Goal: Task Accomplishment & Management: Manage account settings

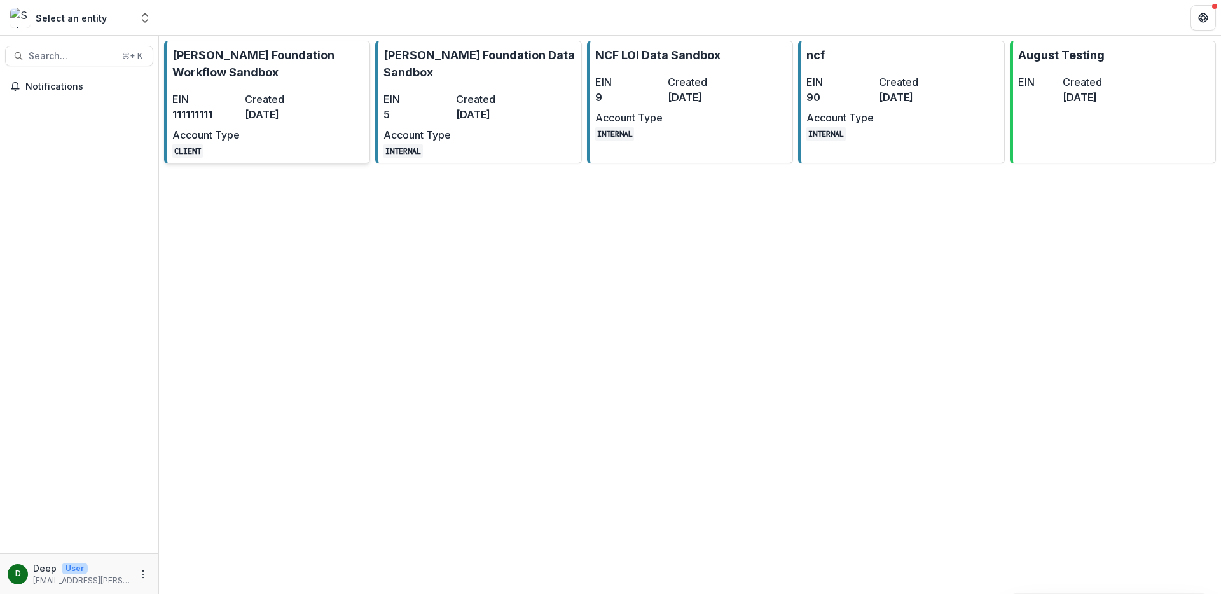
click at [296, 90] on link "[PERSON_NAME] Foundation Workflow Sandbox EIN [US_EMPLOYER_IDENTIFICATION_NUMBE…" at bounding box center [267, 102] width 206 height 123
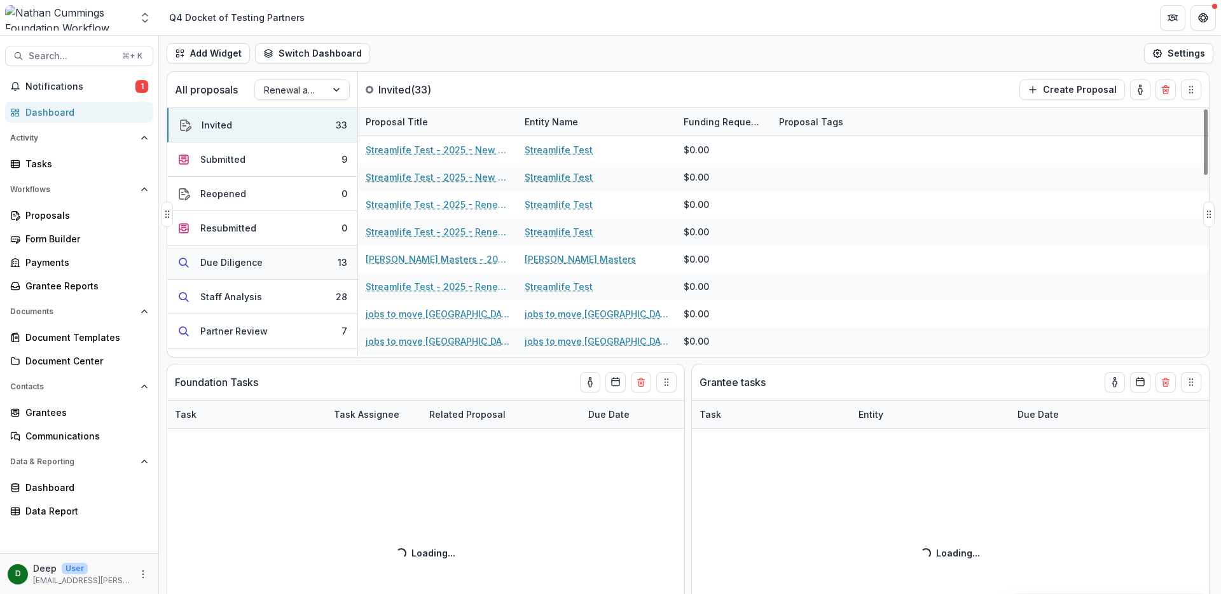
click at [249, 269] on button "Due Diligence 13" at bounding box center [262, 263] width 190 height 34
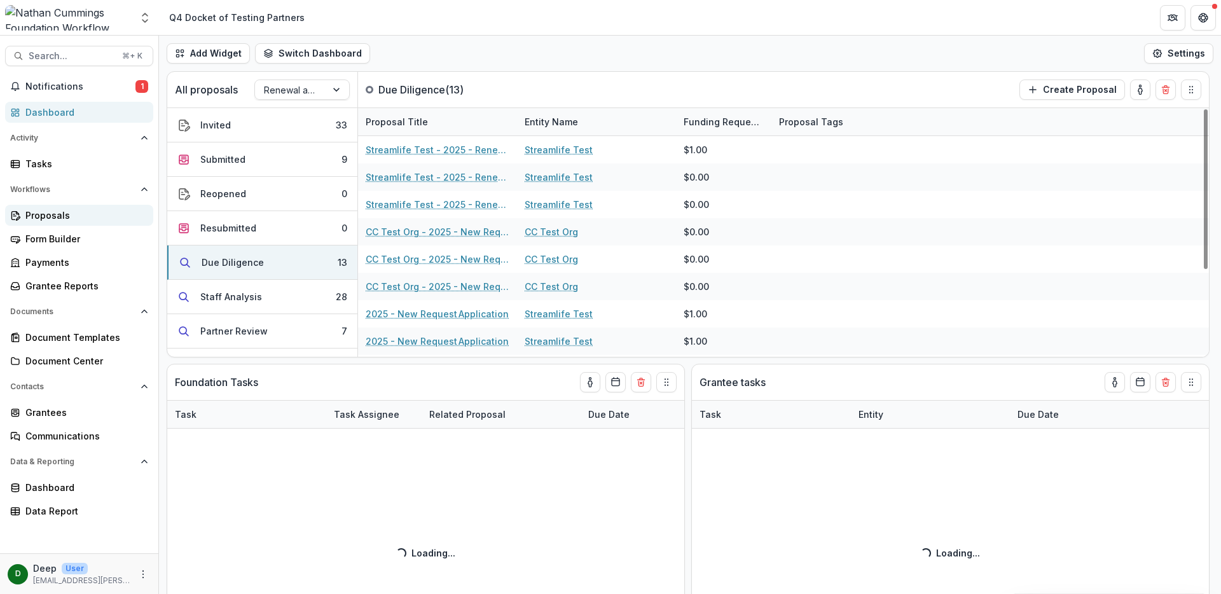
click at [62, 219] on div "Proposals" at bounding box center [84, 215] width 118 height 13
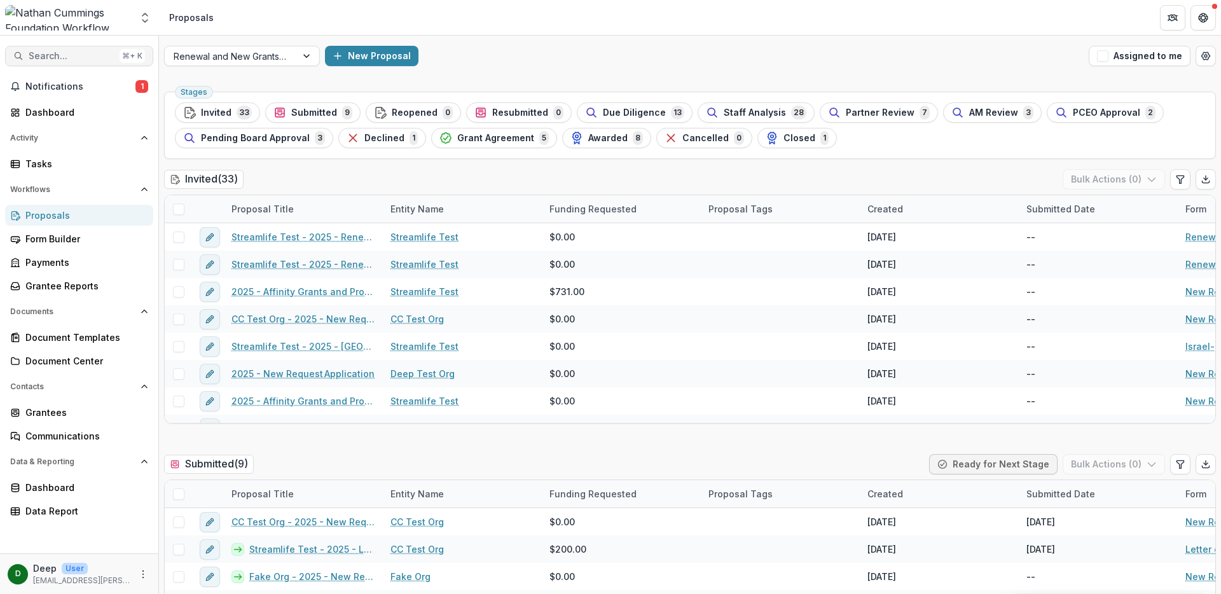
click at [69, 57] on span "Search..." at bounding box center [72, 56] width 86 height 11
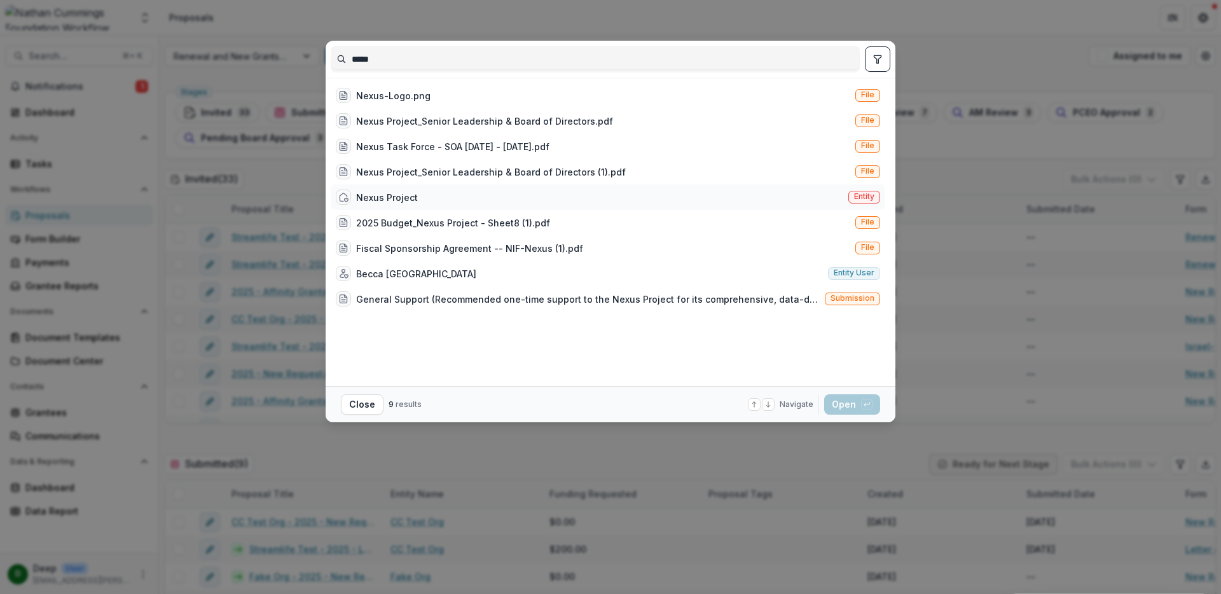
type input "*****"
click at [514, 198] on div "Nexus Project Entity" at bounding box center [608, 196] width 555 height 25
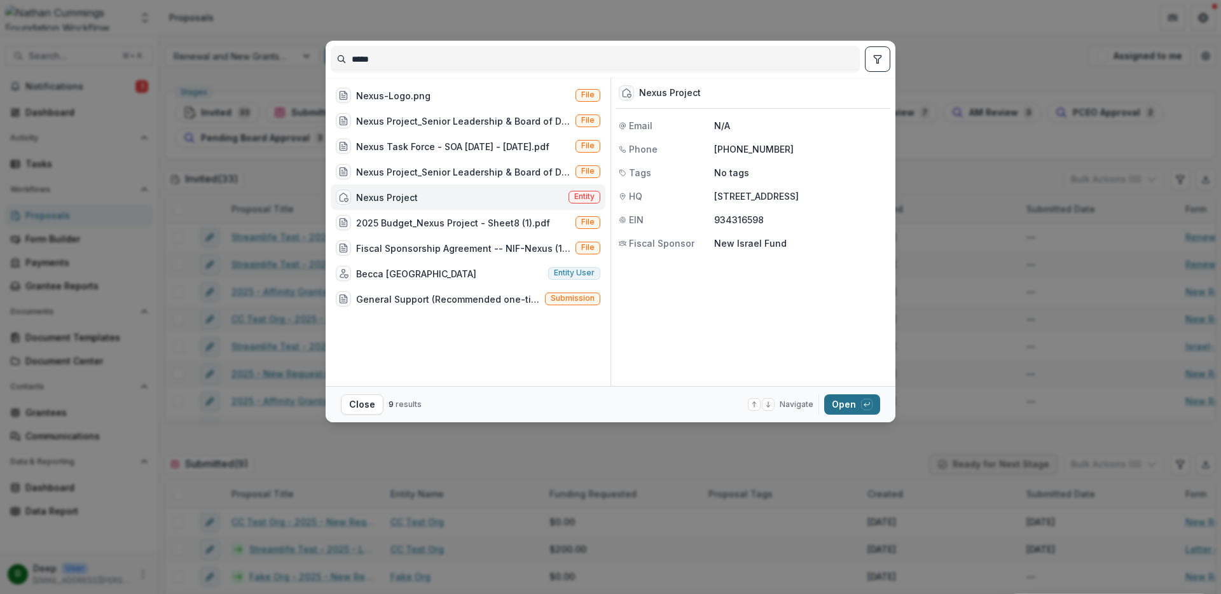
click at [850, 406] on button "Open with enter key" at bounding box center [852, 404] width 56 height 20
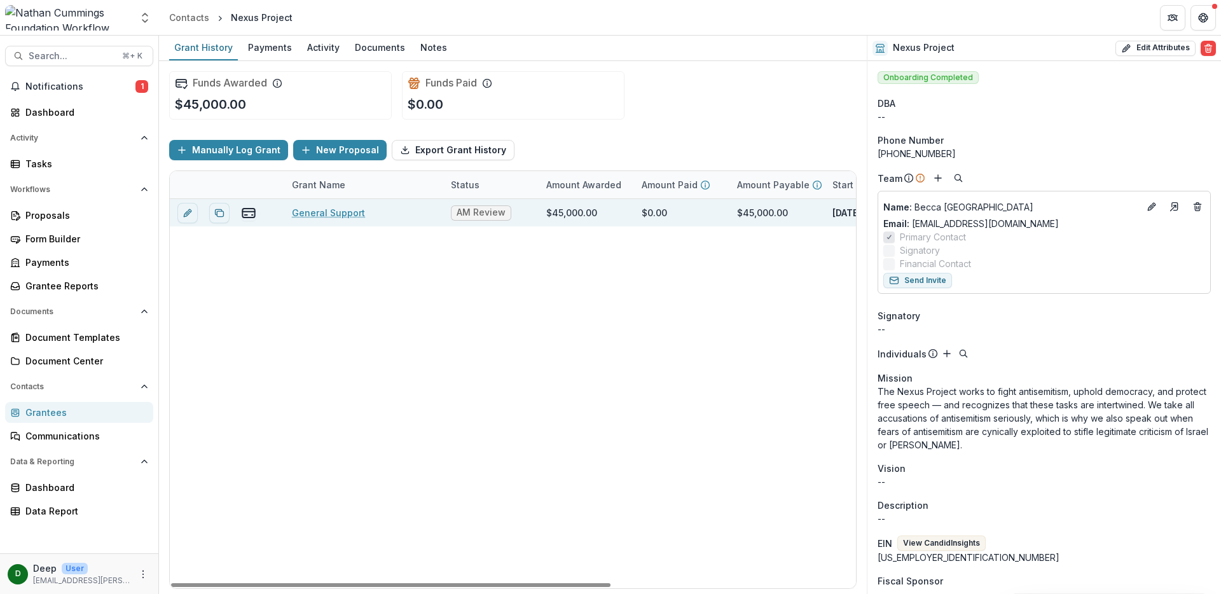
click at [323, 214] on link "General Support" at bounding box center [328, 212] width 73 height 13
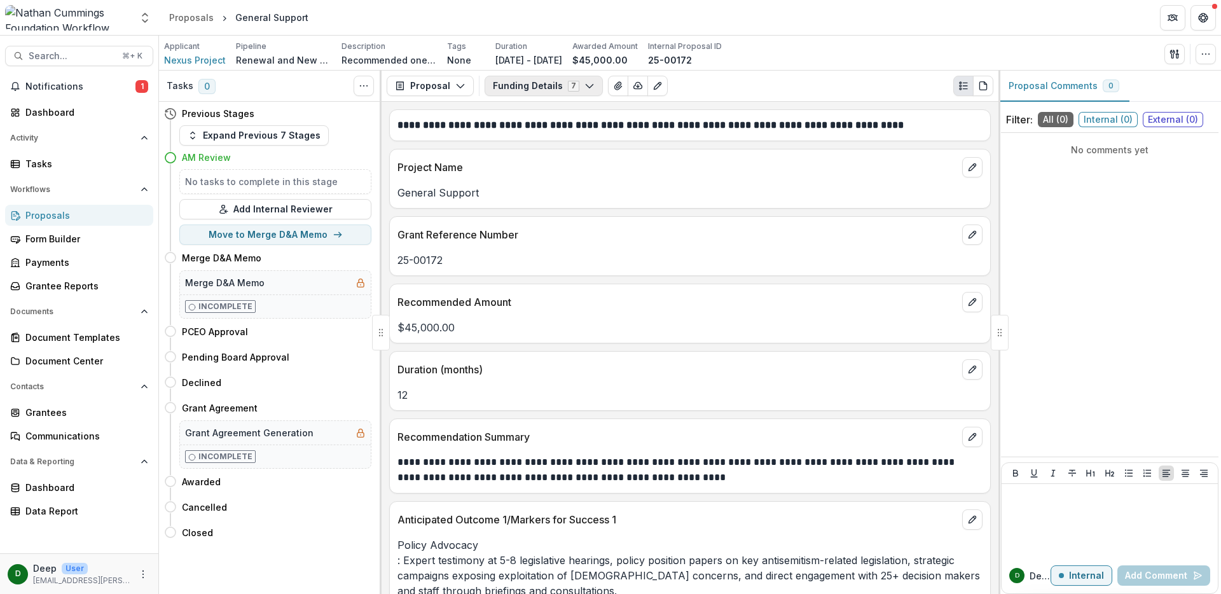
click at [533, 85] on button "Funding Details 7" at bounding box center [544, 86] width 118 height 20
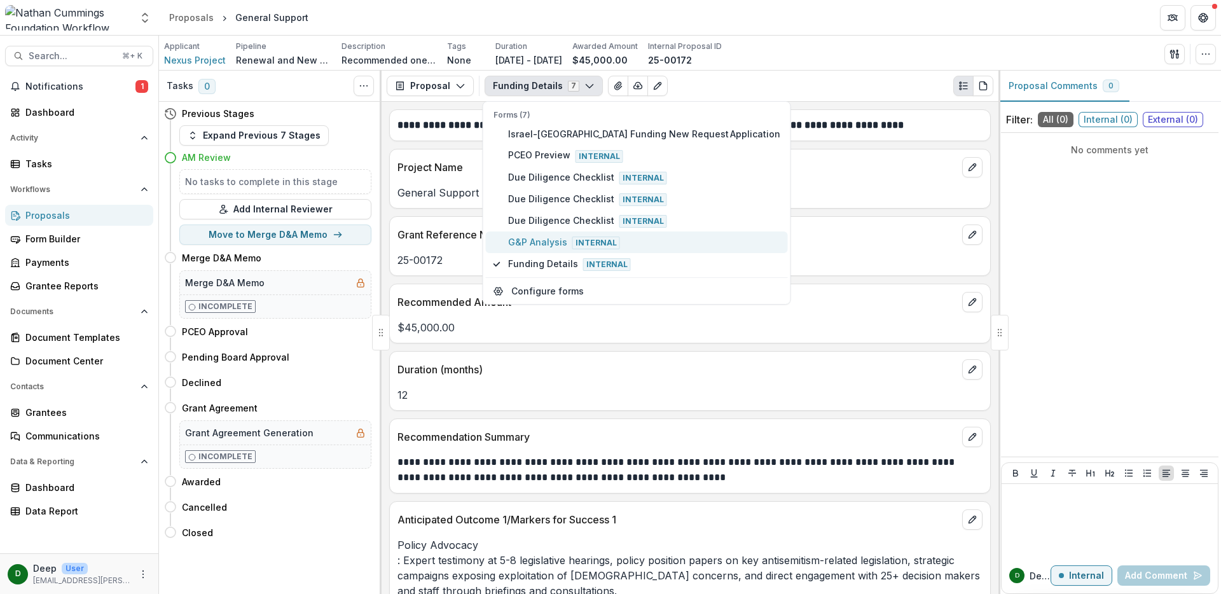
click at [551, 244] on span "G&P Analysis Internal" at bounding box center [644, 242] width 272 height 14
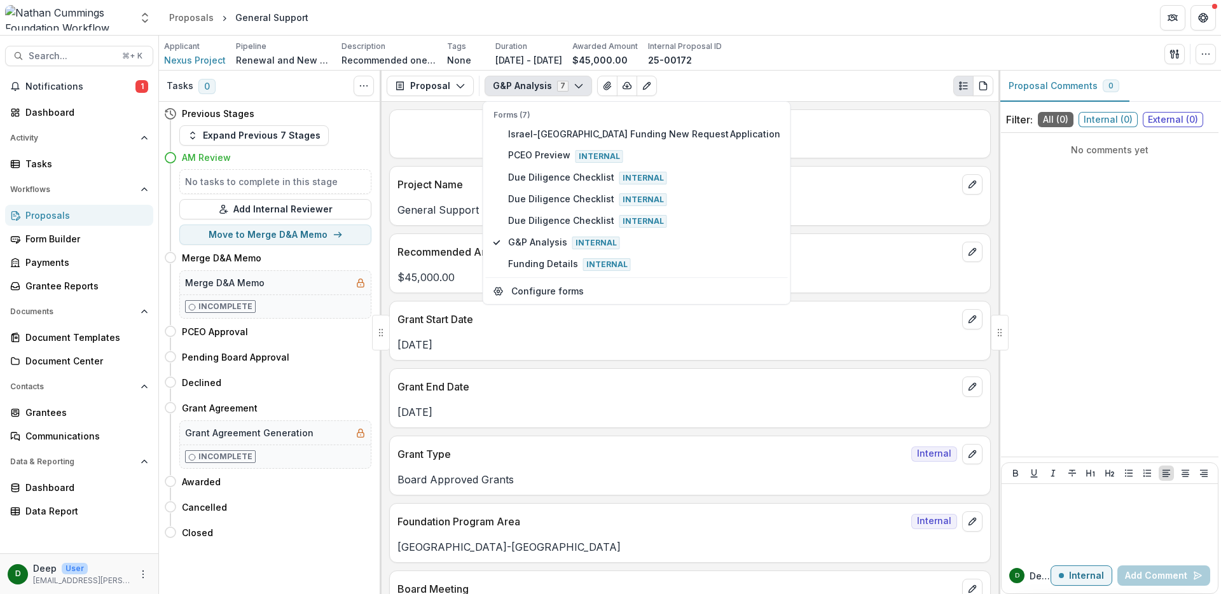
click at [769, 89] on div "G&P Analysis 7 Forms (7) [GEOGRAPHIC_DATA]-[GEOGRAPHIC_DATA] Funding New Reques…" at bounding box center [739, 86] width 509 height 20
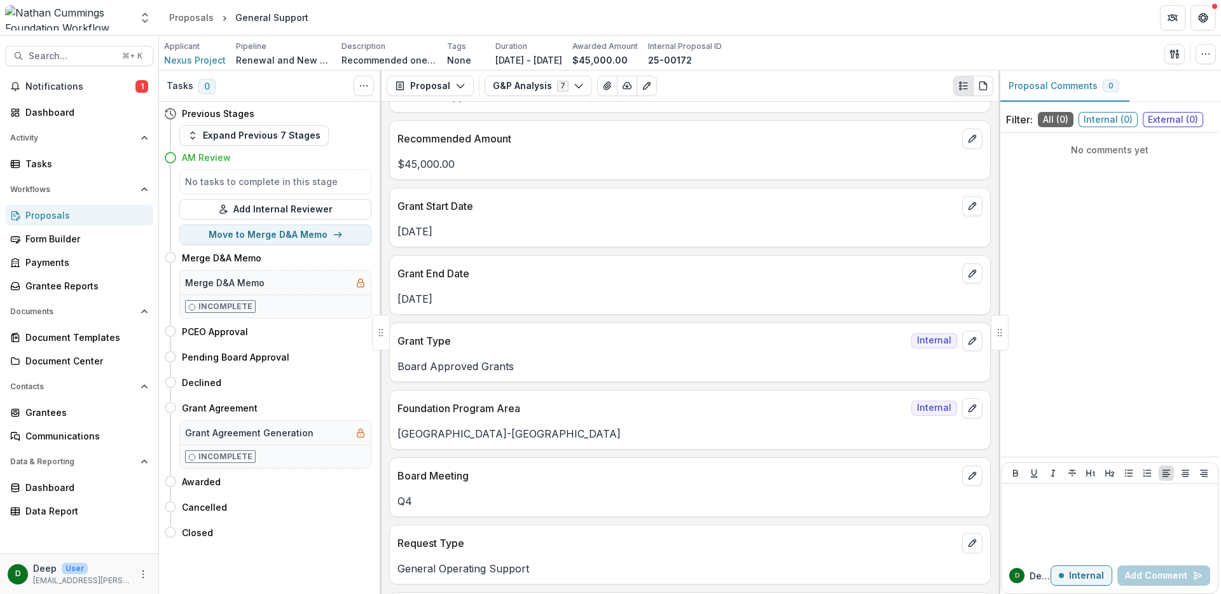
scroll to position [205, 0]
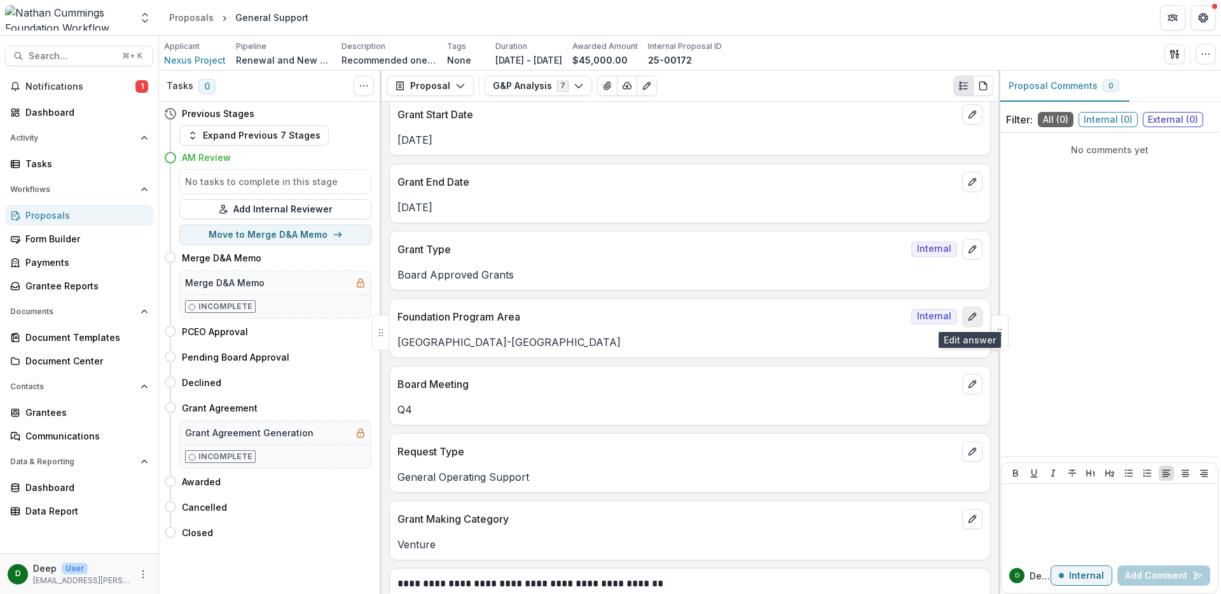
click at [973, 316] on icon "edit" at bounding box center [973, 317] width 10 height 10
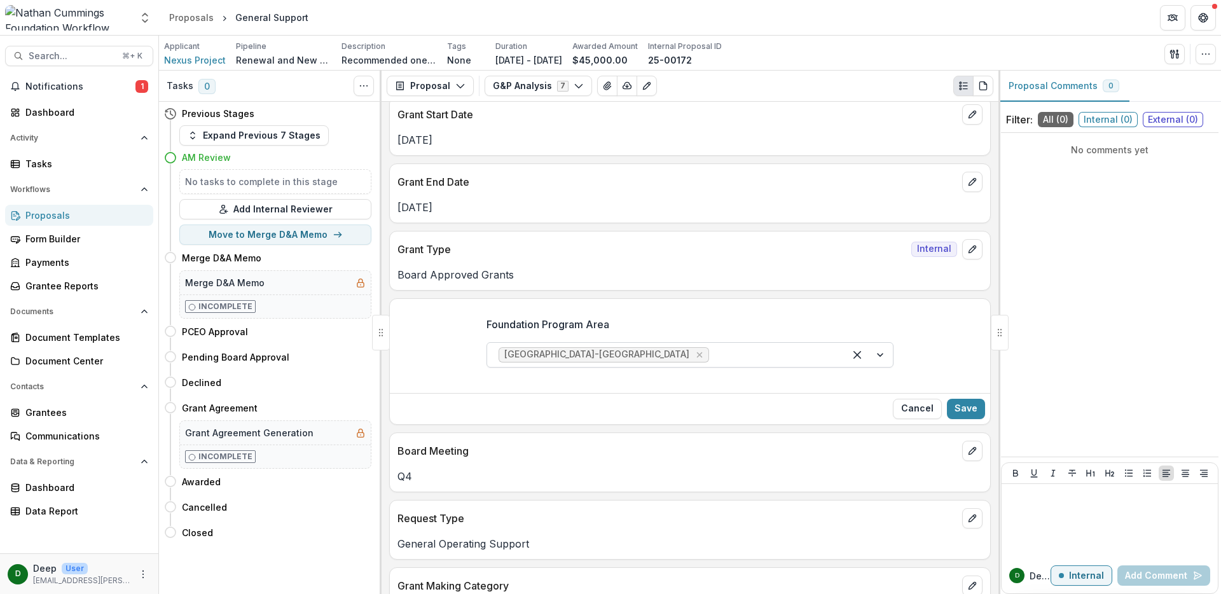
click at [877, 356] on div at bounding box center [869, 355] width 48 height 24
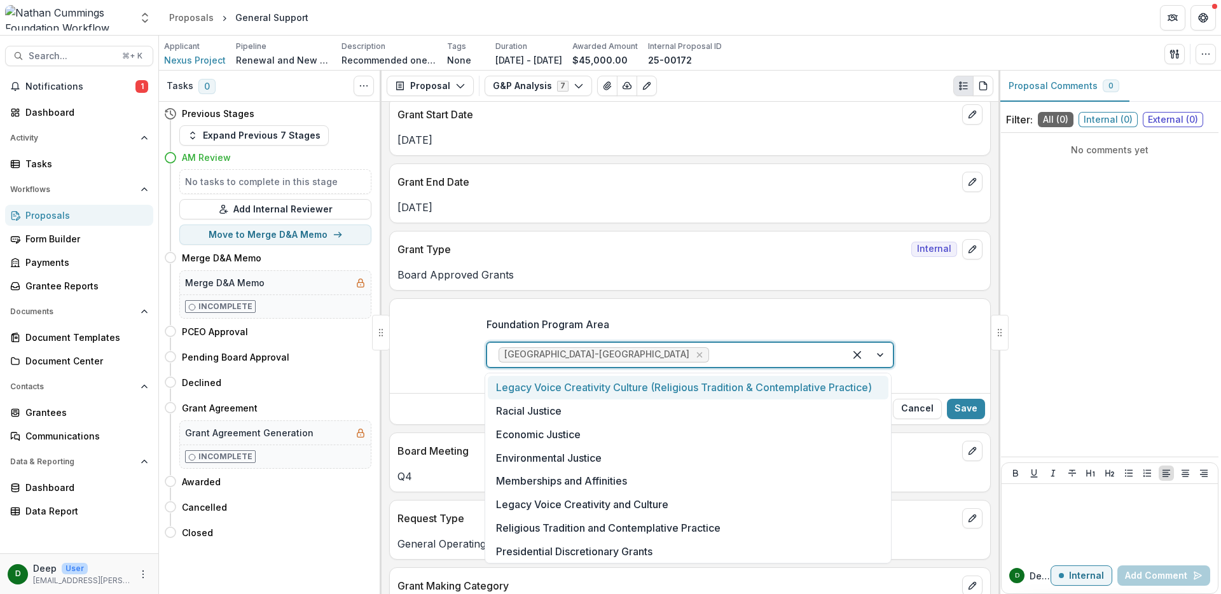
click at [929, 338] on div "Foundation Program Area Legacy Voice Creativity Culture (Religious Tradition & …" at bounding box center [690, 347] width 601 height 81
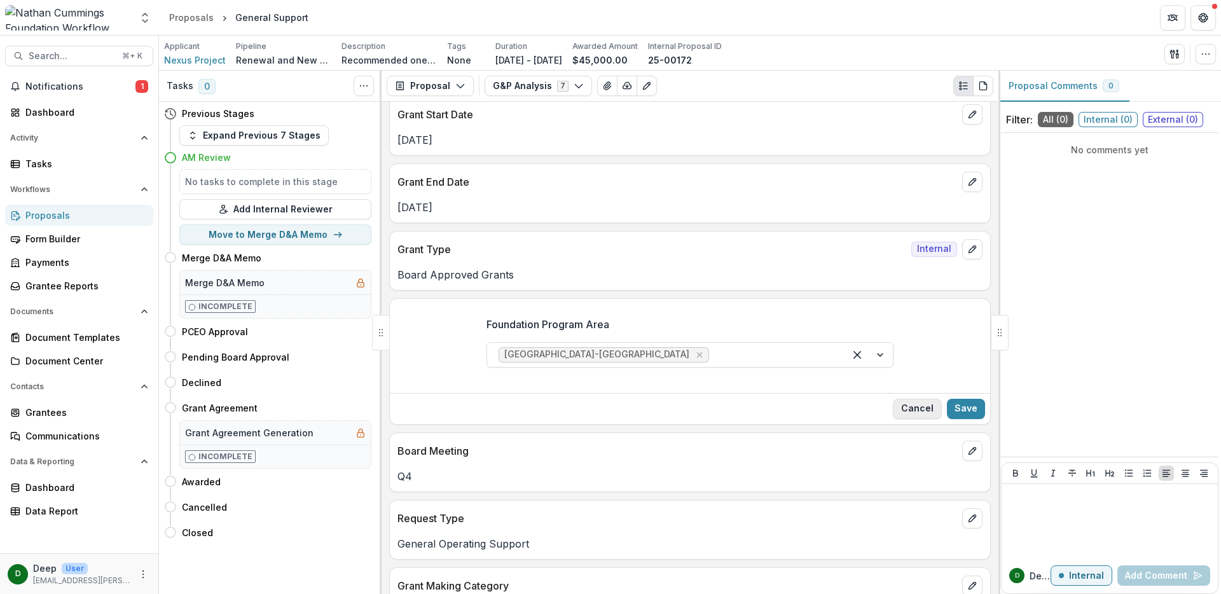
click at [926, 407] on button "Cancel" at bounding box center [917, 409] width 49 height 20
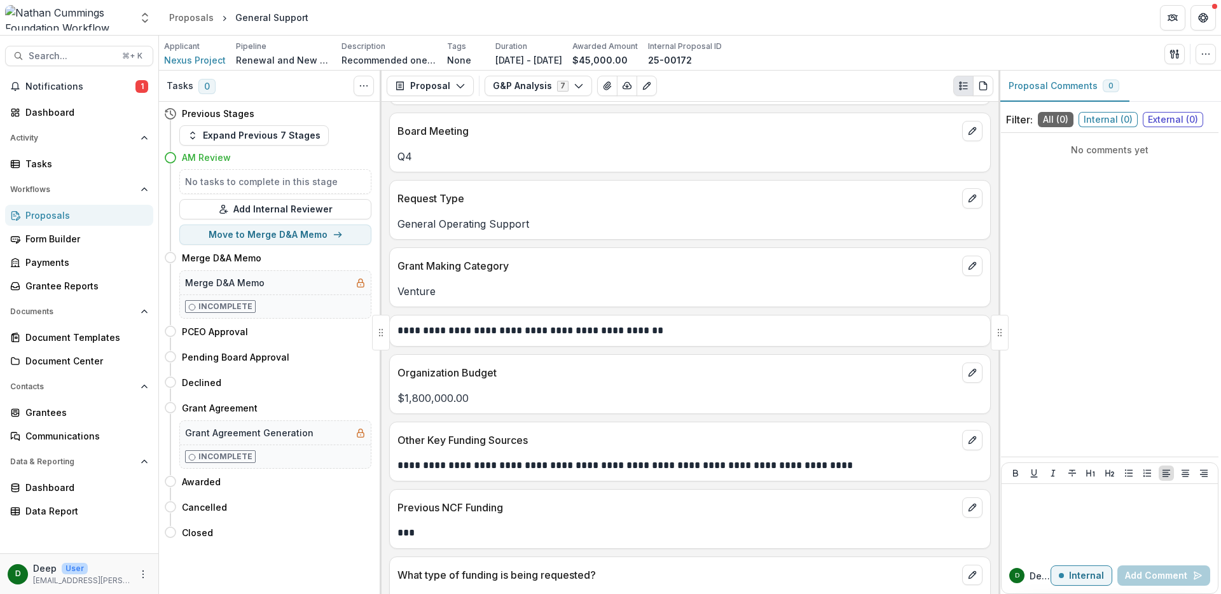
scroll to position [676, 0]
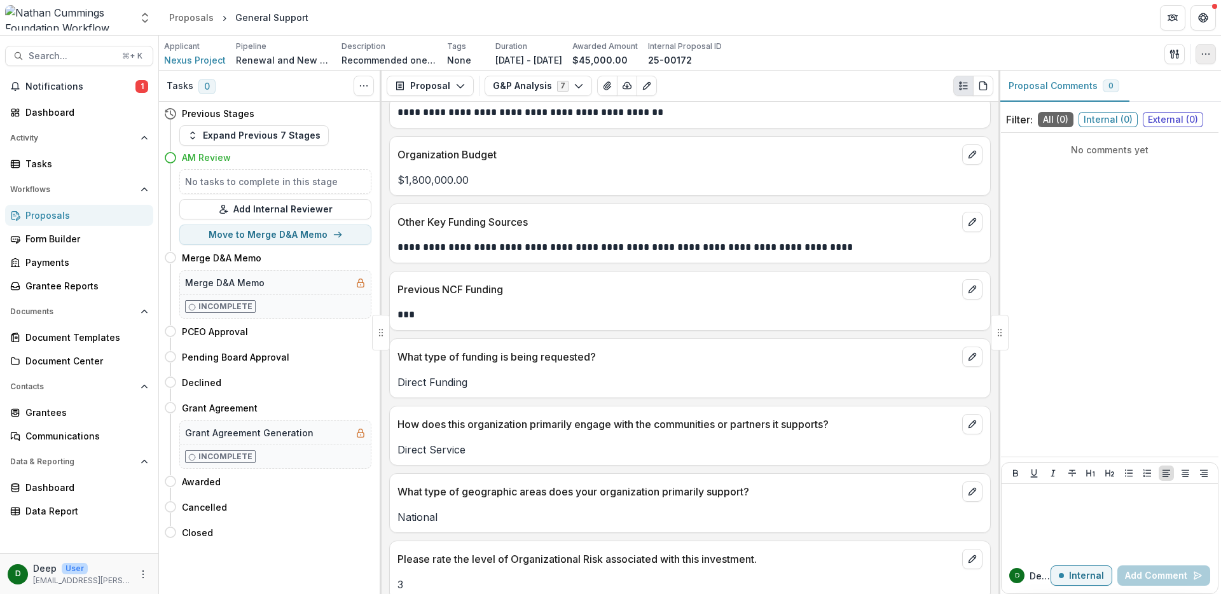
click at [1203, 57] on icon "button" at bounding box center [1206, 54] width 10 height 10
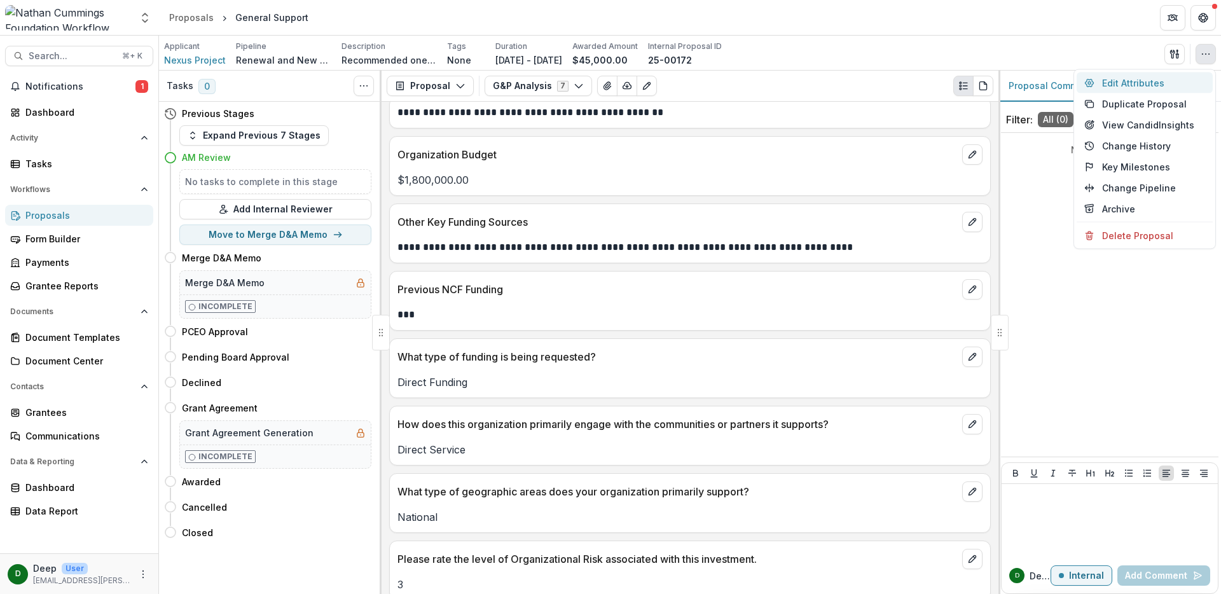
click at [1153, 83] on button "Edit Attributes" at bounding box center [1145, 83] width 136 height 21
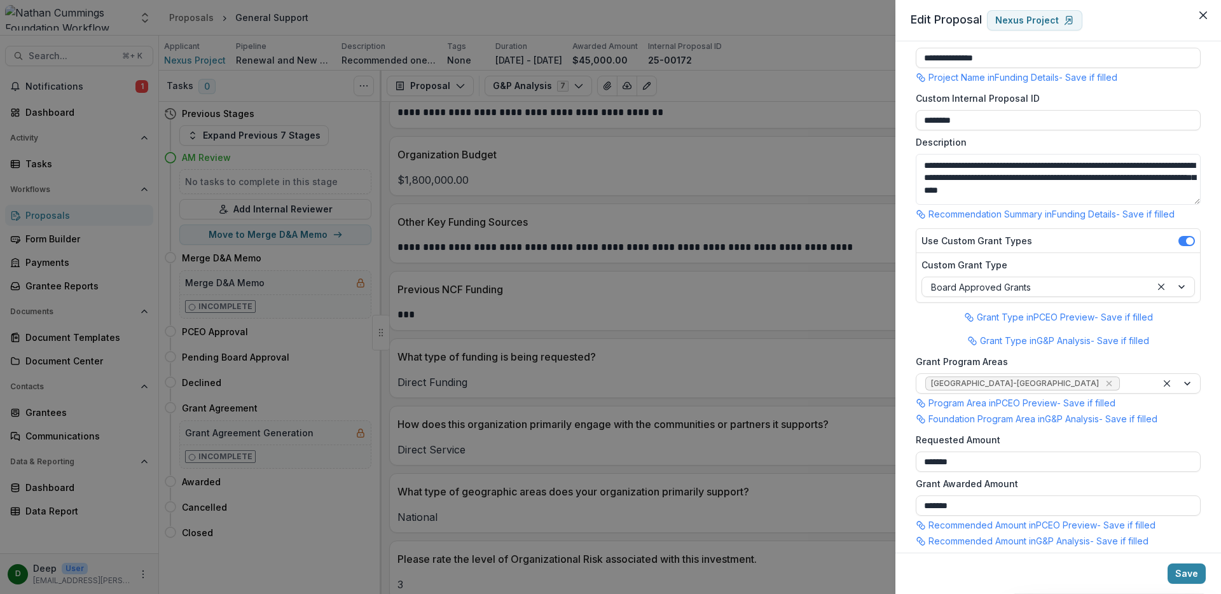
scroll to position [122, 0]
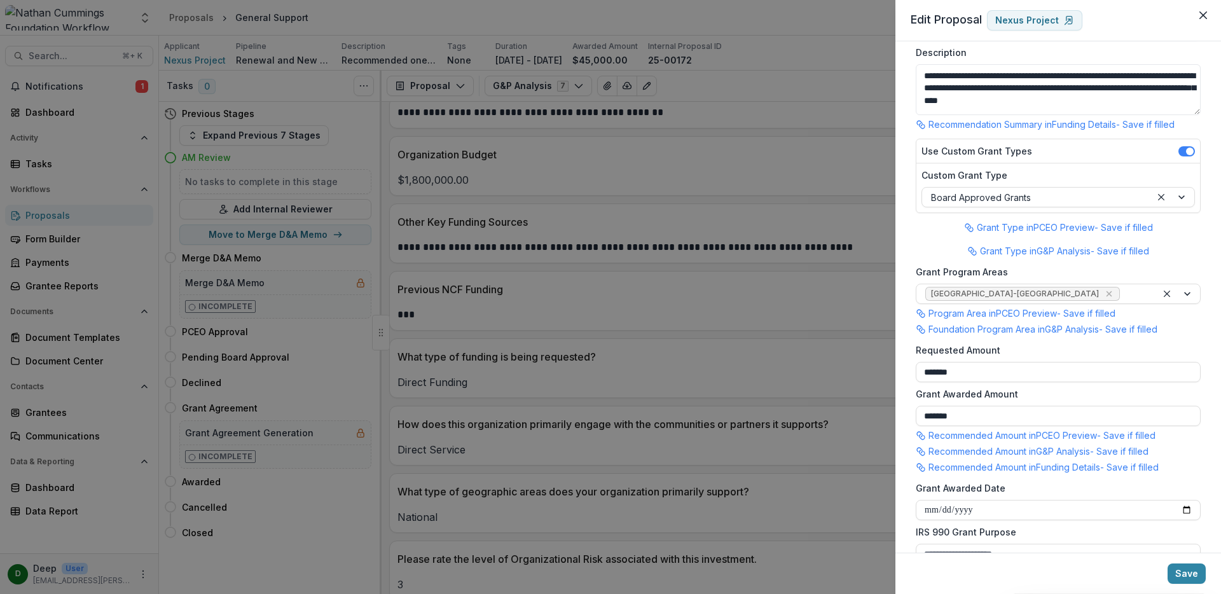
click at [748, 229] on div "**********" at bounding box center [610, 297] width 1221 height 594
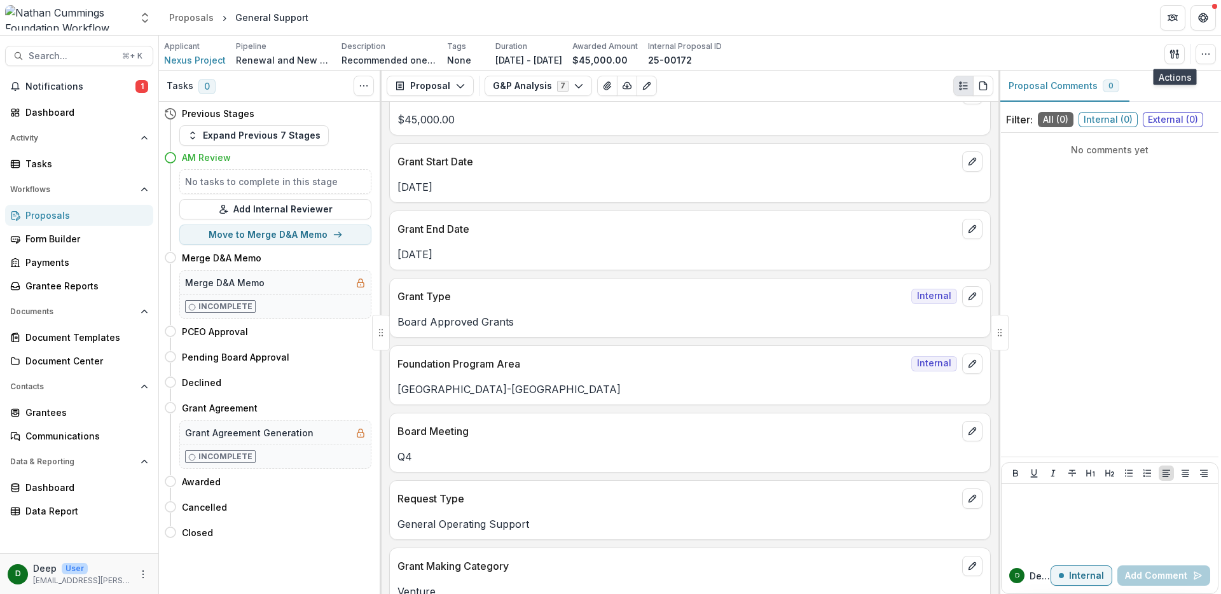
scroll to position [84, 0]
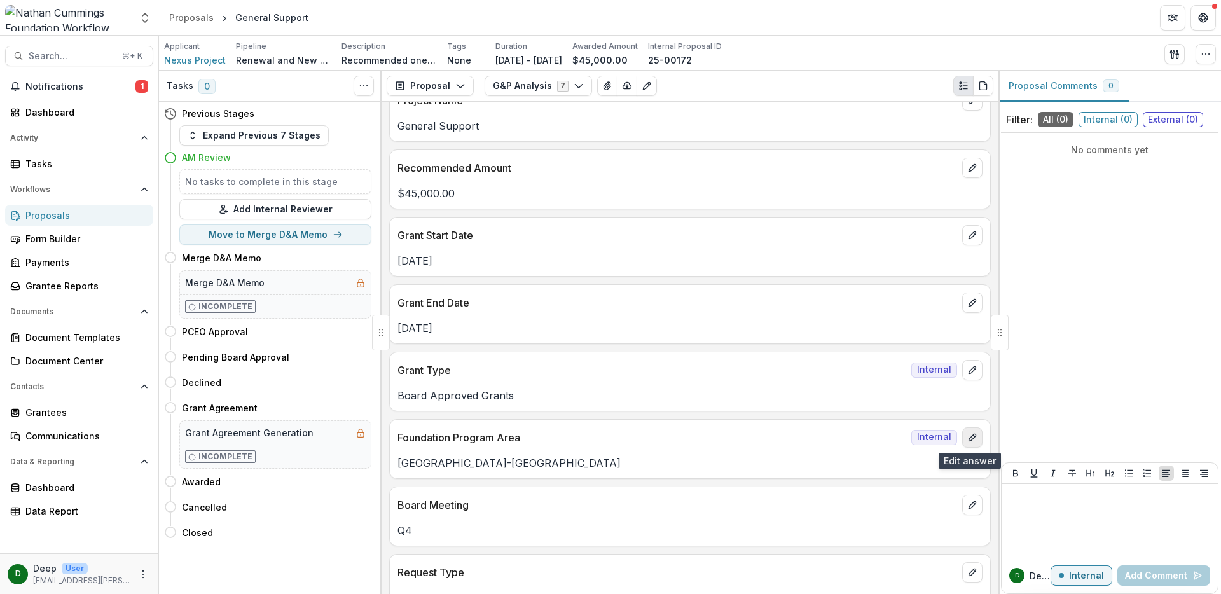
click at [971, 434] on icon "edit" at bounding box center [973, 438] width 10 height 10
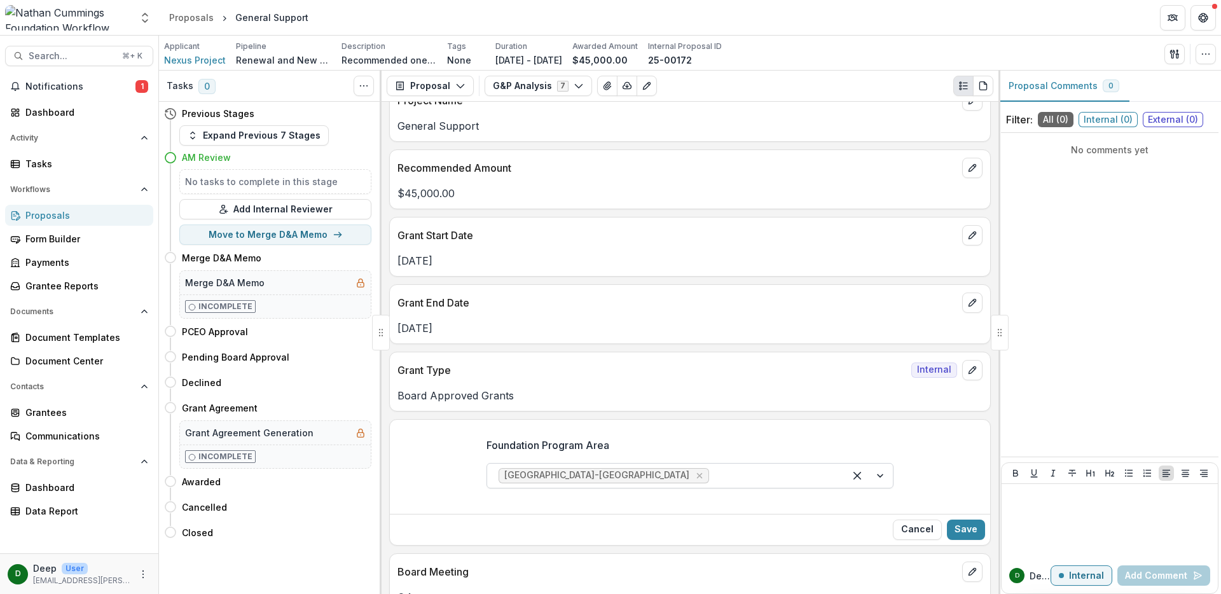
click at [712, 469] on div at bounding box center [773, 476] width 122 height 18
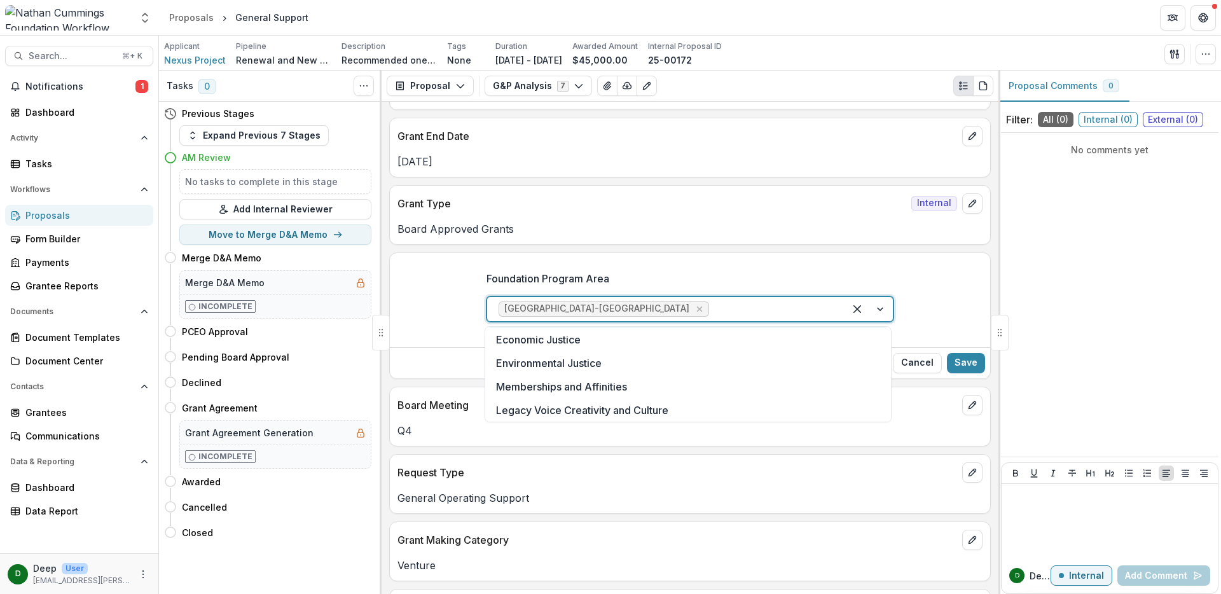
scroll to position [0, 0]
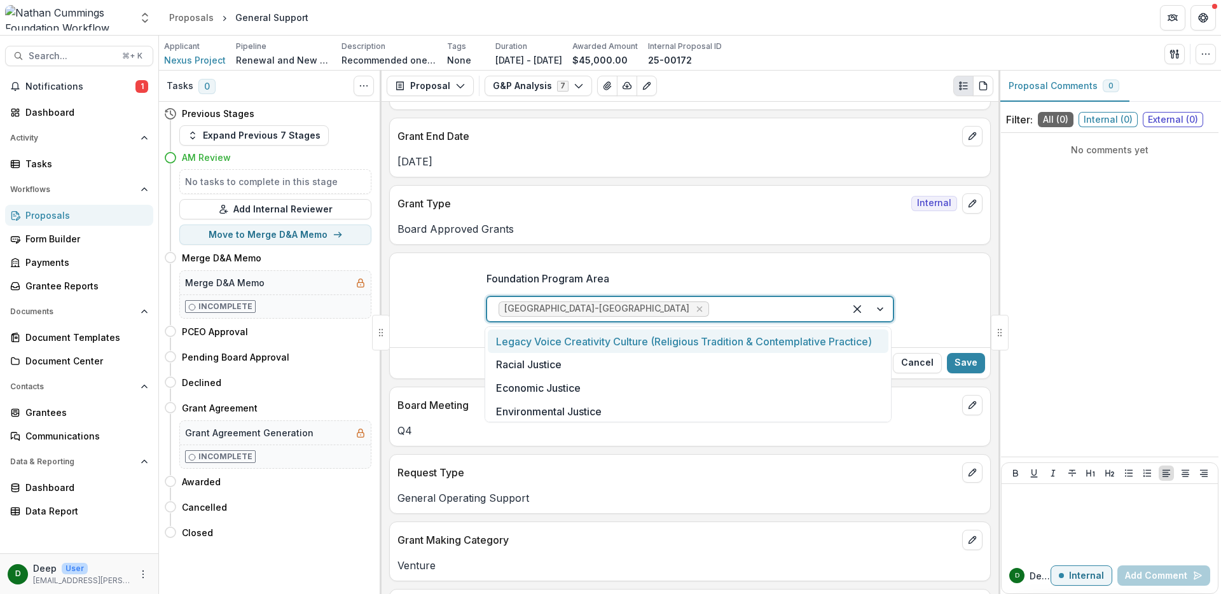
click at [928, 277] on div "Foundation Program Area Legacy Voice Creativity Culture (Religious Tradition & …" at bounding box center [690, 301] width 601 height 81
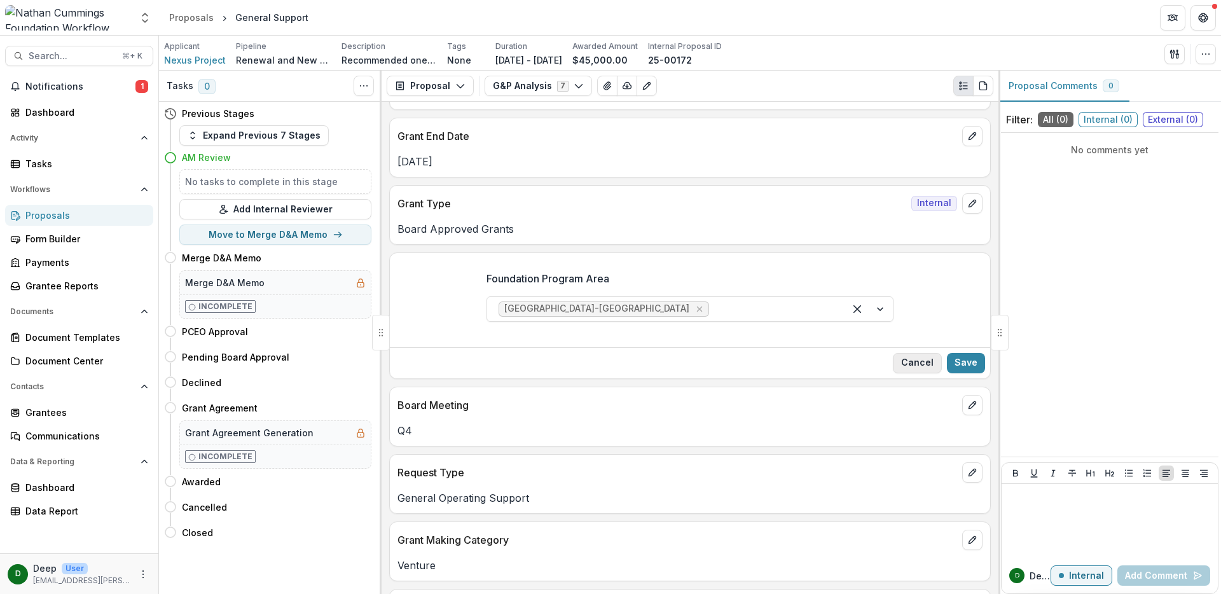
click at [914, 360] on button "Cancel" at bounding box center [917, 363] width 49 height 20
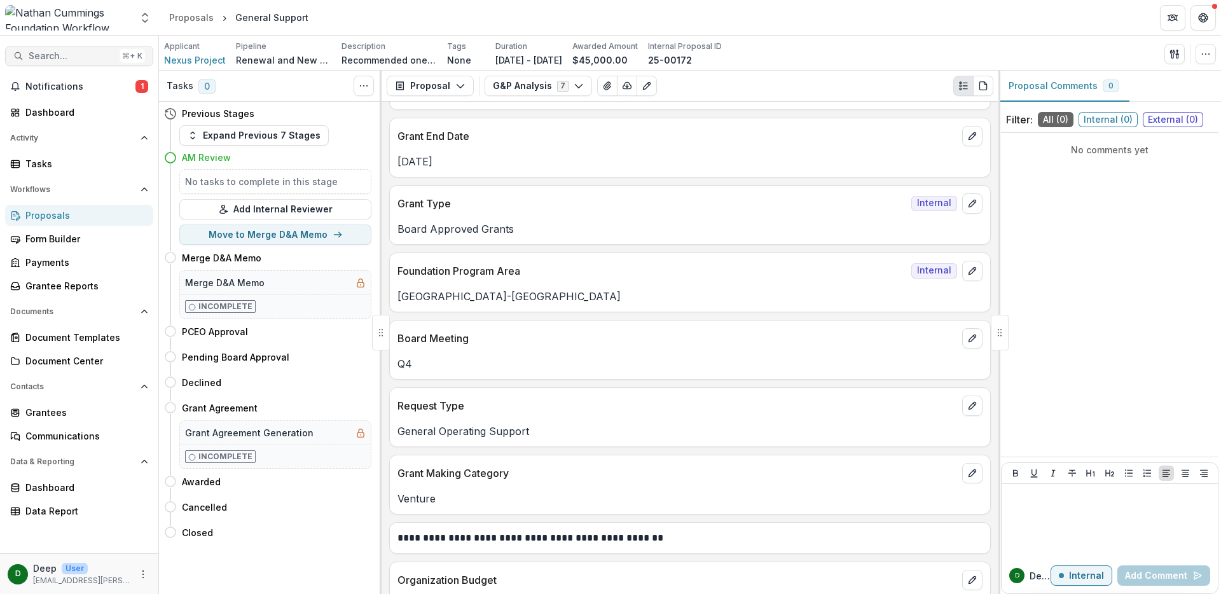
click at [67, 50] on button "Search... ⌘ + K" at bounding box center [79, 56] width 148 height 20
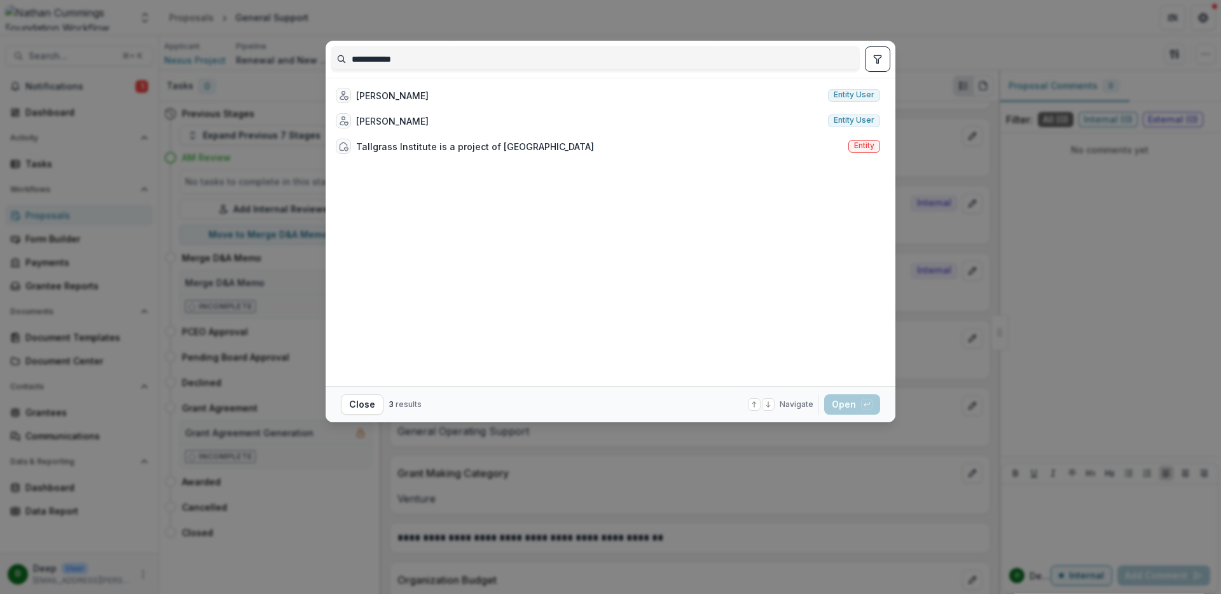
type input "**********"
click at [962, 406] on div "**********" at bounding box center [610, 297] width 1221 height 594
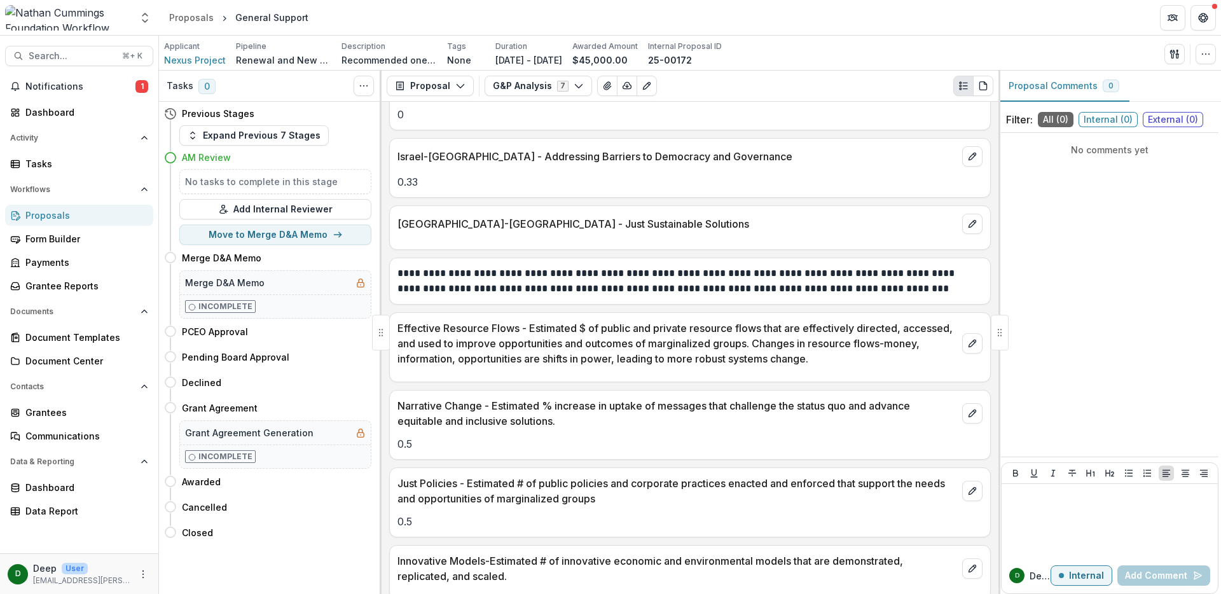
scroll to position [3570, 0]
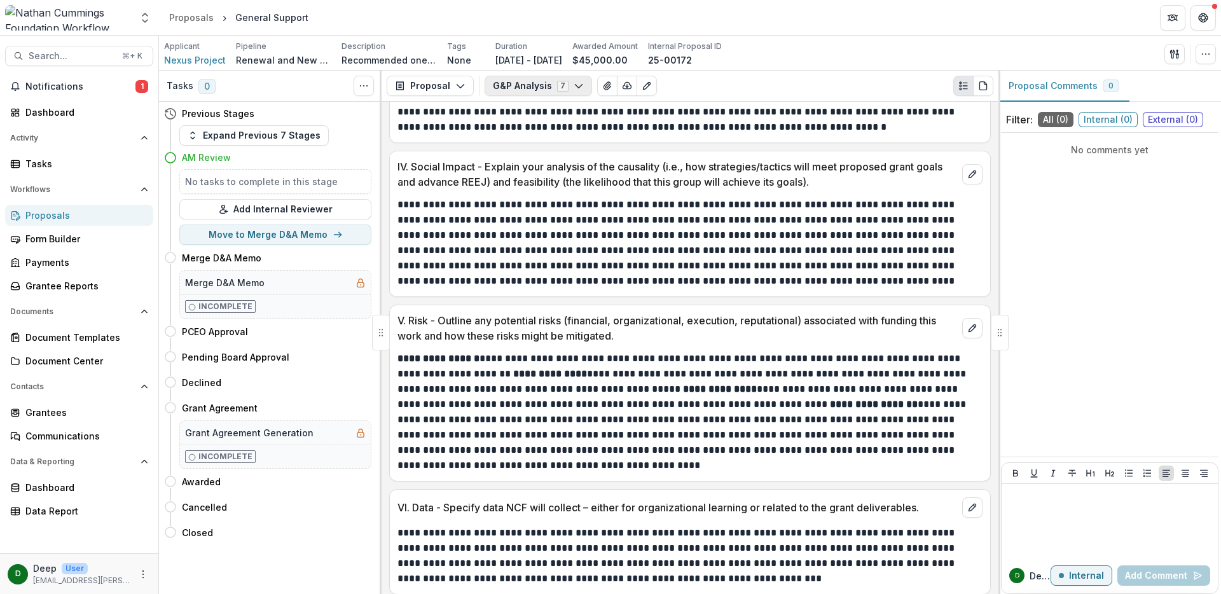
click at [529, 81] on button "G&P Analysis 7" at bounding box center [539, 86] width 108 height 20
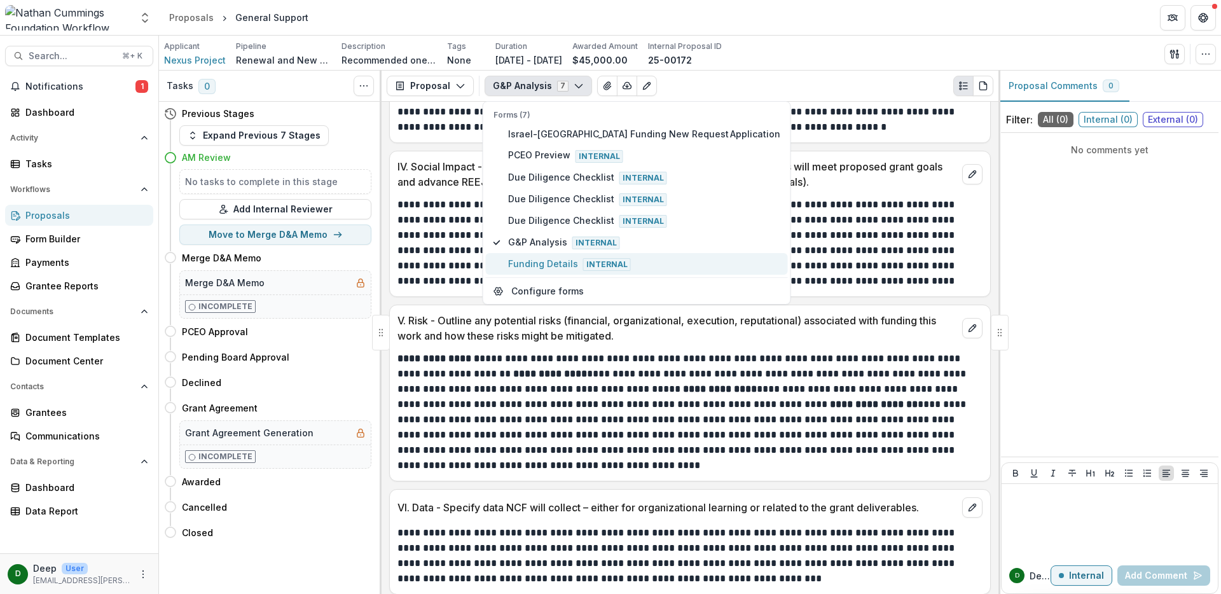
click at [550, 262] on span "Funding Details Internal" at bounding box center [644, 264] width 272 height 14
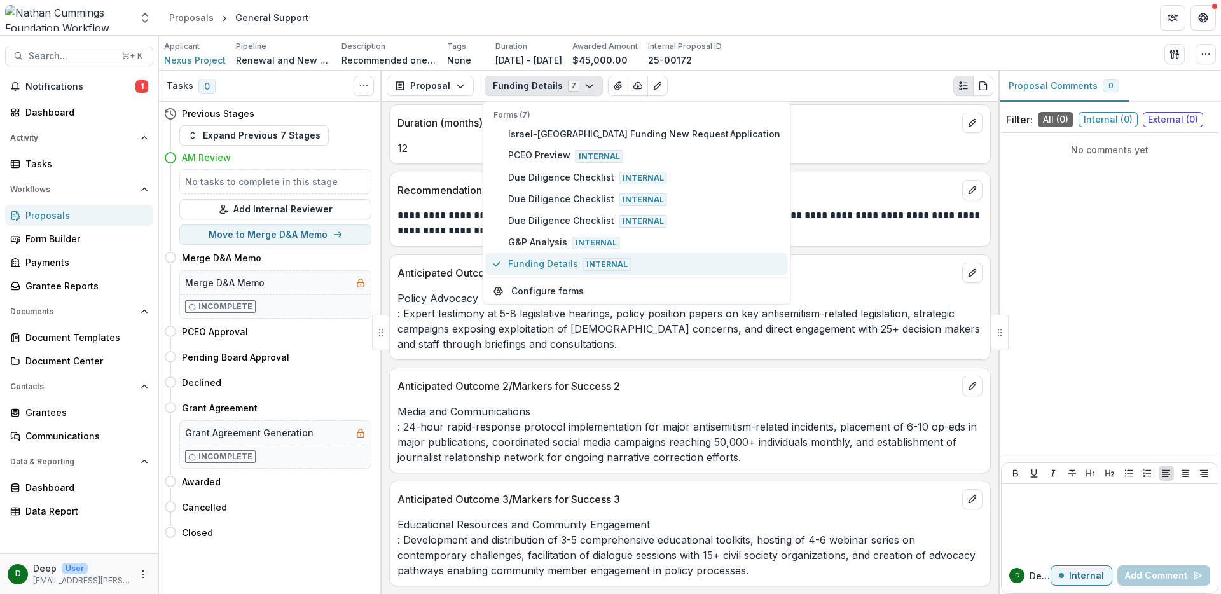
scroll to position [216, 0]
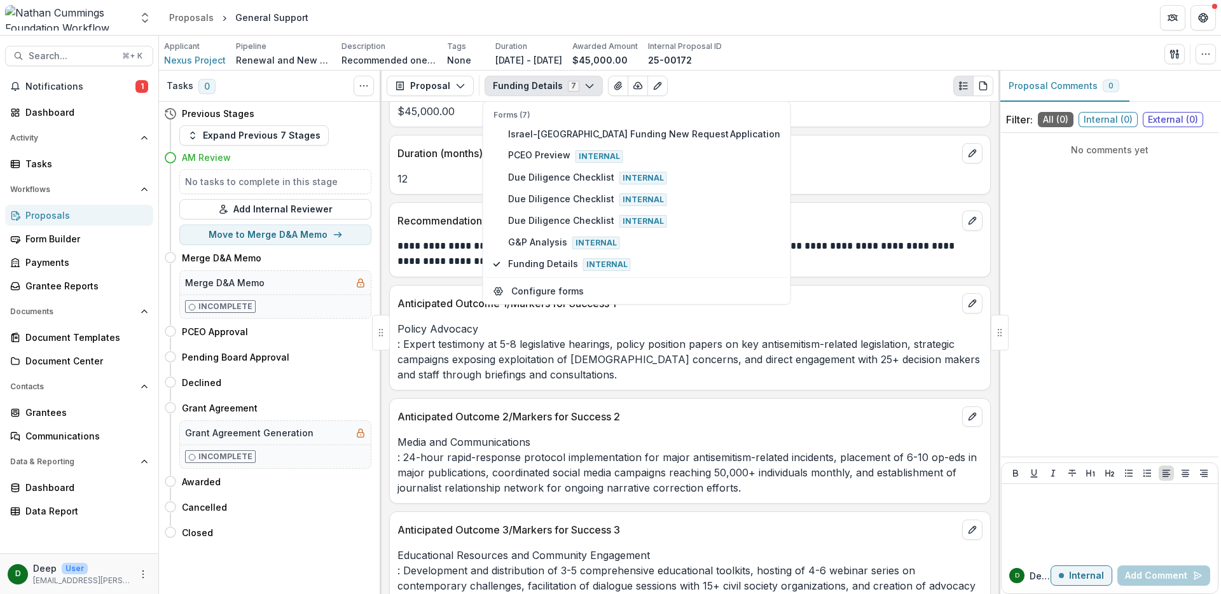
click at [742, 377] on p "Policy Advocacy : Expert testimony at 5-8 legislative hearings, policy position…" at bounding box center [690, 351] width 585 height 61
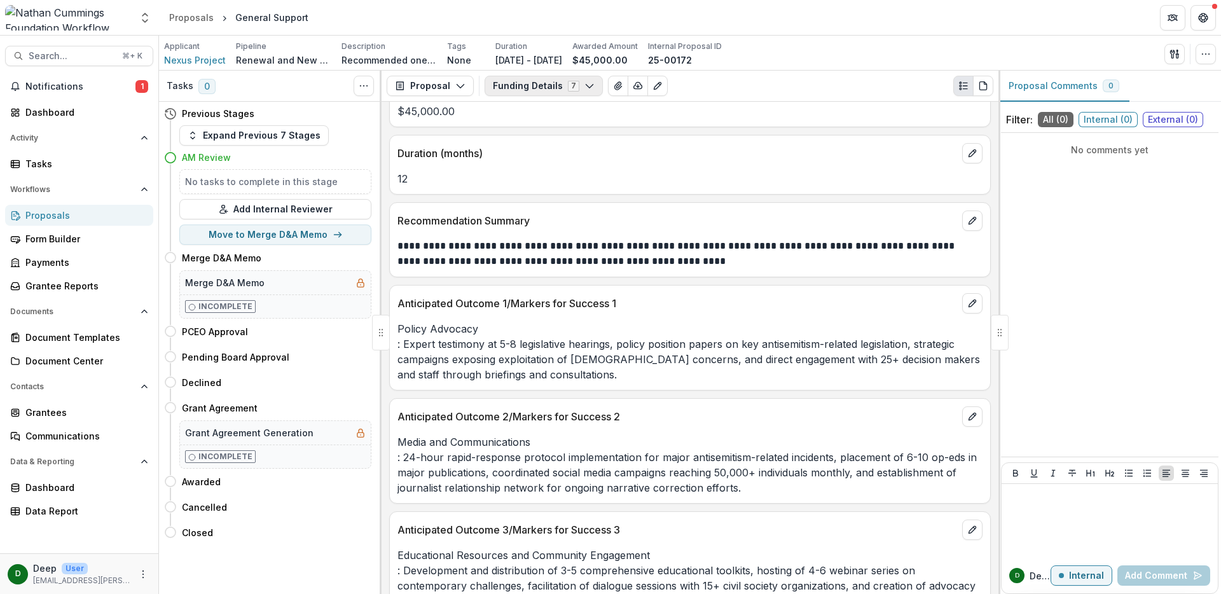
click at [538, 87] on button "Funding Details 7" at bounding box center [544, 86] width 118 height 20
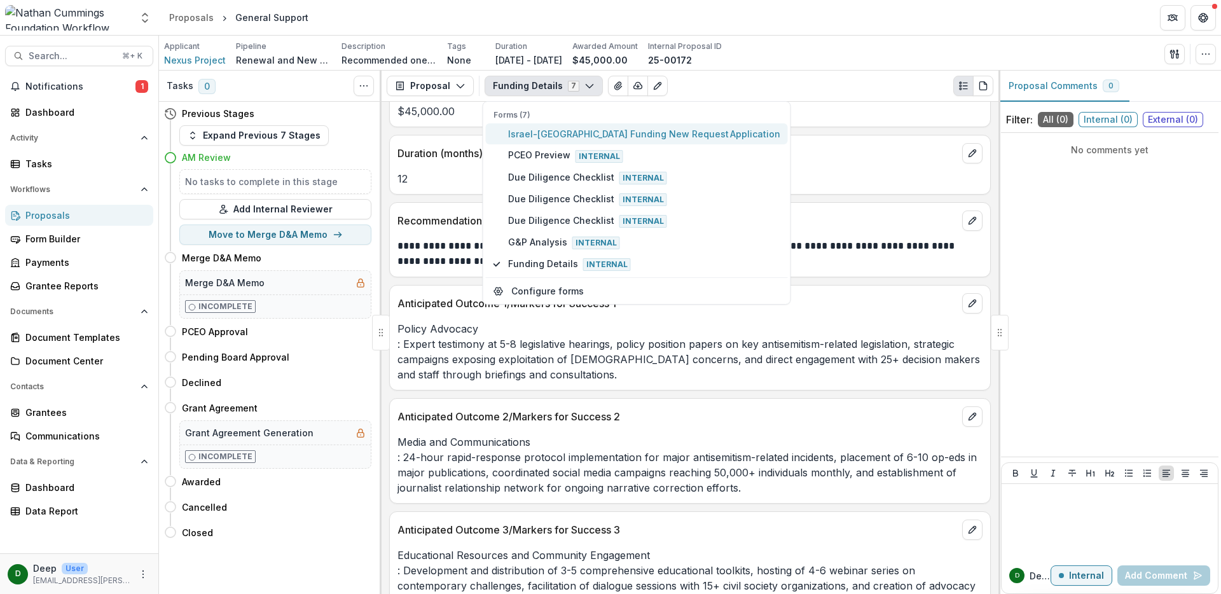
click at [540, 136] on span "Israel-[GEOGRAPHIC_DATA] Funding New Request Application" at bounding box center [644, 133] width 272 height 13
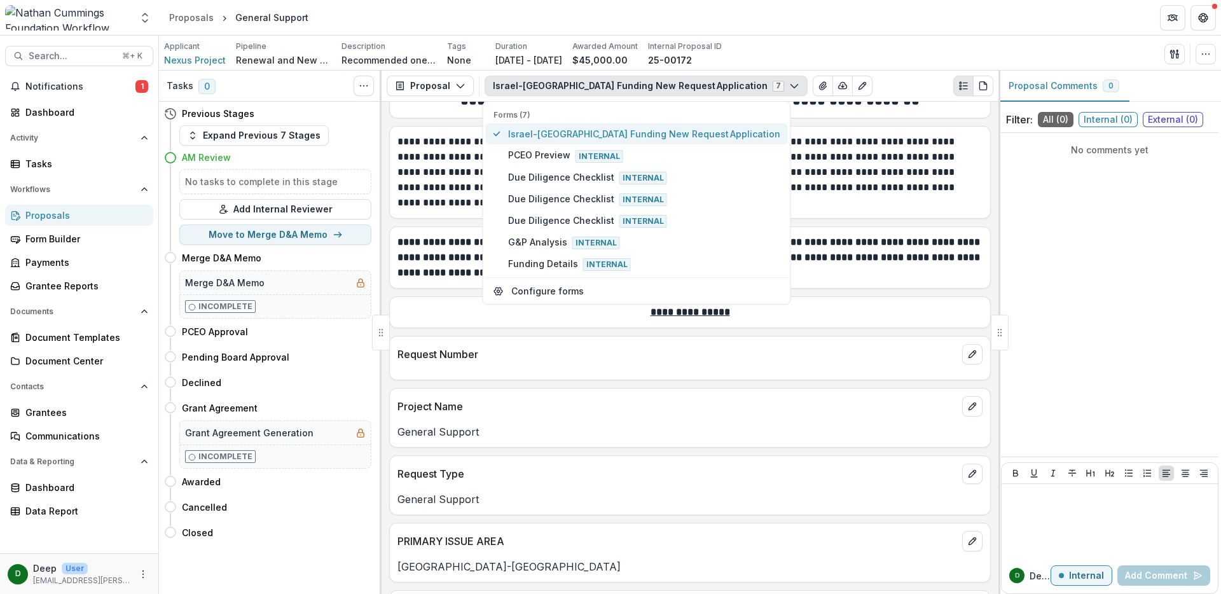
scroll to position [538, 0]
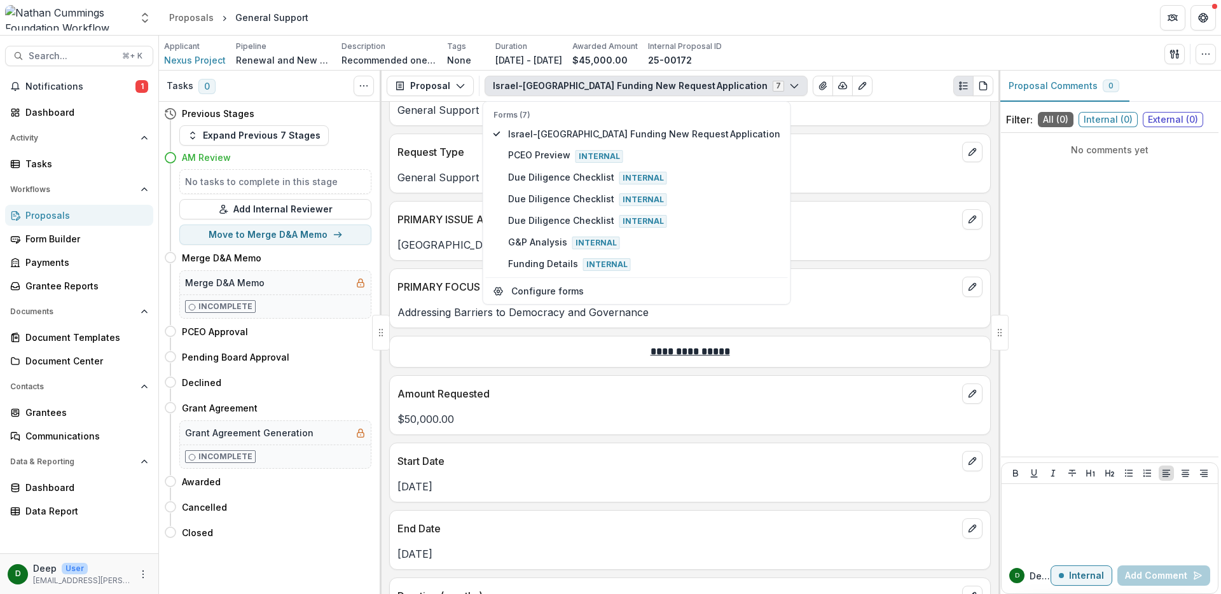
click at [964, 331] on div "**********" at bounding box center [690, 348] width 617 height 492
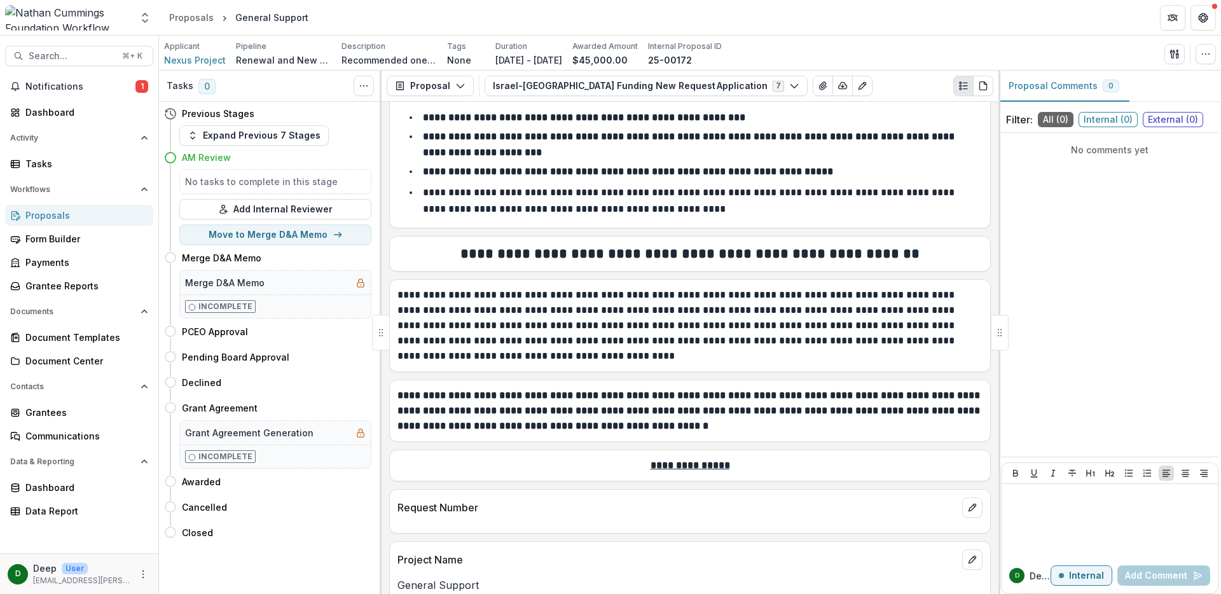
scroll to position [0, 0]
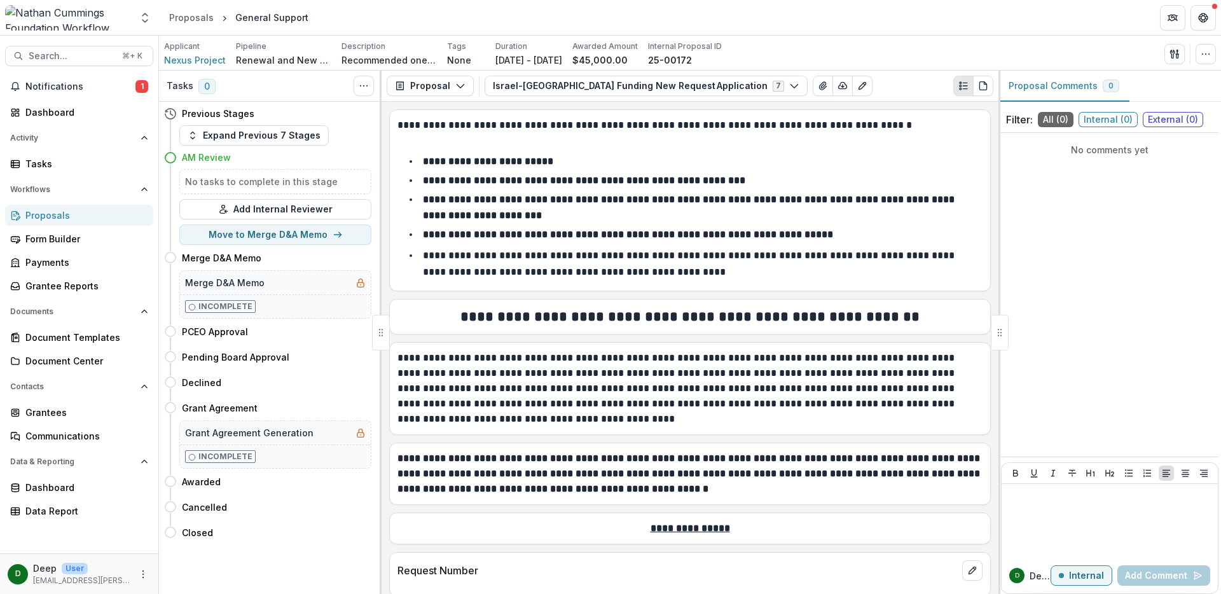
click at [63, 220] on div "Proposals" at bounding box center [84, 215] width 118 height 13
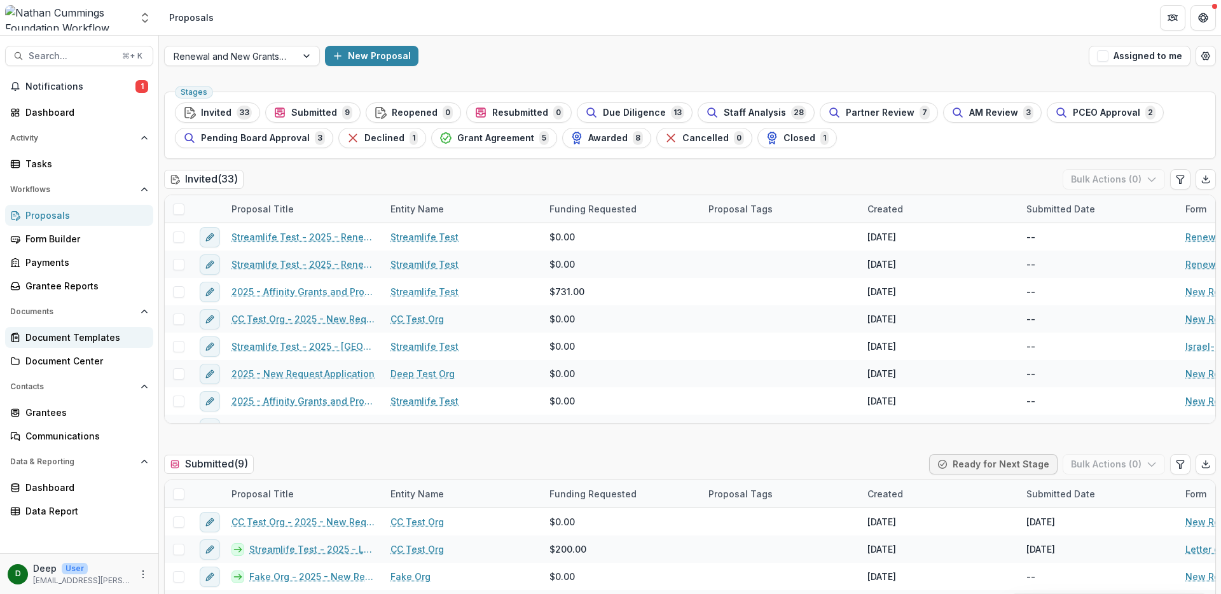
click at [64, 338] on div "Document Templates" at bounding box center [84, 337] width 118 height 13
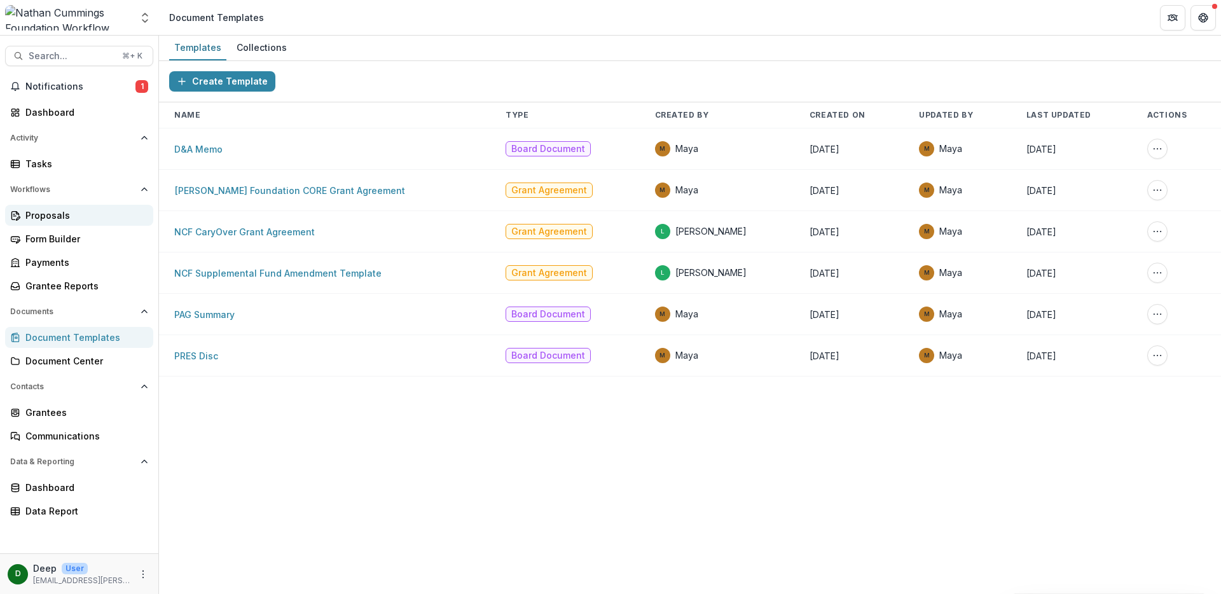
click at [63, 221] on div "Proposals" at bounding box center [84, 215] width 118 height 13
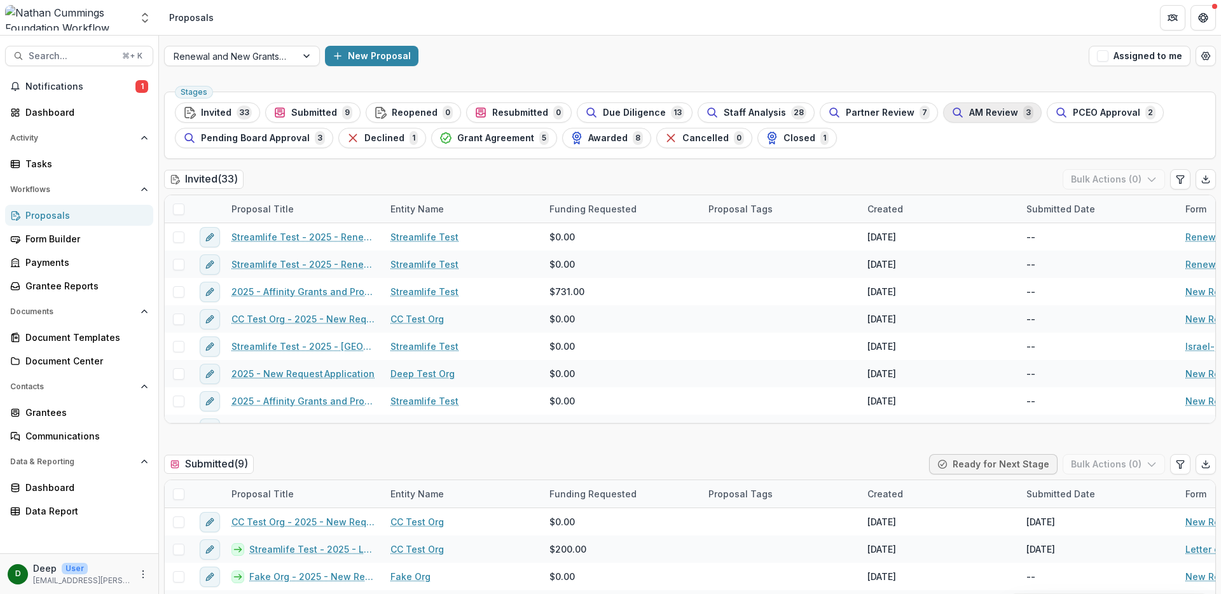
click at [970, 115] on span "AM Review" at bounding box center [993, 113] width 49 height 11
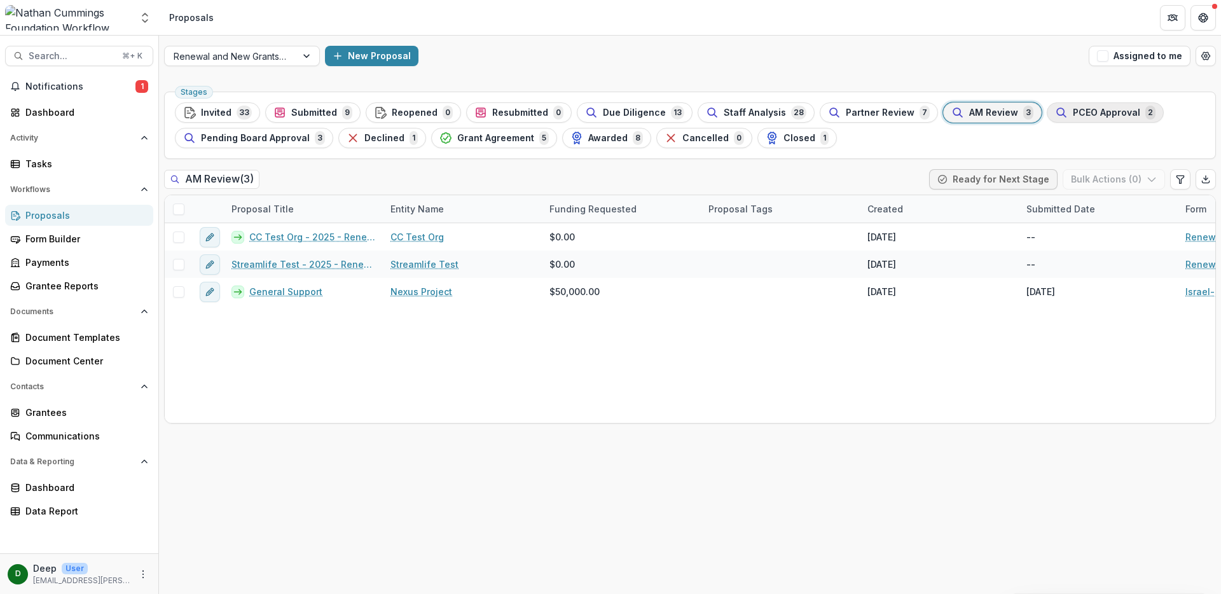
click at [1073, 116] on span "PCEO Approval" at bounding box center [1106, 113] width 67 height 11
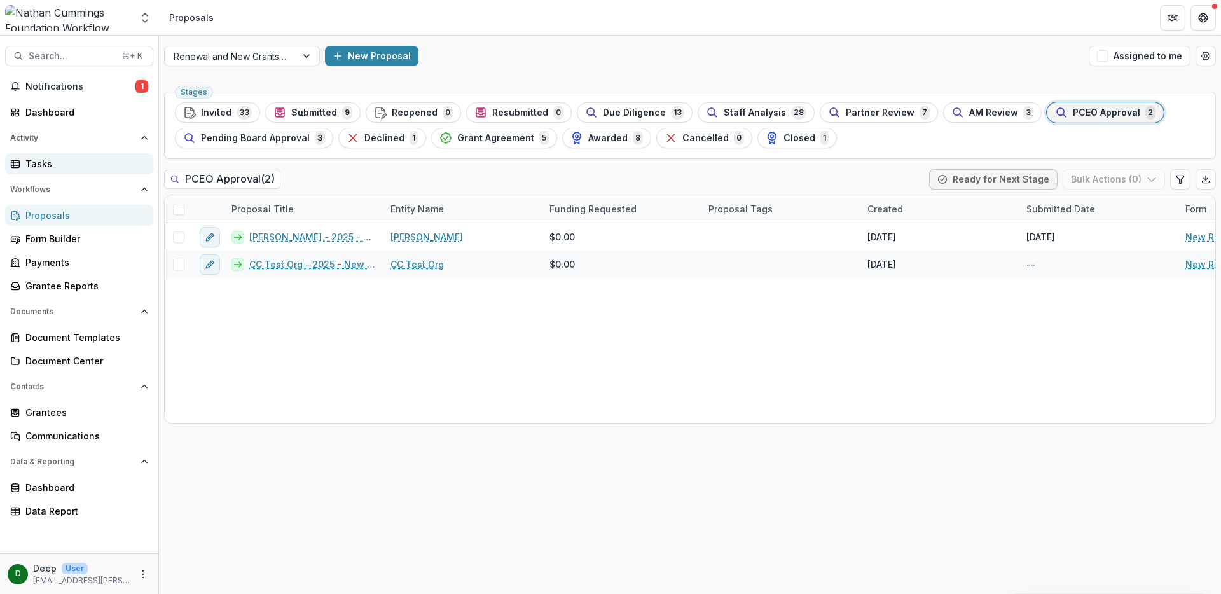
click at [46, 165] on div "Tasks" at bounding box center [84, 163] width 118 height 13
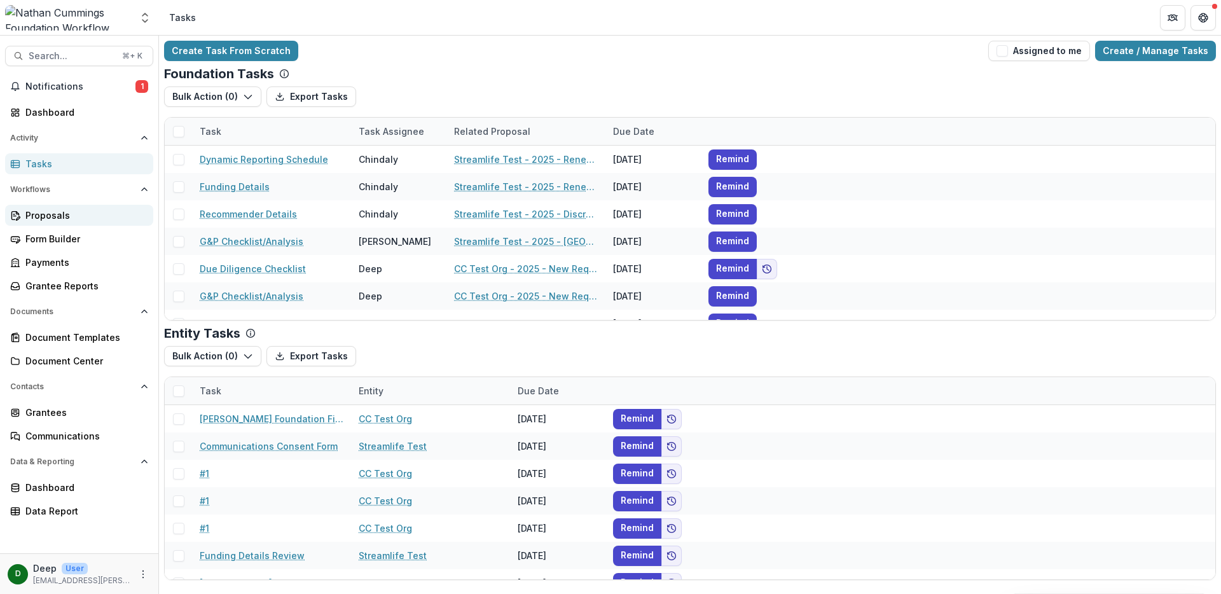
click at [61, 215] on div "Proposals" at bounding box center [84, 215] width 118 height 13
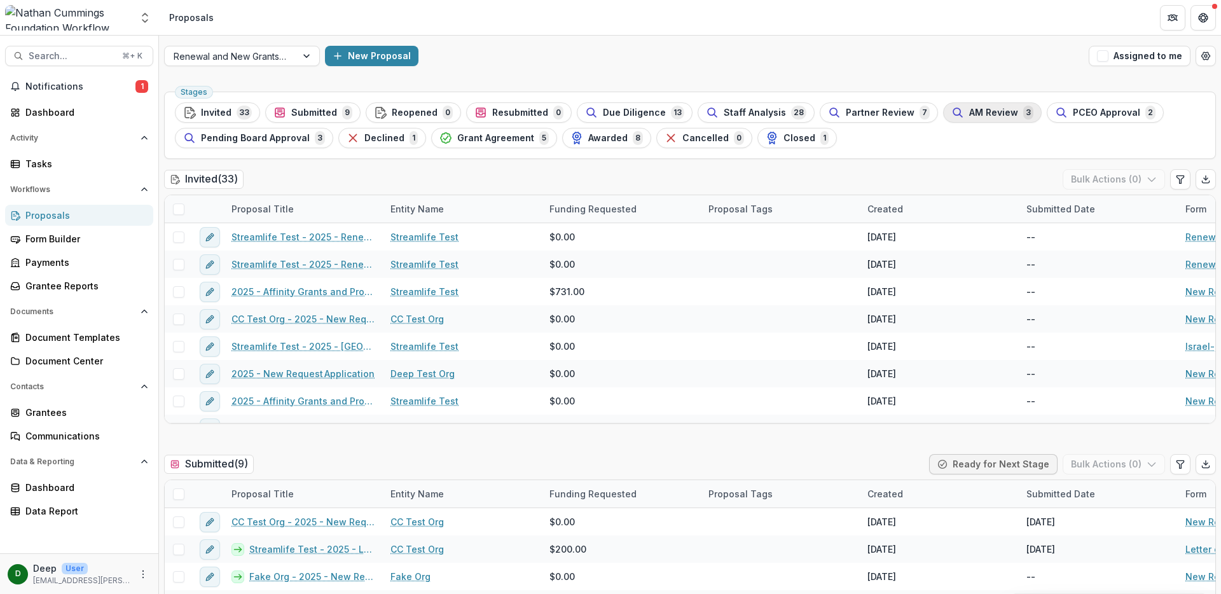
click at [987, 110] on span "AM Review" at bounding box center [993, 113] width 49 height 11
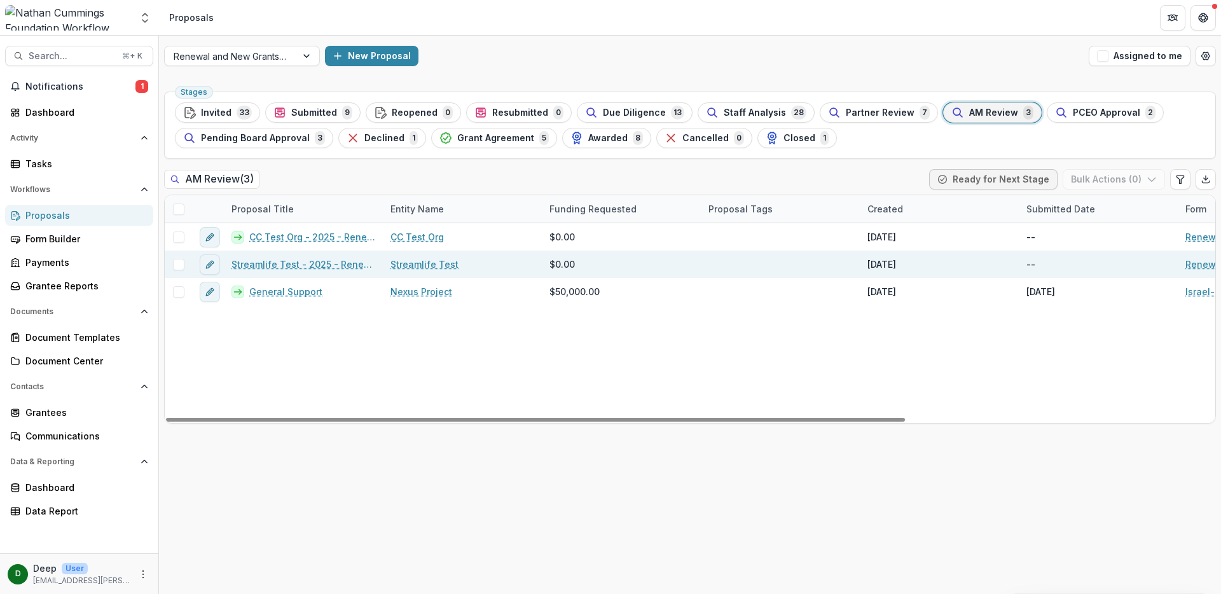
click at [307, 265] on link "Streamlife Test - 2025 - Renewal Request Application" at bounding box center [304, 264] width 144 height 13
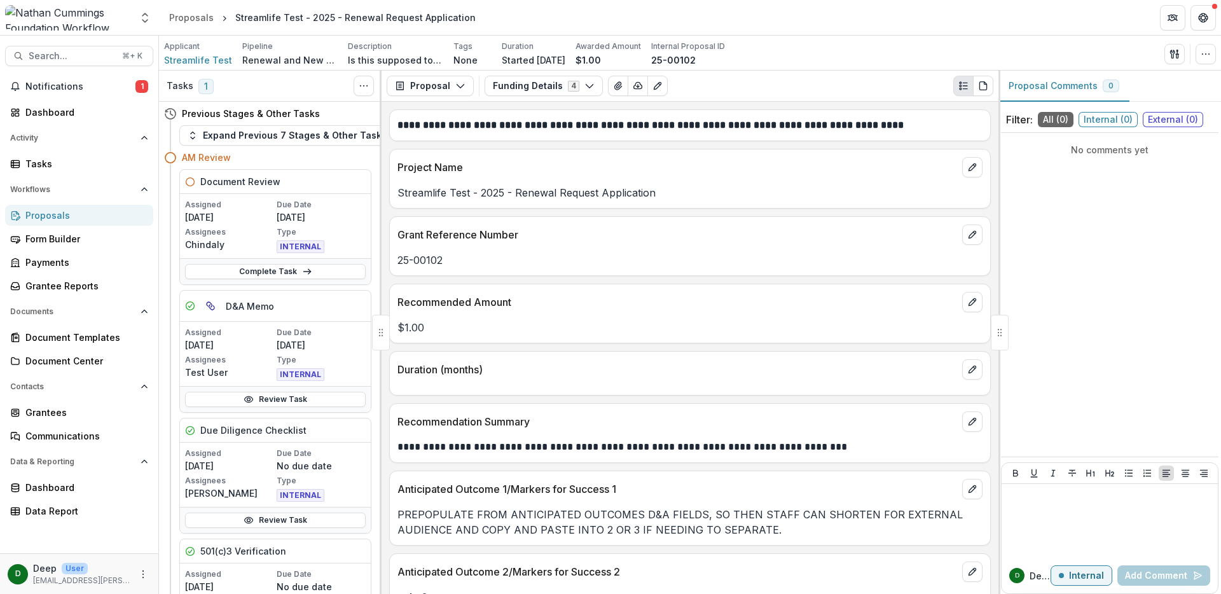
click at [97, 221] on div "Proposals" at bounding box center [84, 215] width 118 height 13
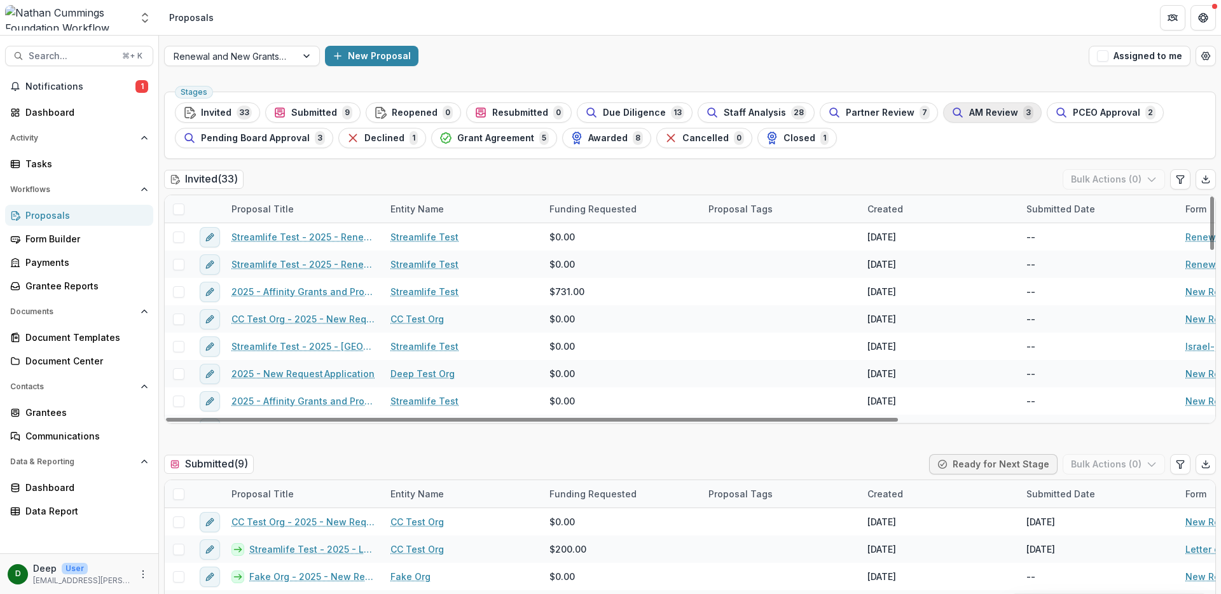
click at [976, 111] on span "AM Review" at bounding box center [993, 113] width 49 height 11
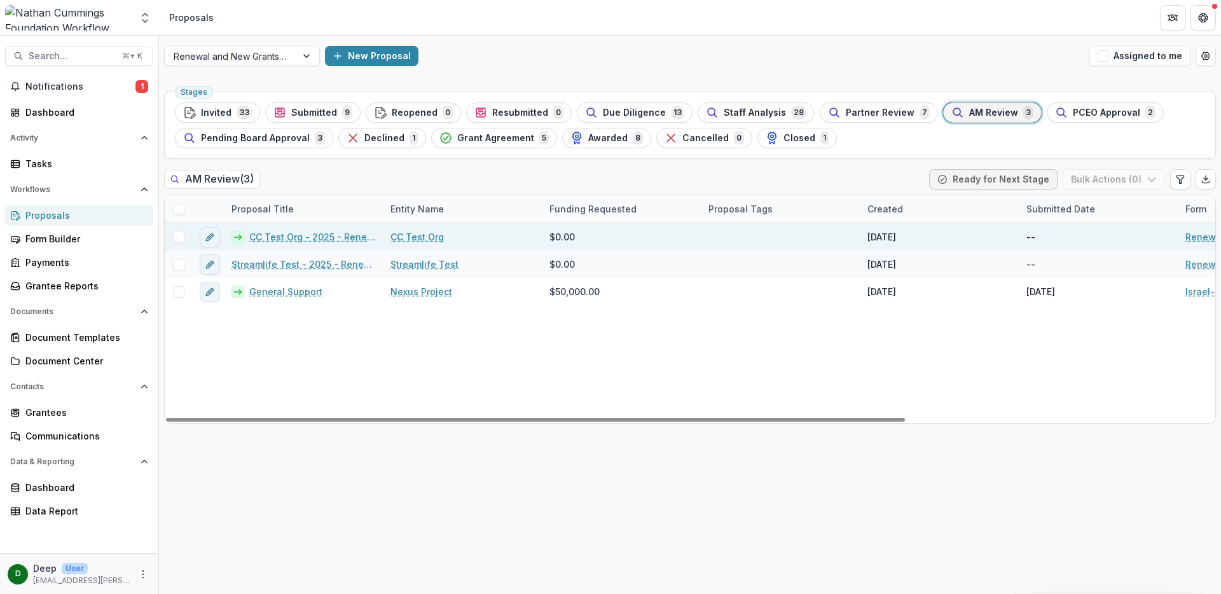
click at [335, 234] on link "CC Test Org - 2025 - Renewal Request Application" at bounding box center [312, 236] width 126 height 13
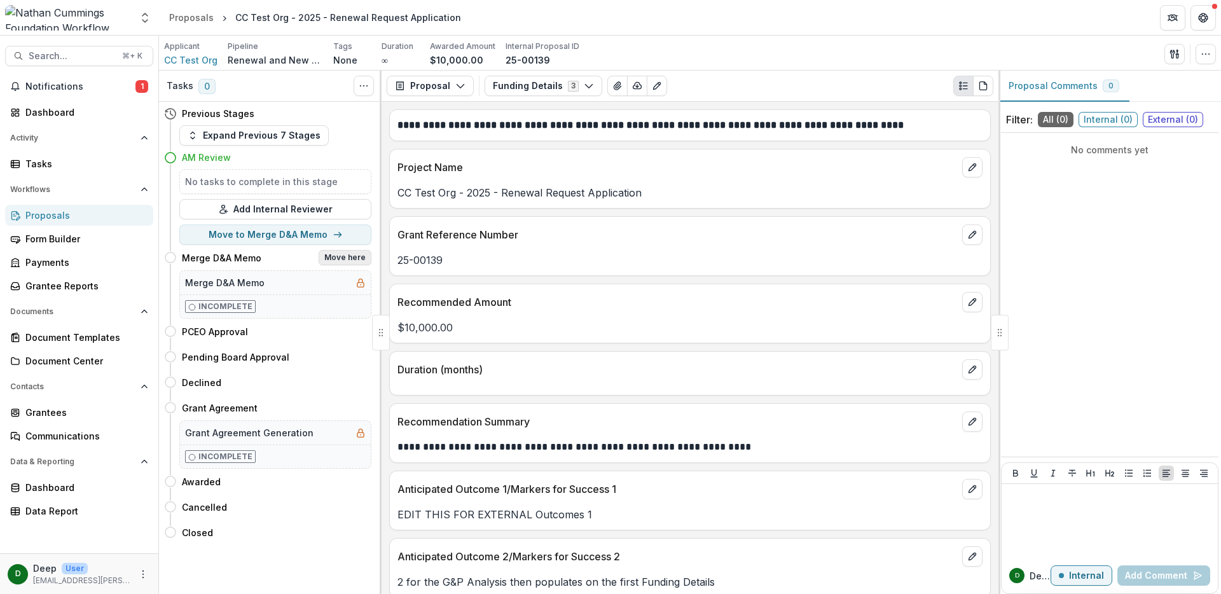
click at [345, 256] on button "Move here" at bounding box center [345, 257] width 53 height 15
select select "**********"
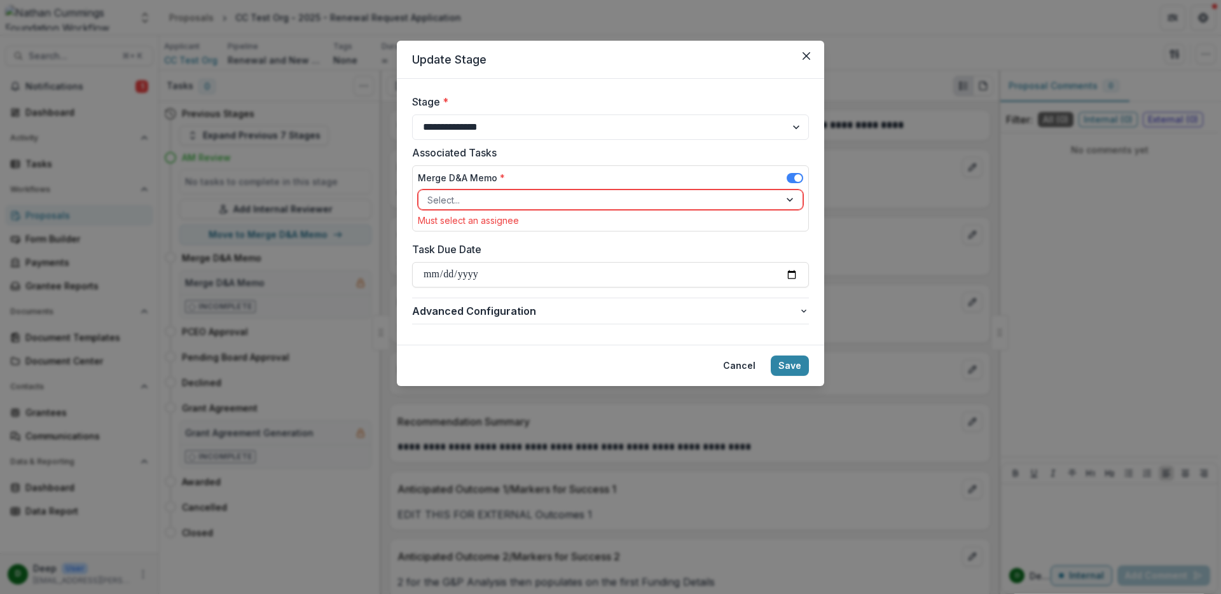
click at [586, 205] on div at bounding box center [599, 200] width 344 height 16
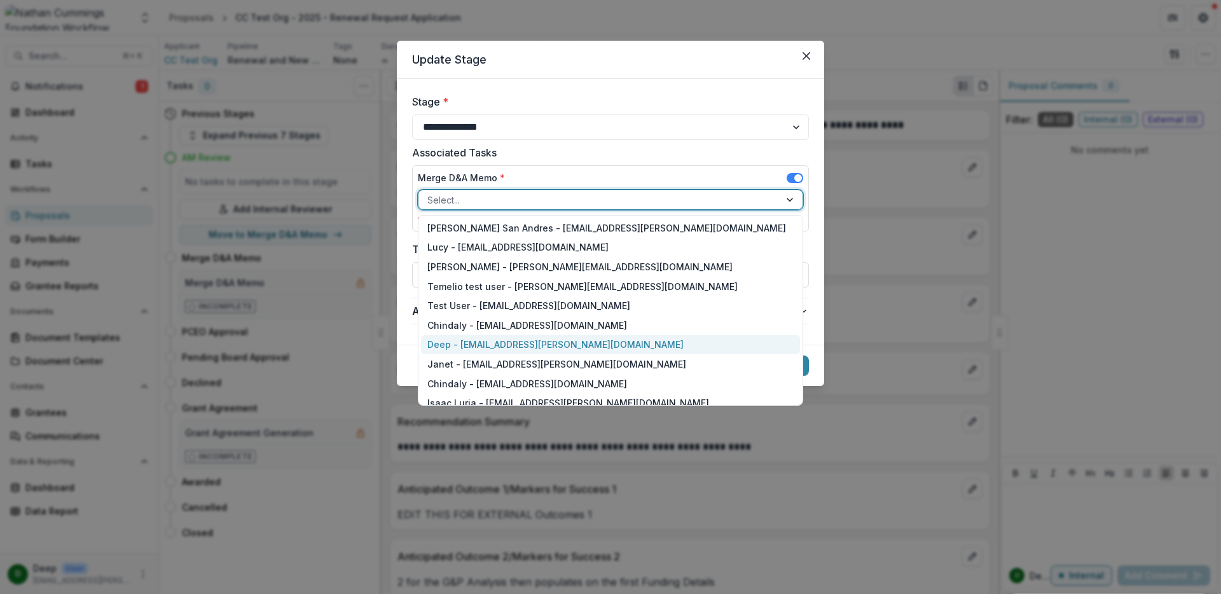
click at [542, 337] on div "Deep - [EMAIL_ADDRESS][PERSON_NAME][DOMAIN_NAME]" at bounding box center [610, 345] width 379 height 20
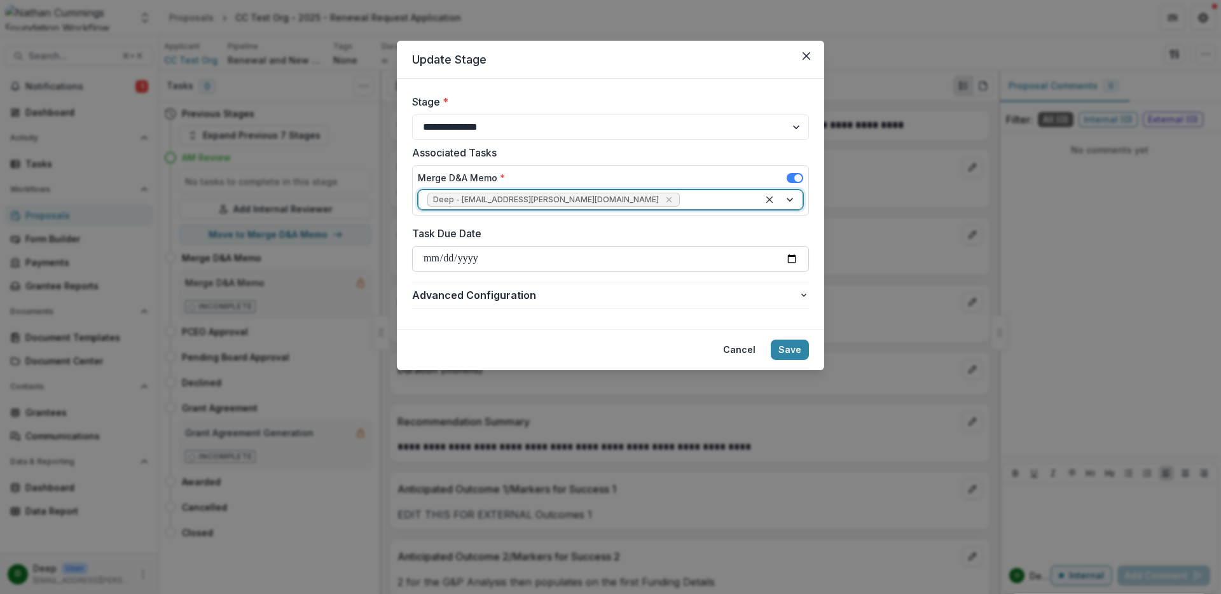
click at [794, 257] on input "Task Due Date" at bounding box center [610, 258] width 397 height 25
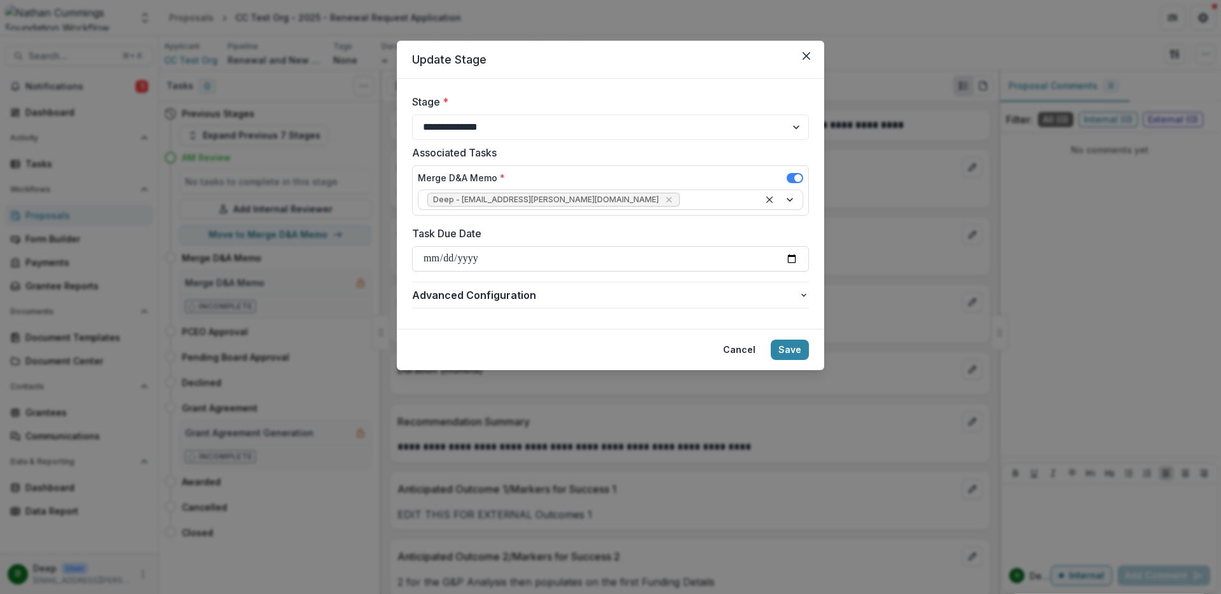
type input "**********"
click at [789, 351] on button "Save" at bounding box center [790, 350] width 38 height 20
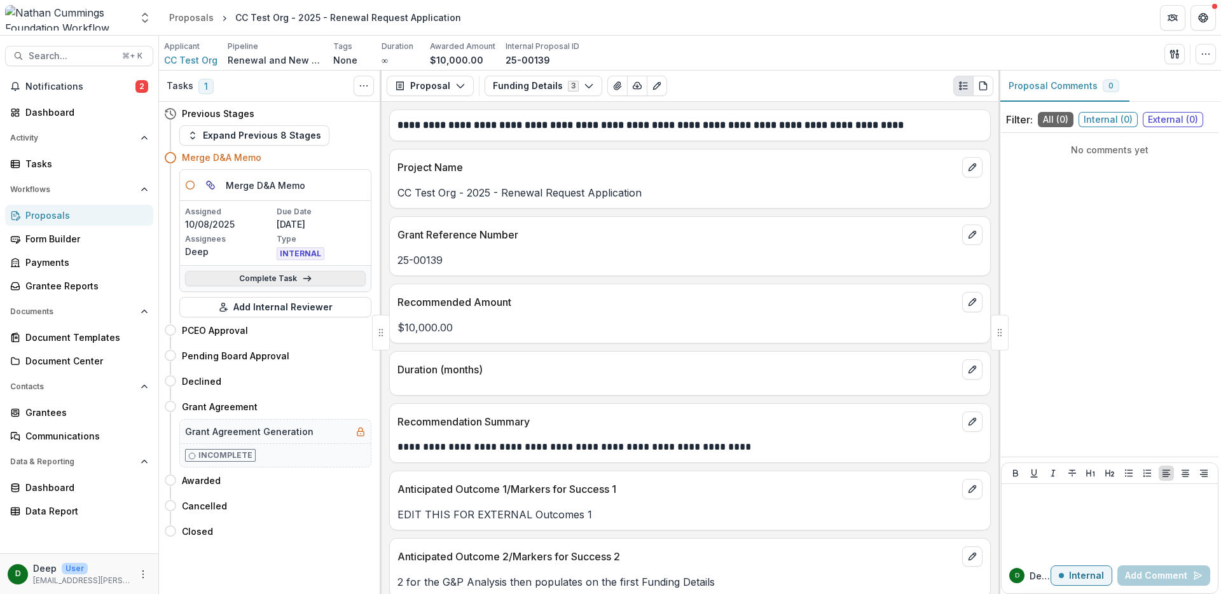
click at [287, 284] on link "Complete Task" at bounding box center [275, 278] width 181 height 15
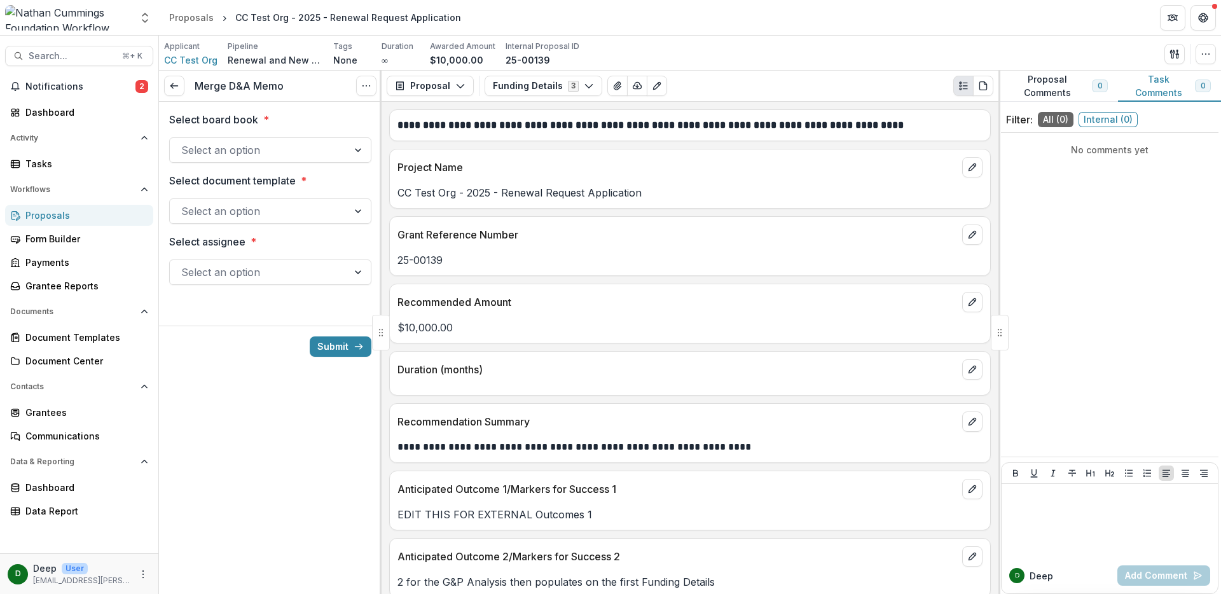
click at [304, 151] on div at bounding box center [258, 150] width 155 height 18
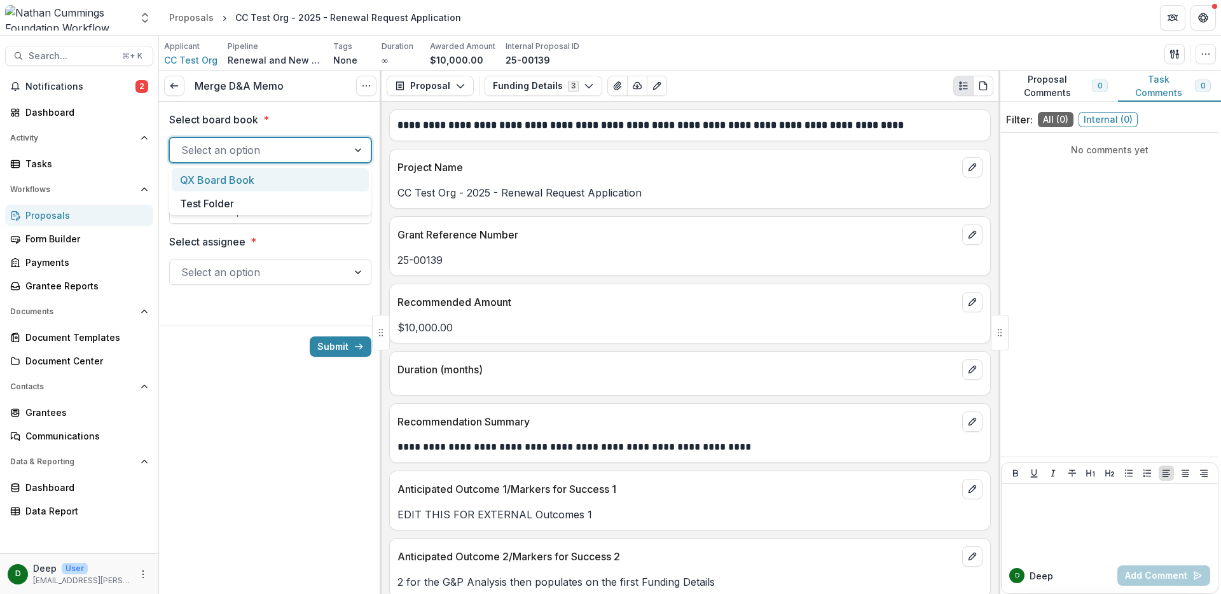
click at [274, 178] on div "QX Board Book" at bounding box center [270, 180] width 197 height 24
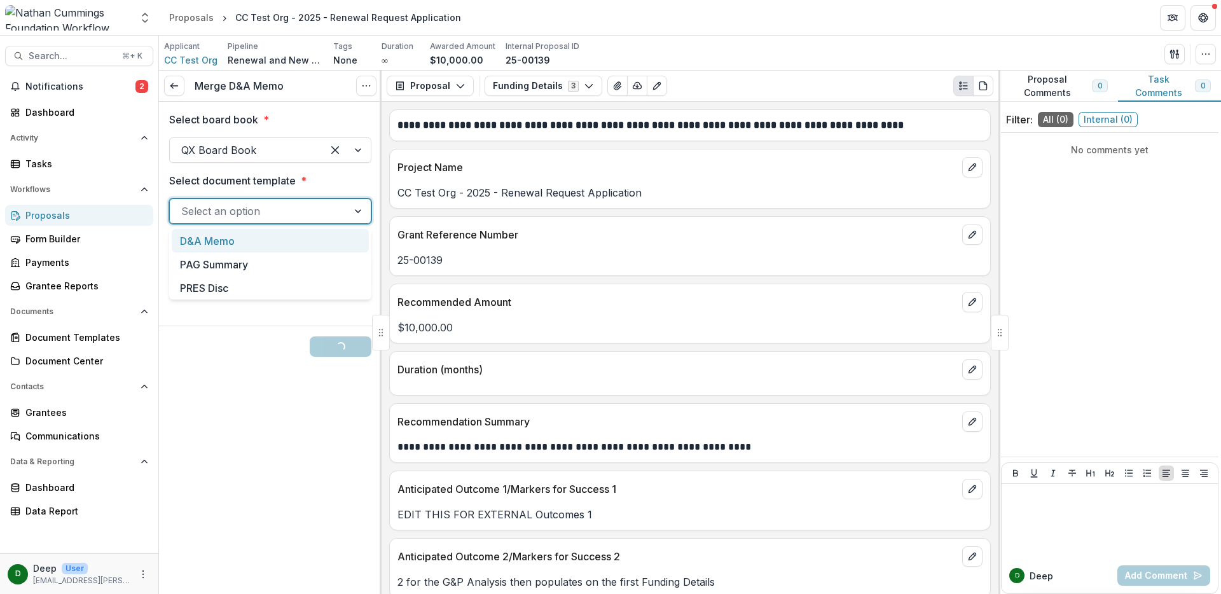
click at [282, 205] on div at bounding box center [258, 211] width 155 height 18
click at [248, 244] on div "D&A Memo" at bounding box center [270, 241] width 197 height 24
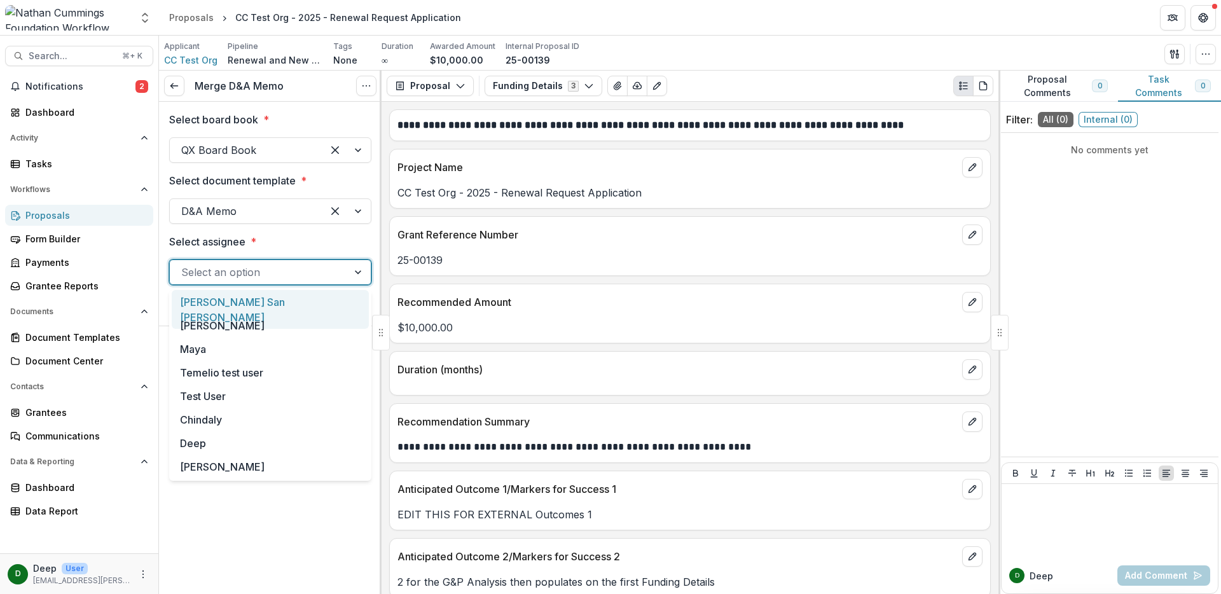
click at [302, 268] on div at bounding box center [258, 272] width 155 height 18
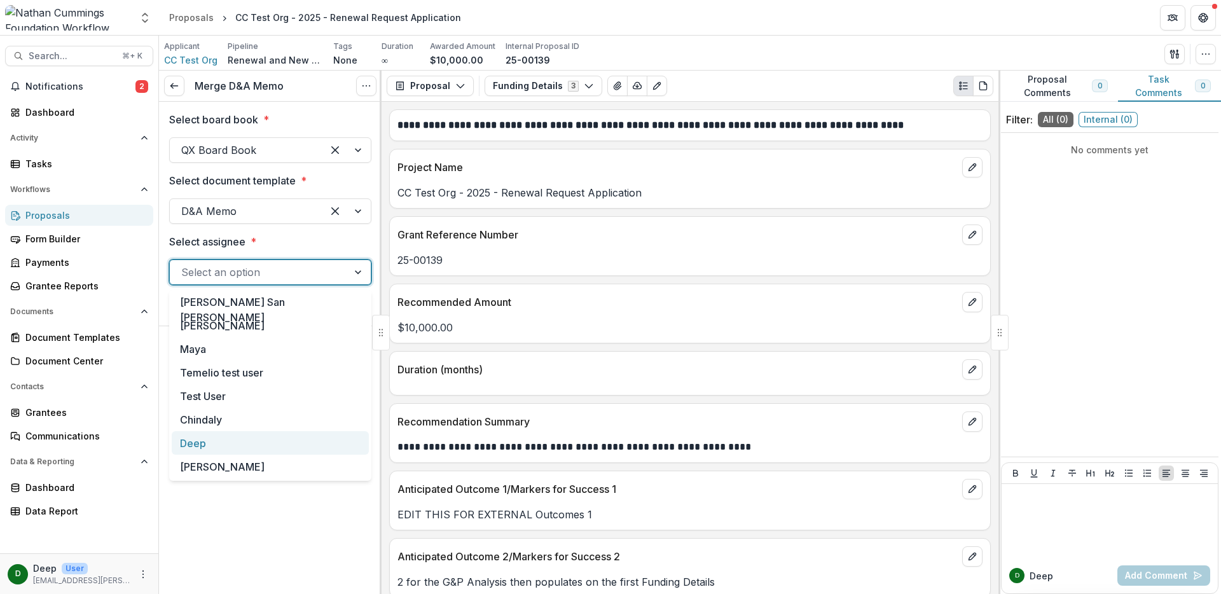
click at [236, 441] on div "Deep" at bounding box center [270, 443] width 197 height 24
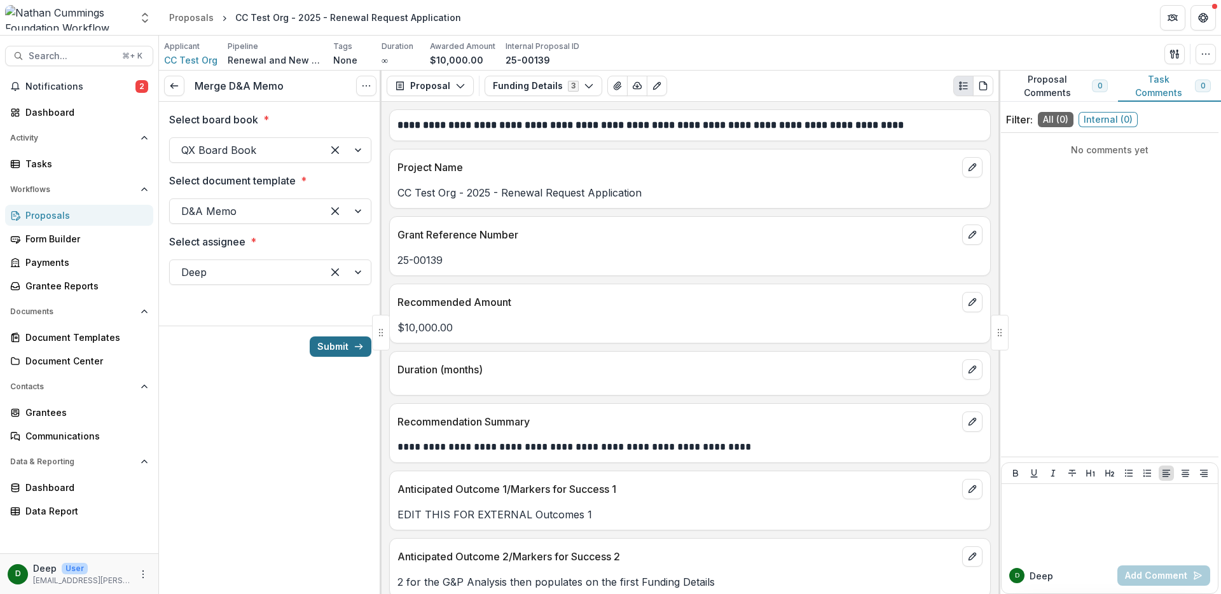
click at [351, 345] on button "Submit" at bounding box center [341, 347] width 62 height 20
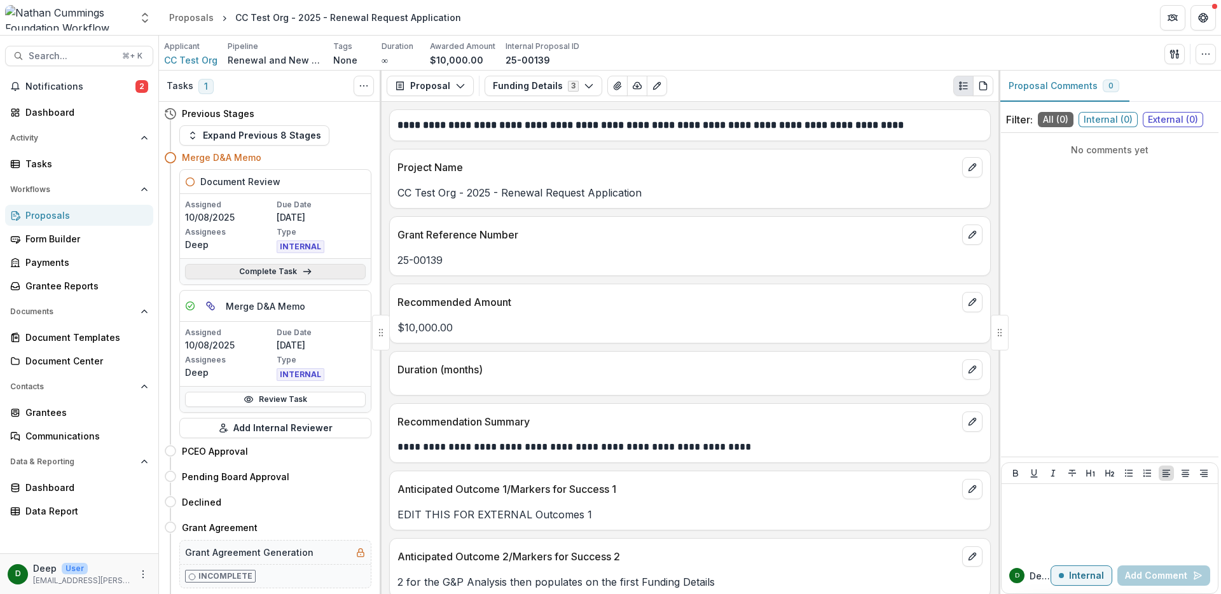
click at [261, 277] on link "Complete Task" at bounding box center [275, 271] width 181 height 15
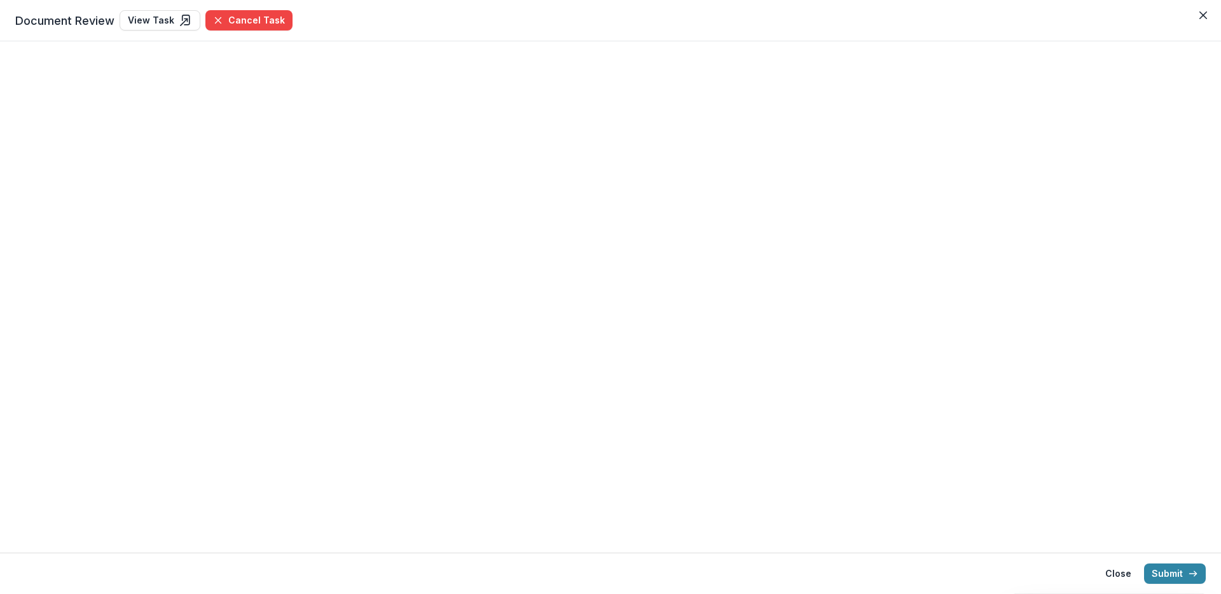
select select "**********"
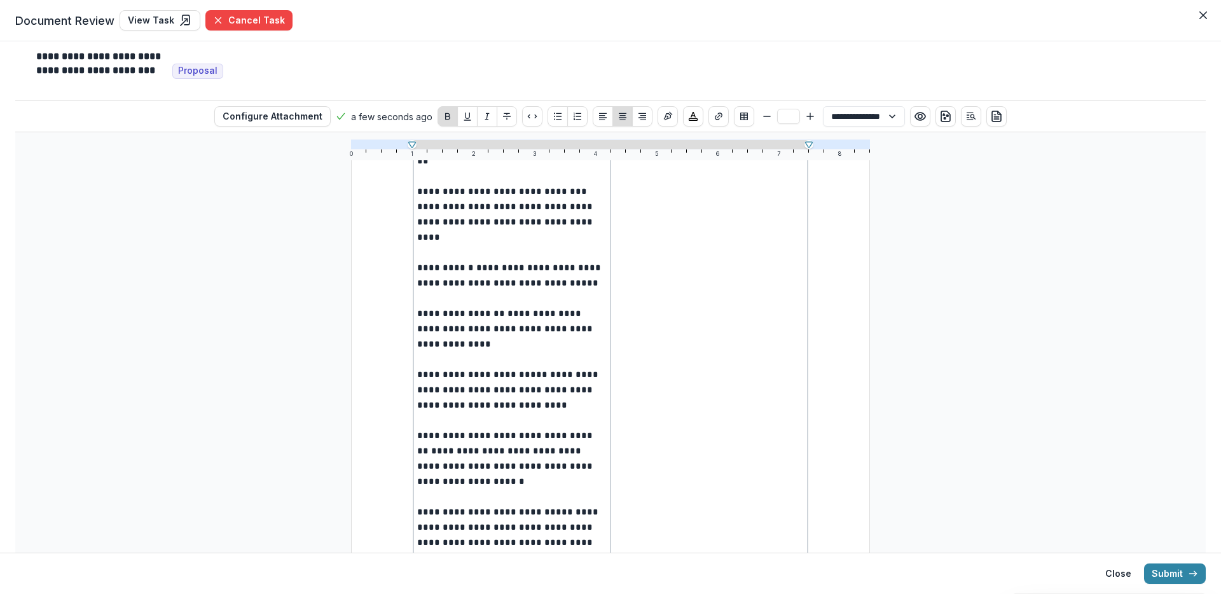
scroll to position [1858, 0]
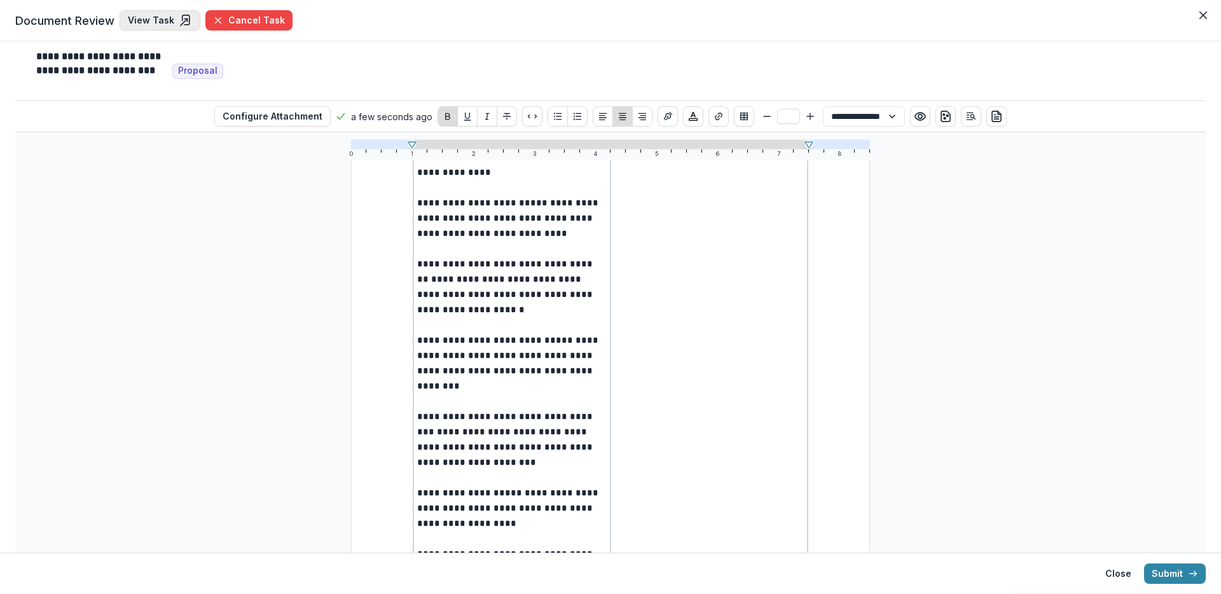
click at [155, 16] on link "View Task" at bounding box center [160, 20] width 81 height 20
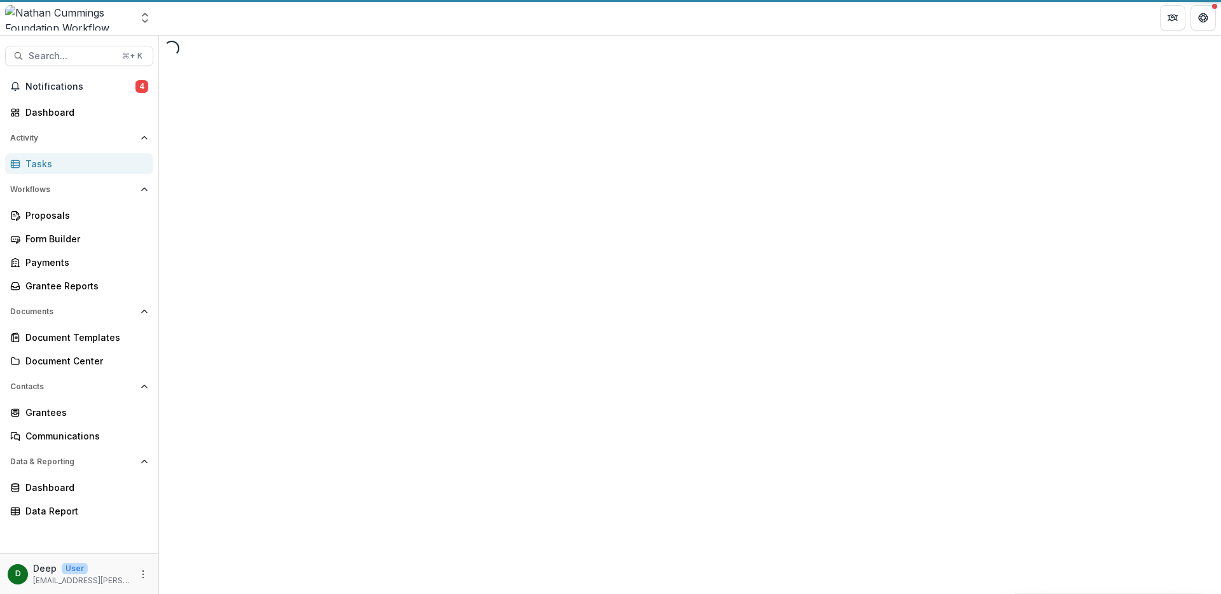
select select "**********"
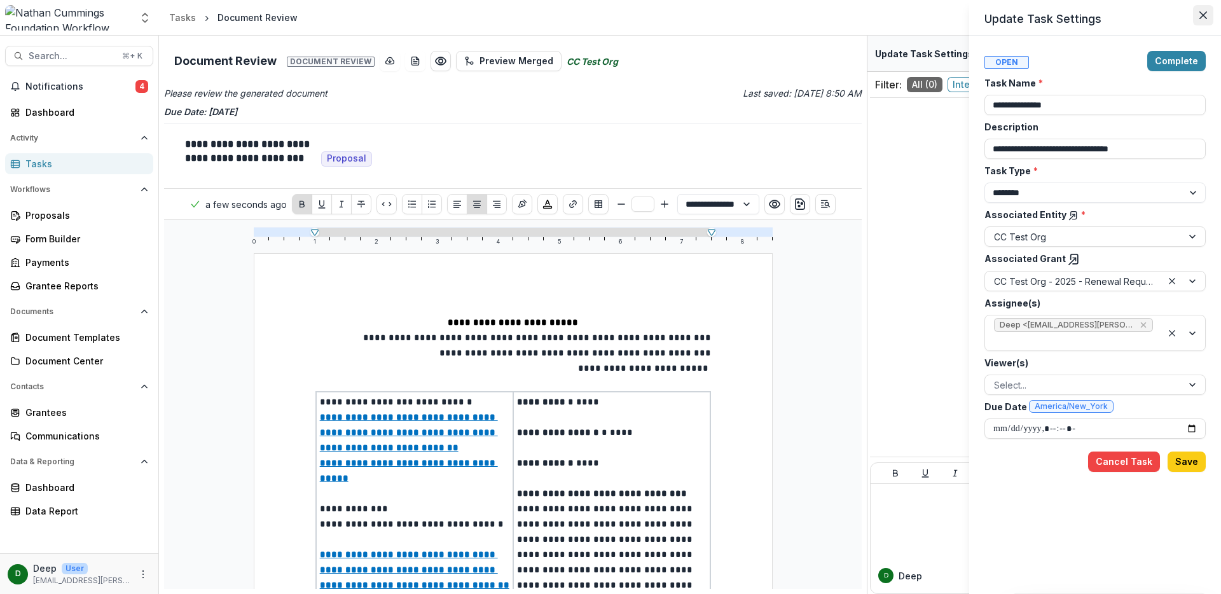
click at [1205, 8] on button "Close" at bounding box center [1203, 15] width 20 height 20
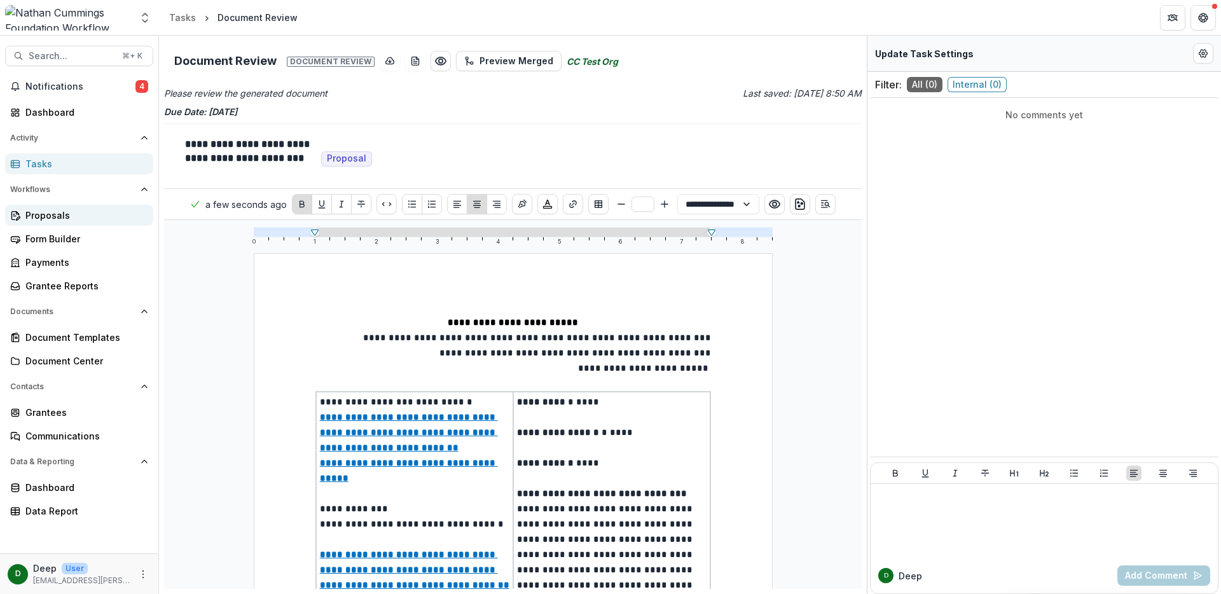
click at [80, 219] on div "Proposals" at bounding box center [84, 215] width 118 height 13
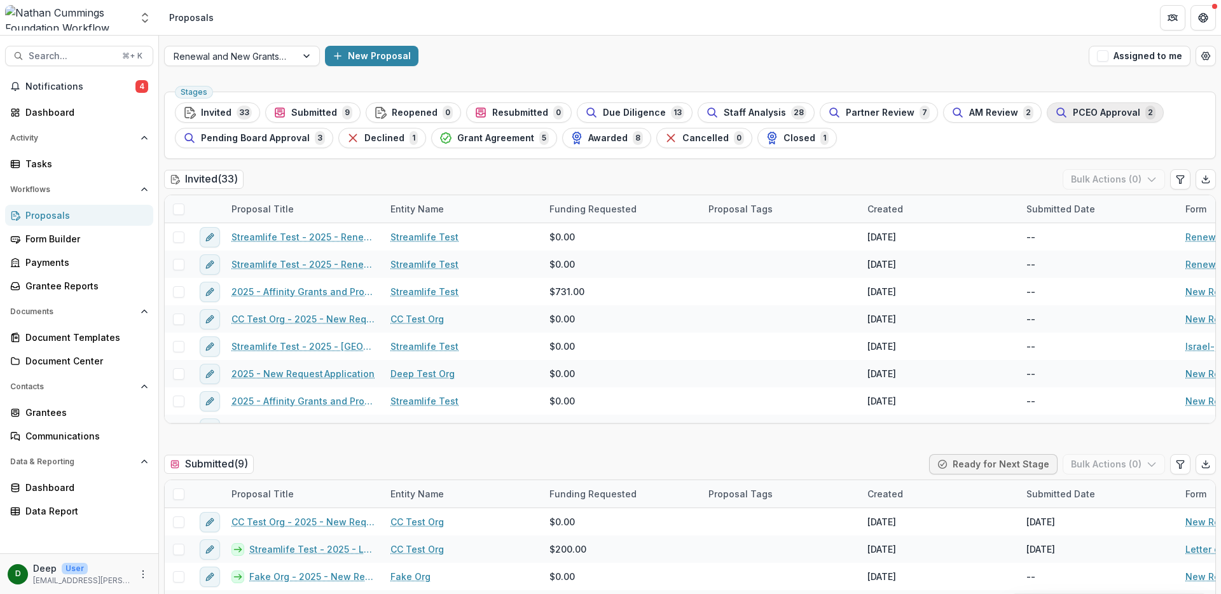
click at [1073, 112] on span "PCEO Approval" at bounding box center [1106, 113] width 67 height 11
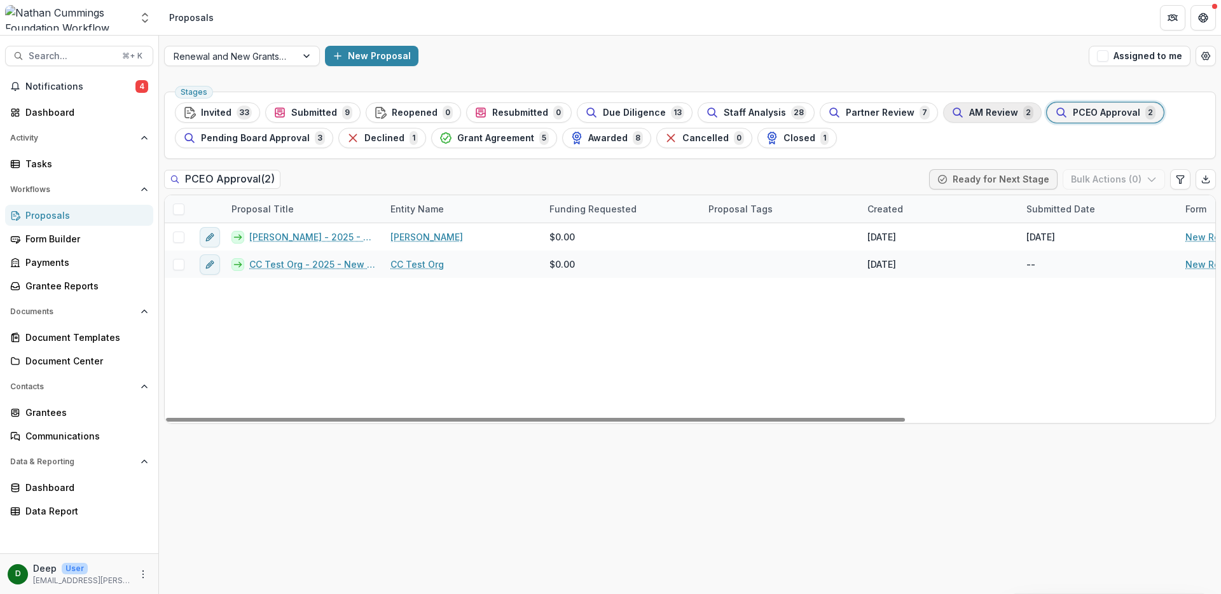
click at [978, 113] on span "AM Review" at bounding box center [993, 113] width 49 height 11
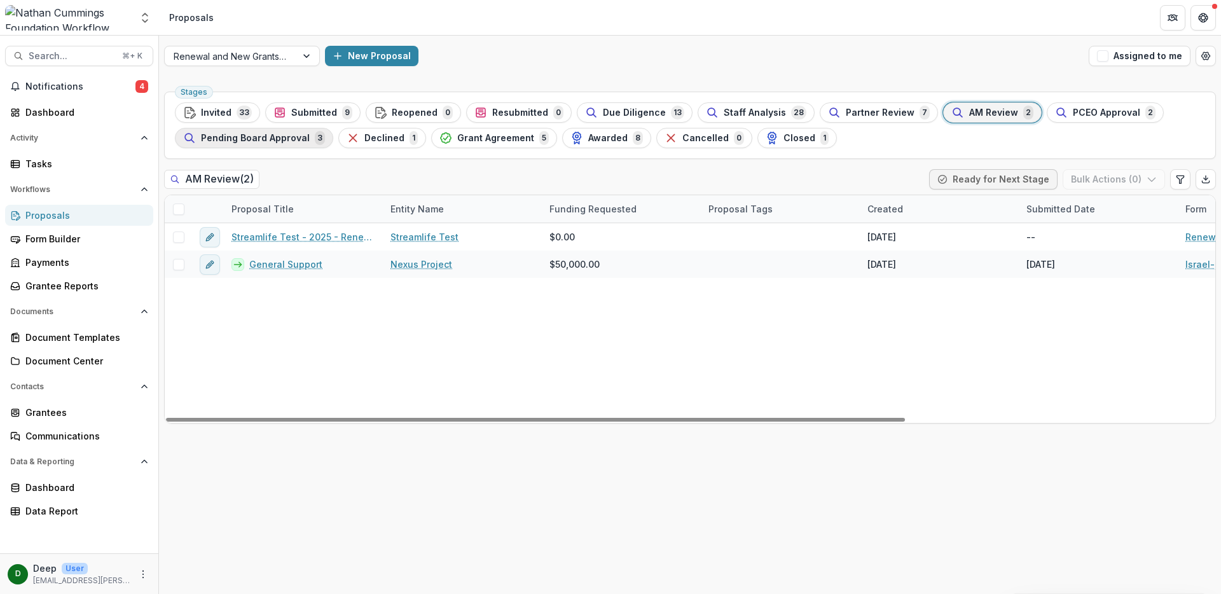
click at [288, 144] on div "Pending Board Approval 3" at bounding box center [254, 138] width 142 height 14
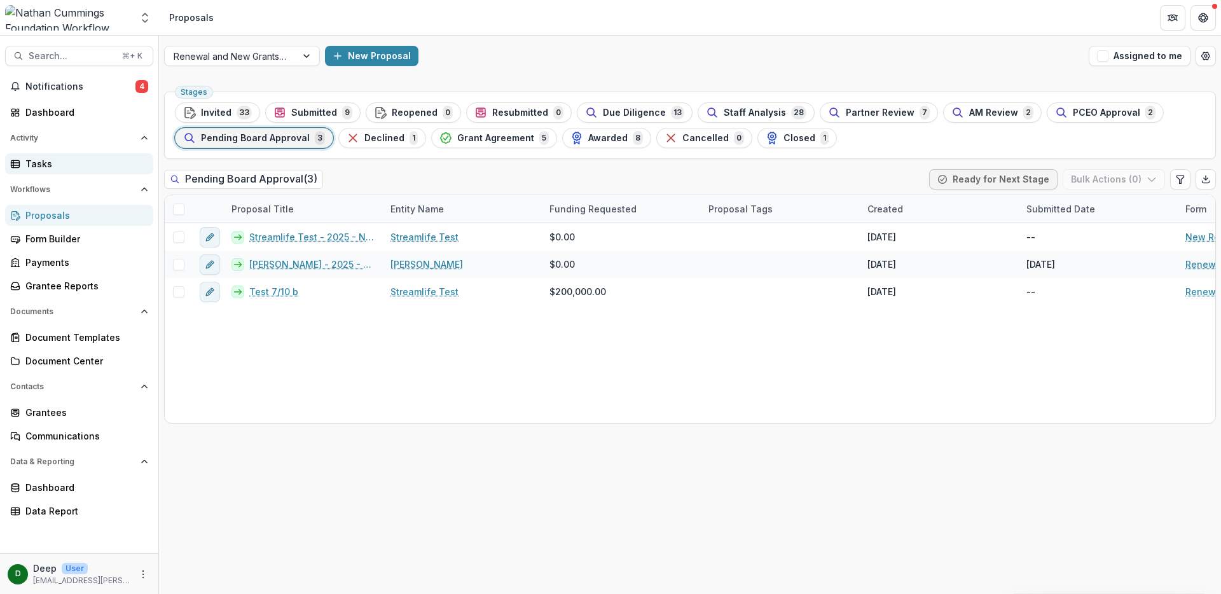
click at [63, 160] on div "Tasks" at bounding box center [84, 163] width 118 height 13
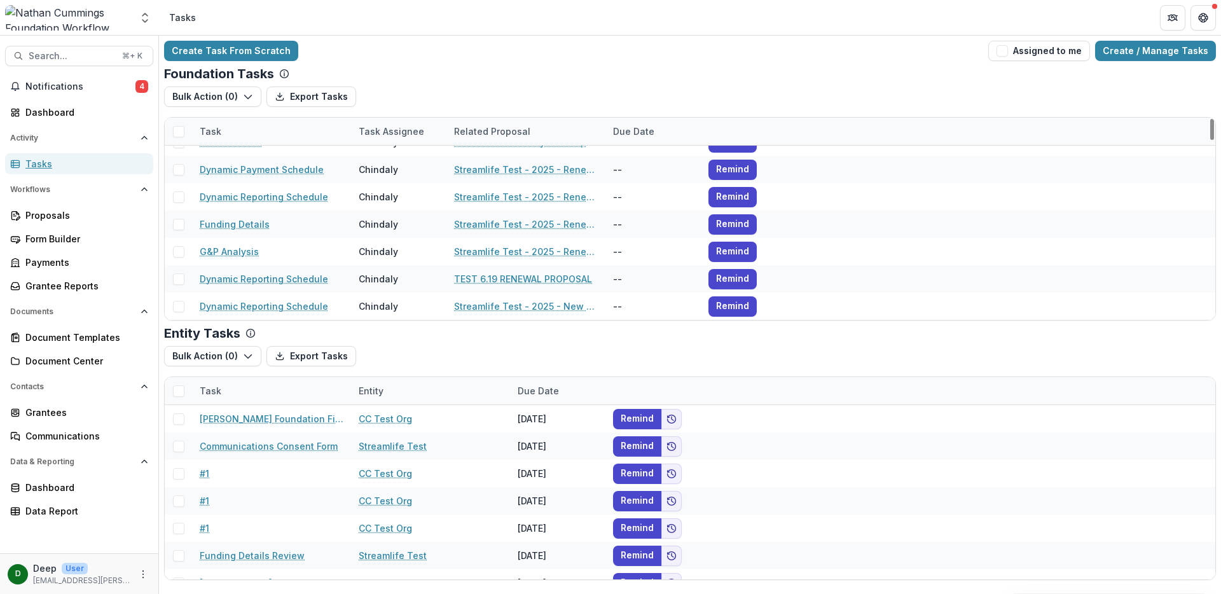
scroll to position [1326, 0]
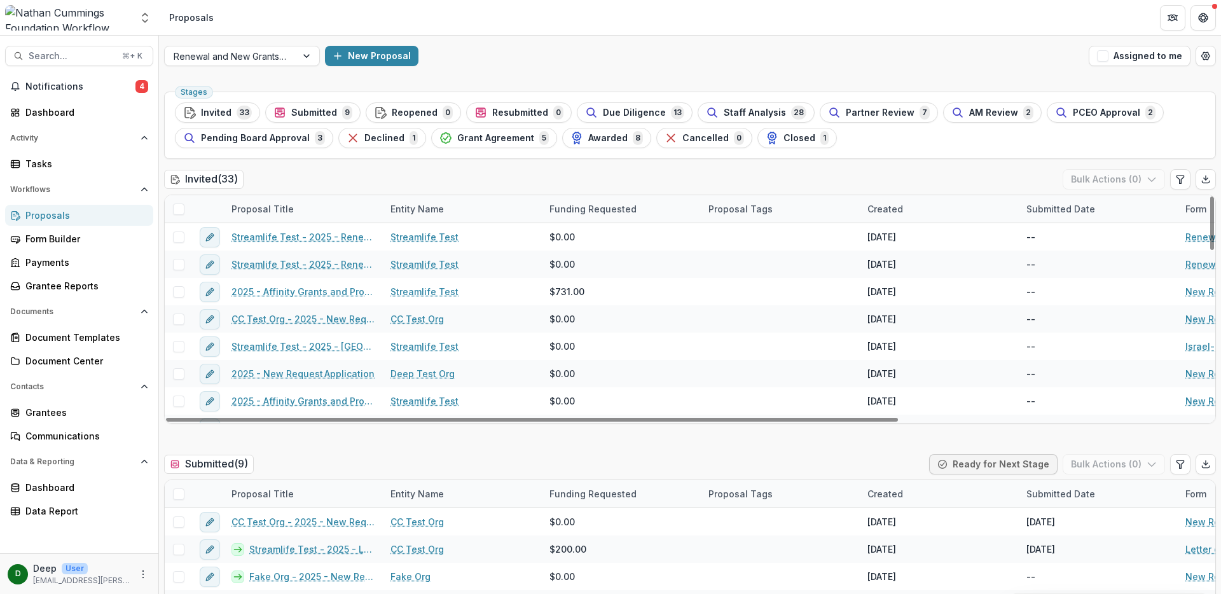
select select "**********"
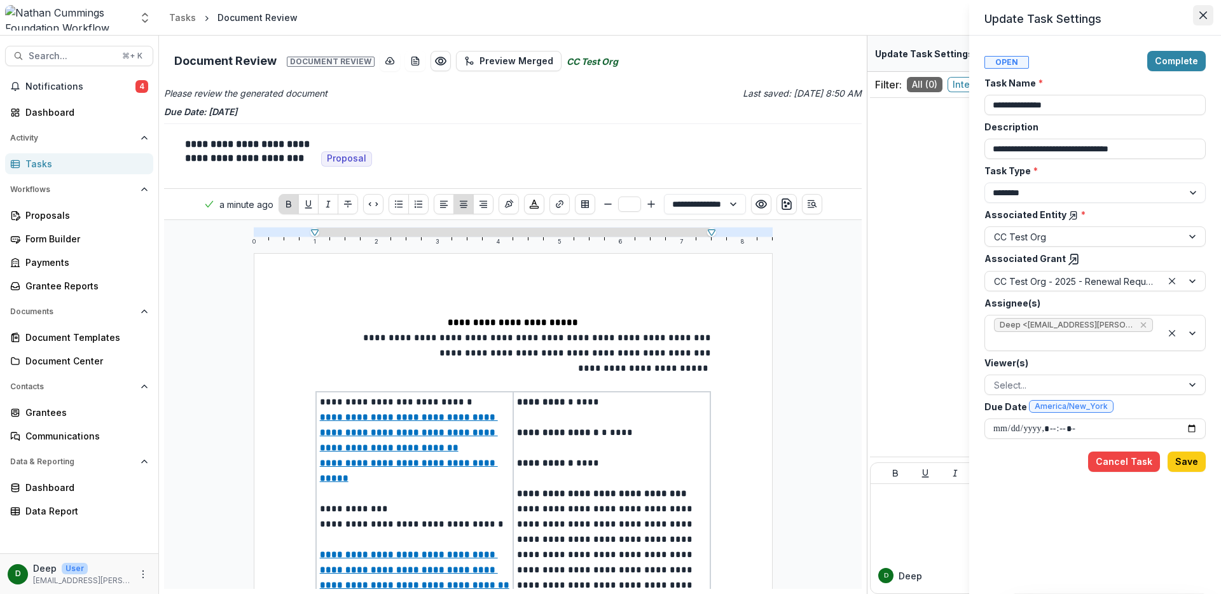
click at [1204, 13] on icon "Close" at bounding box center [1204, 15] width 8 height 8
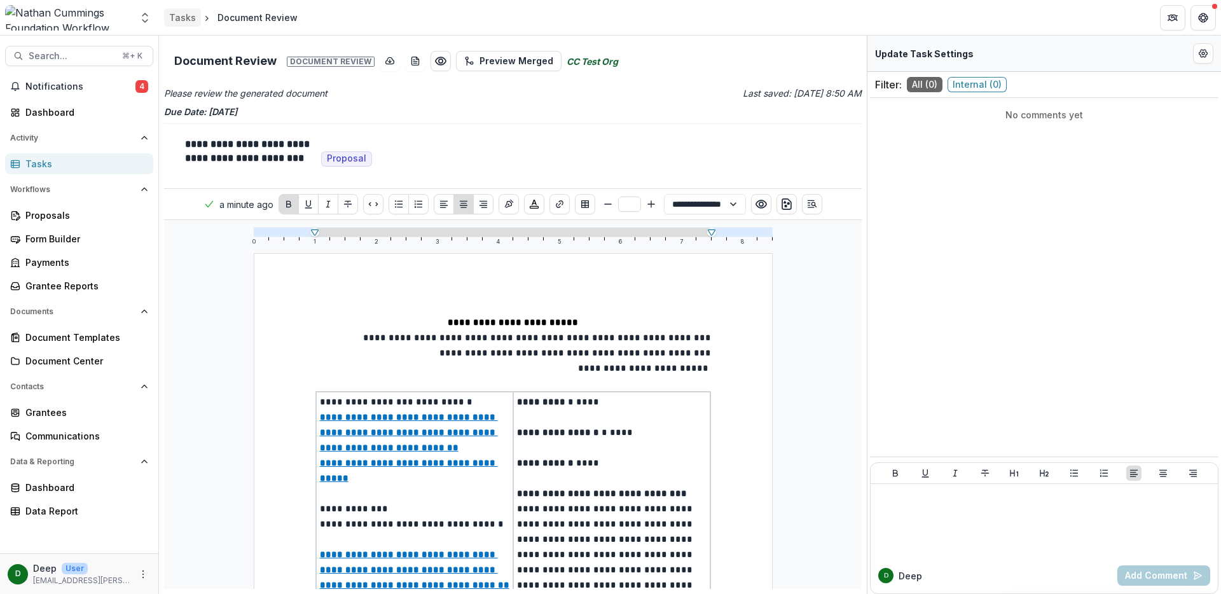
click at [177, 22] on div "Tasks" at bounding box center [182, 17] width 27 height 13
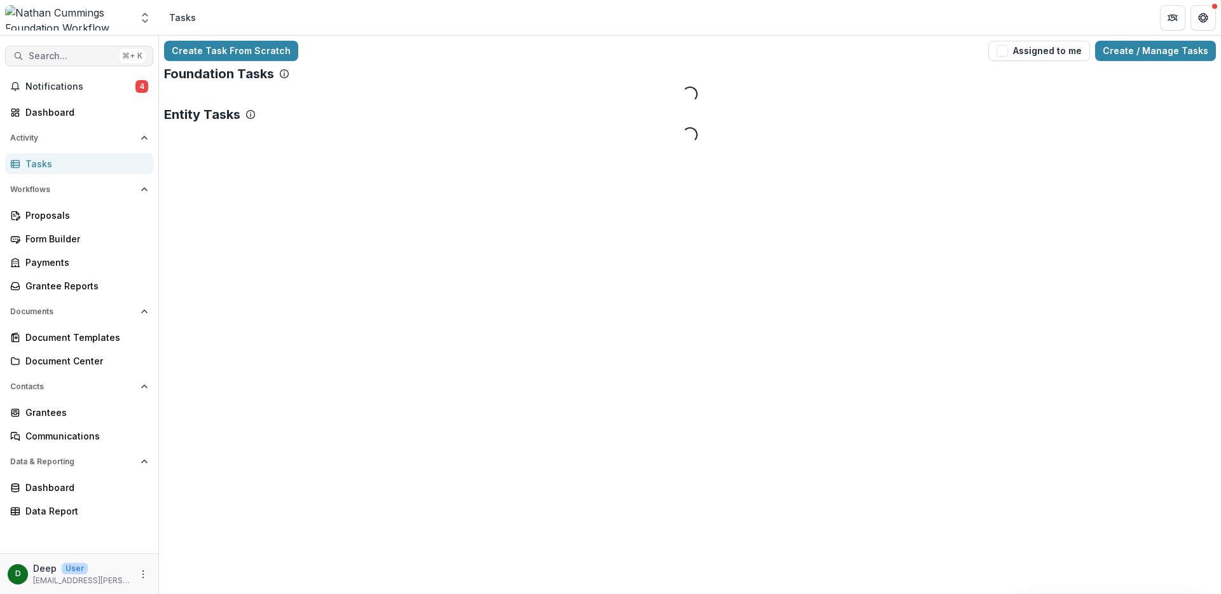
click at [95, 54] on span "Search..." at bounding box center [72, 56] width 86 height 11
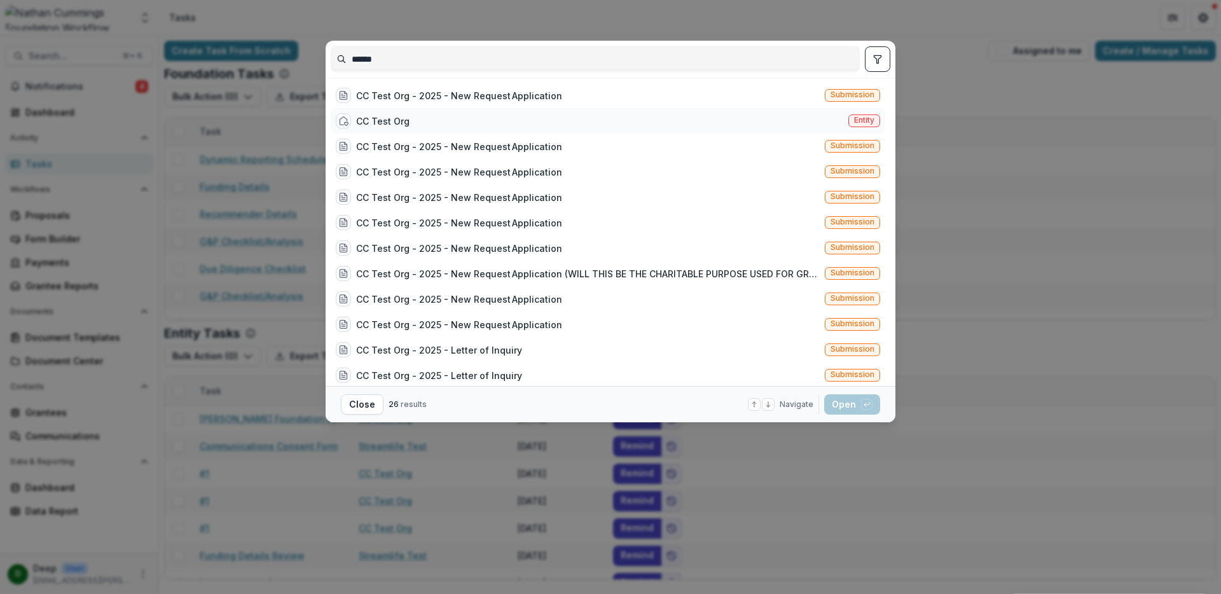
type input "******"
click at [570, 115] on div "CC Test Org Entity" at bounding box center [608, 120] width 555 height 25
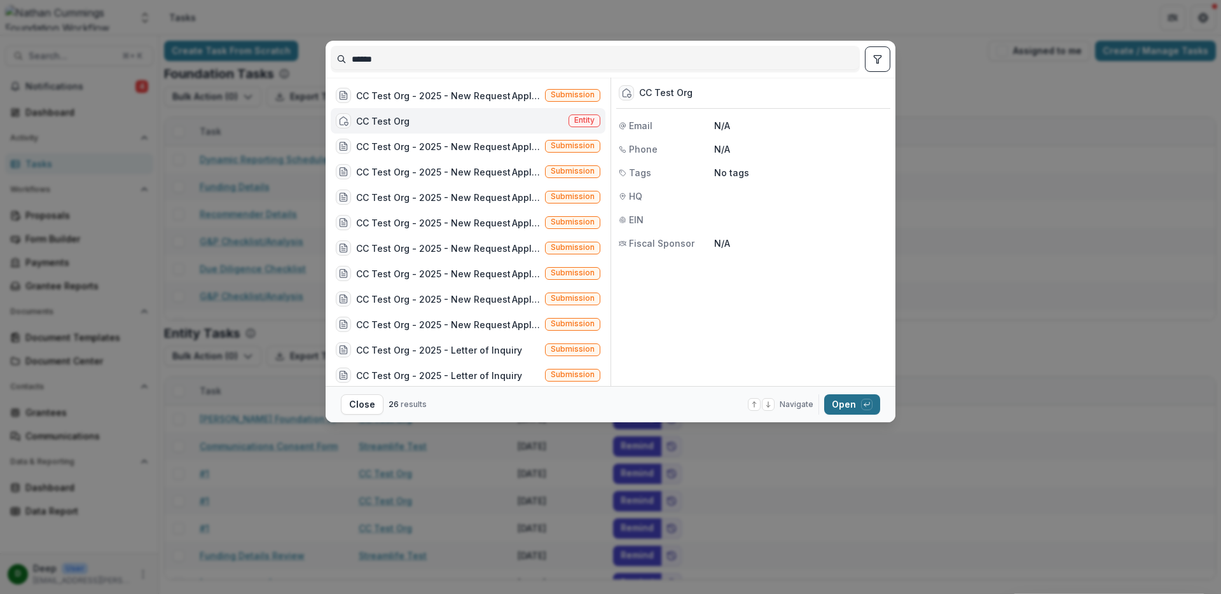
click at [865, 405] on polyline "button" at bounding box center [866, 405] width 2 height 4
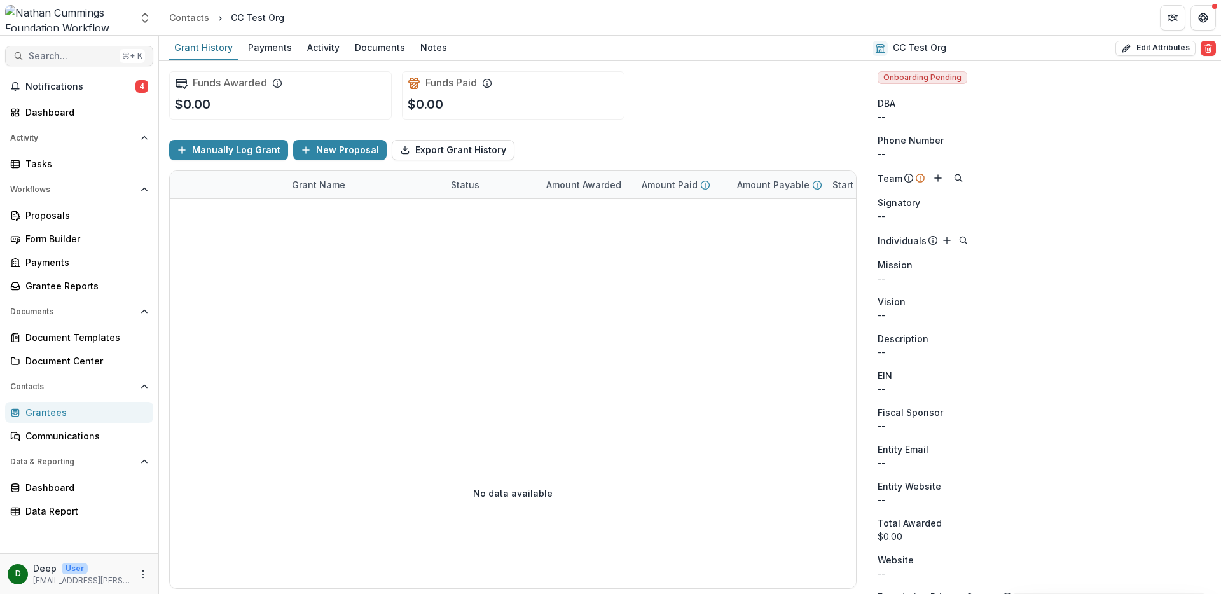
click at [49, 57] on span "Search..." at bounding box center [72, 56] width 86 height 11
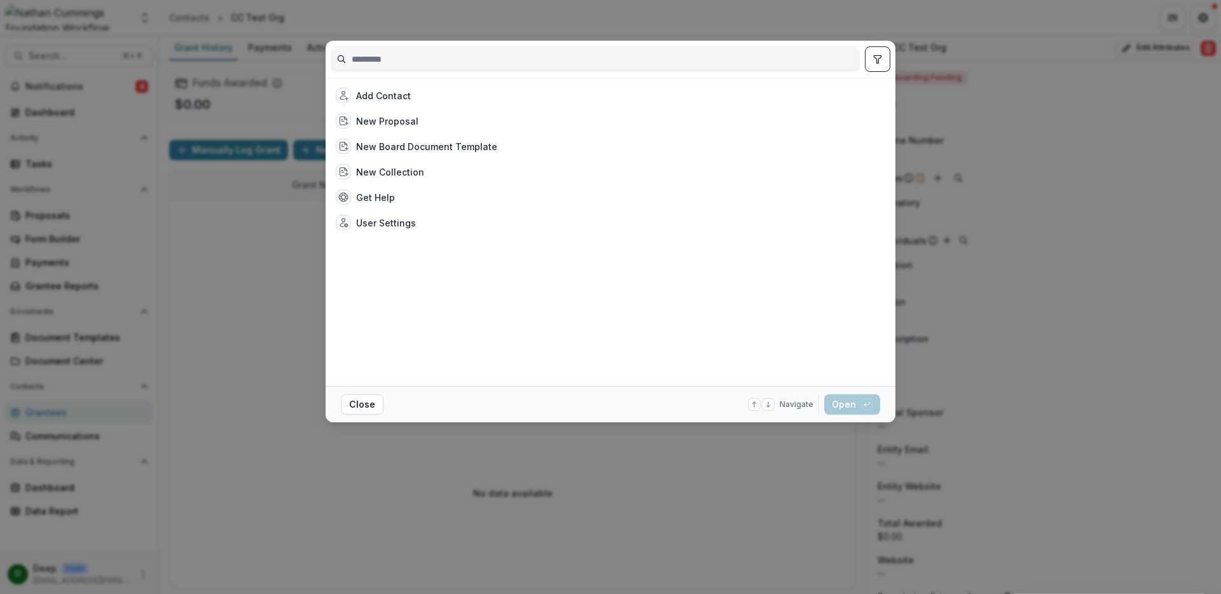
click at [221, 218] on div "Add Contact New Proposal New Board Document Template New Collection Get Help Us…" at bounding box center [610, 297] width 1221 height 594
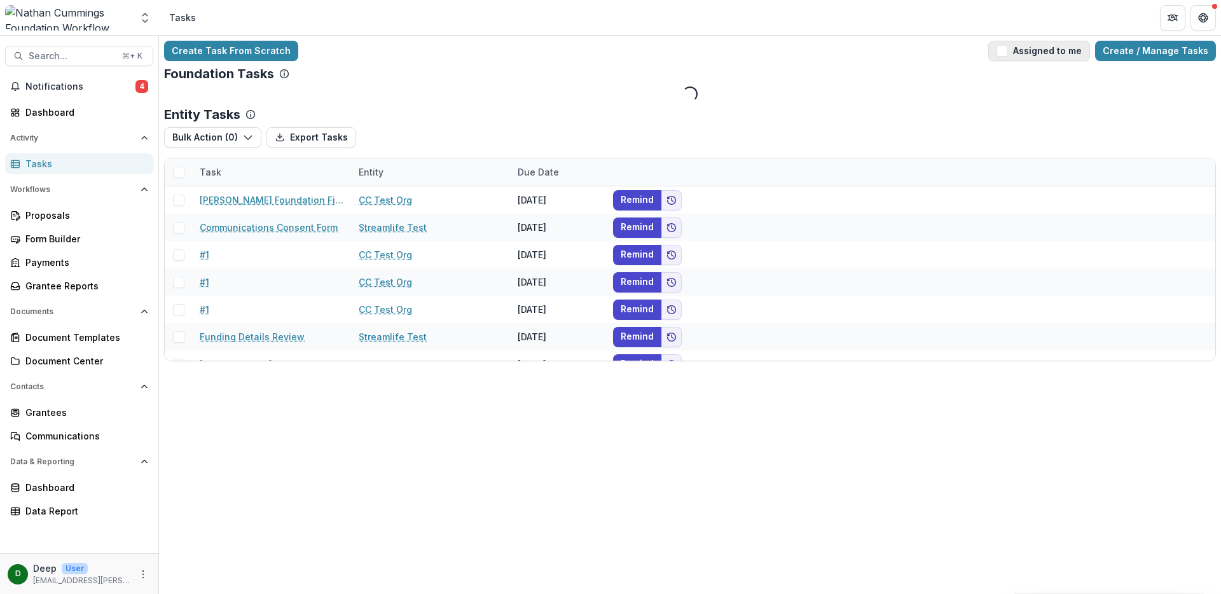
click at [1008, 52] on span "button" at bounding box center [1002, 50] width 11 height 11
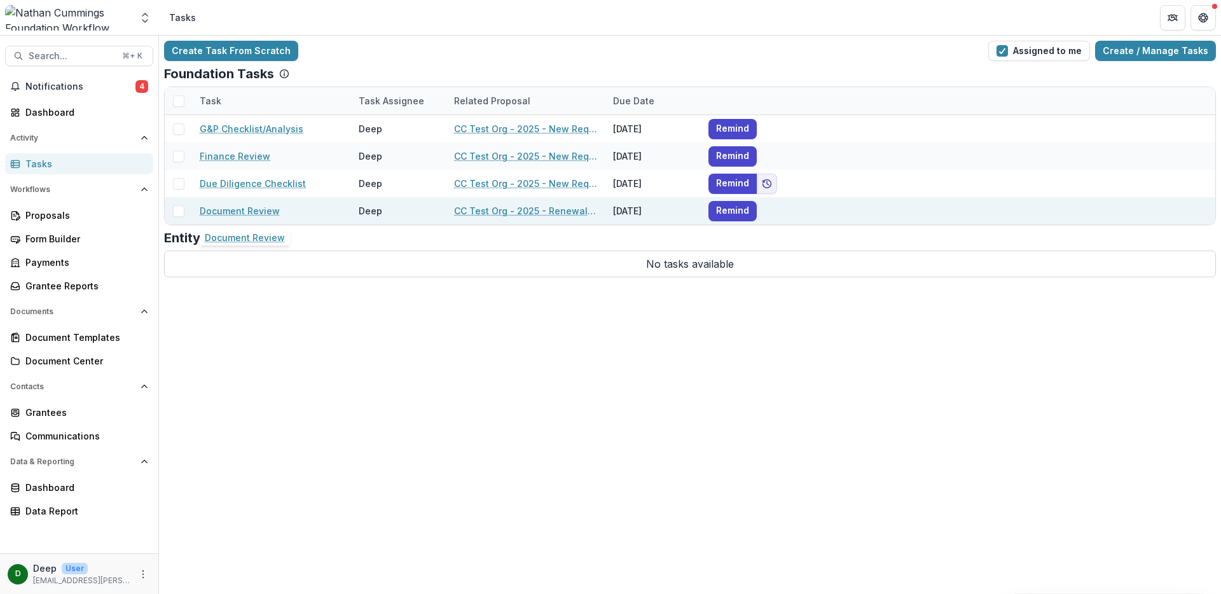
click at [264, 212] on link "Document Review" at bounding box center [240, 210] width 80 height 13
select select "**********"
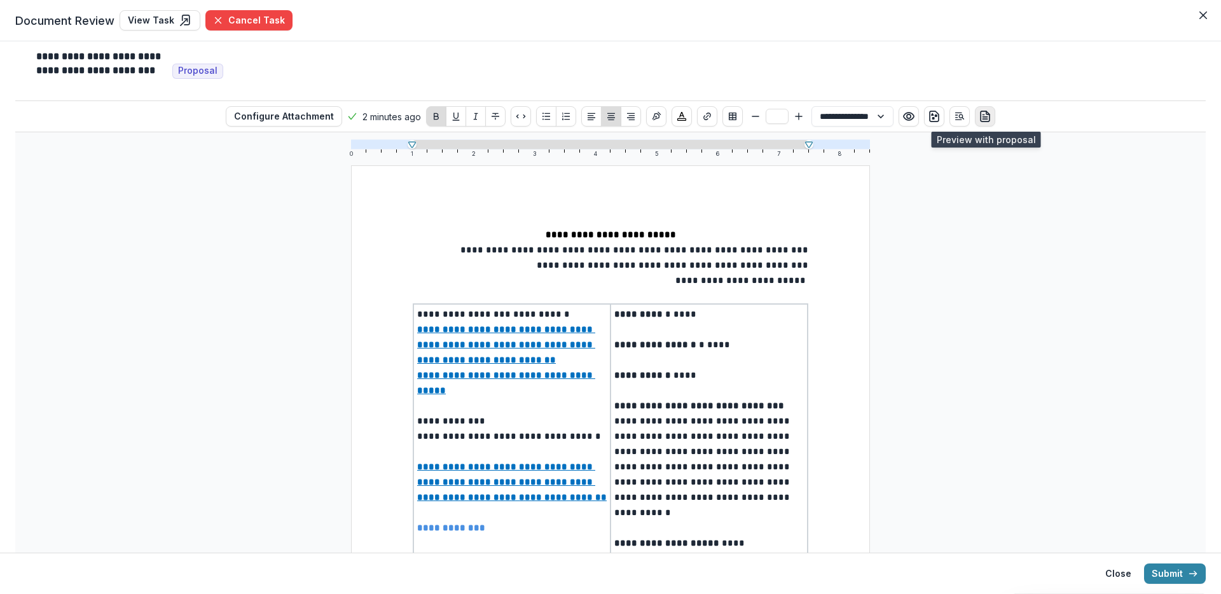
click at [979, 120] on icon "preview-proposal-pdf" at bounding box center [985, 116] width 13 height 13
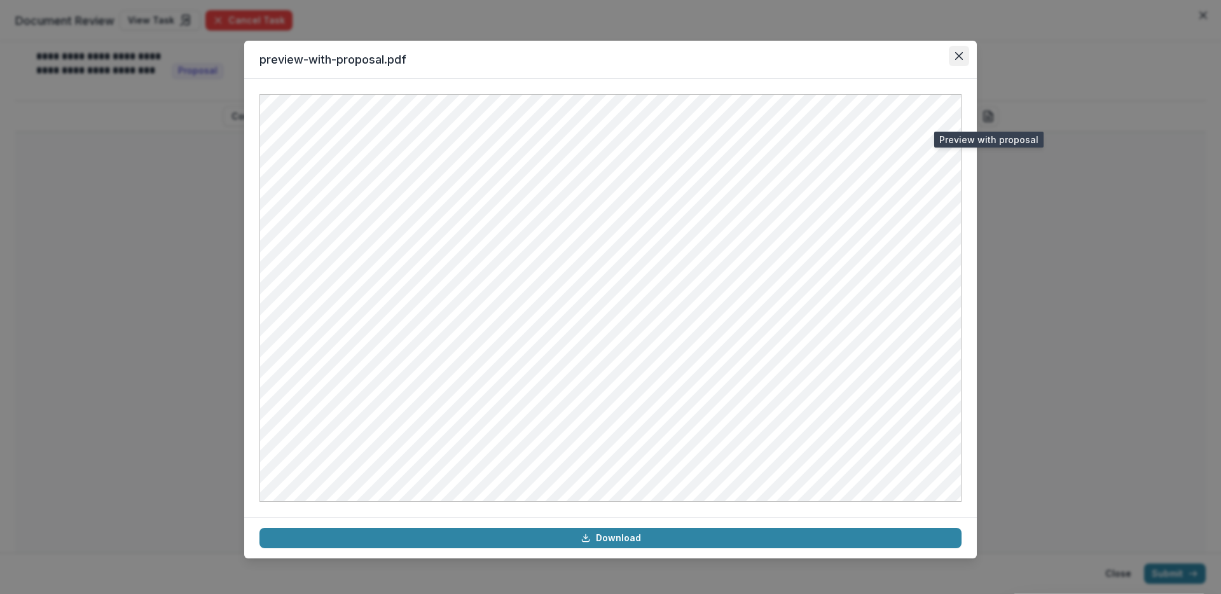
click at [962, 54] on icon "Close" at bounding box center [959, 56] width 8 height 8
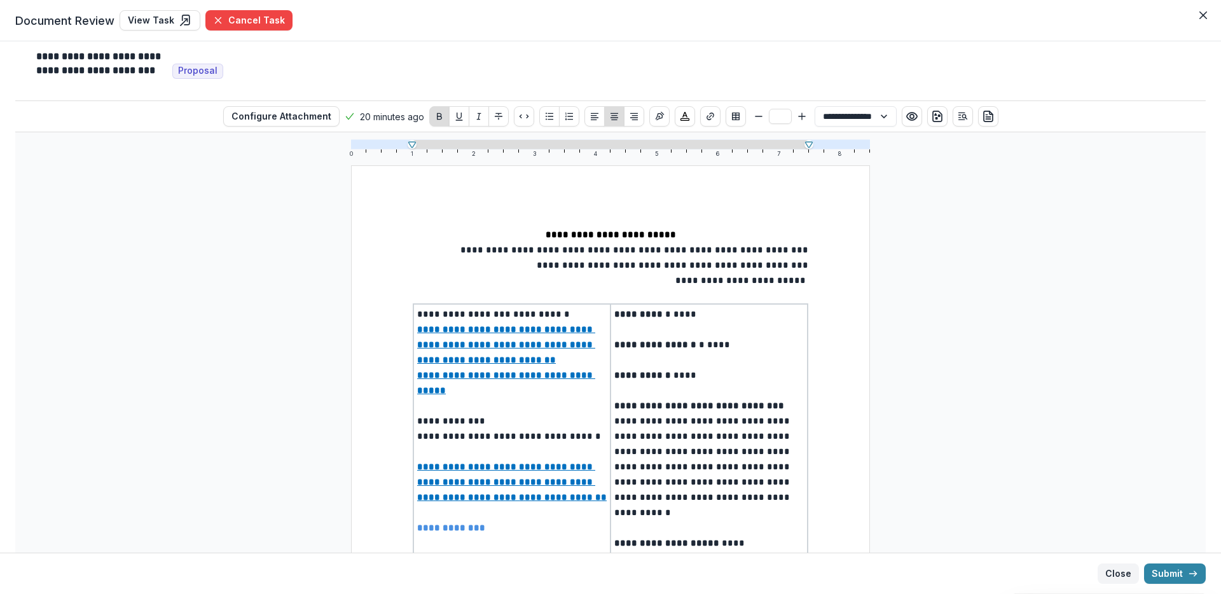
click at [1124, 575] on button "Close" at bounding box center [1118, 574] width 41 height 20
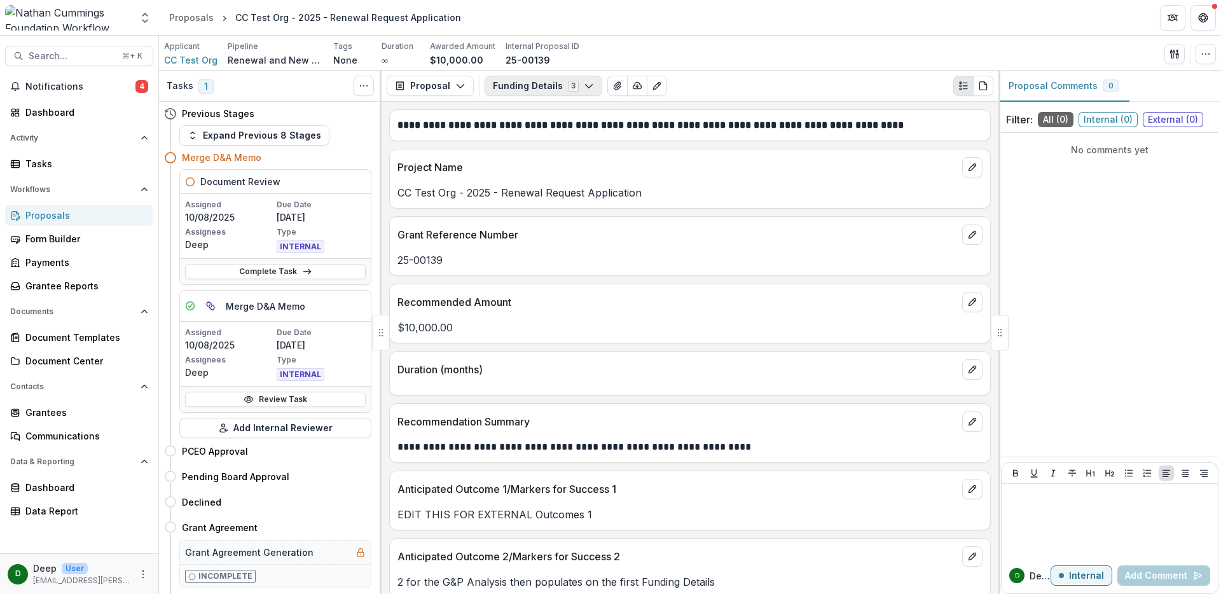
click at [518, 83] on button "Funding Details 3" at bounding box center [544, 86] width 118 height 20
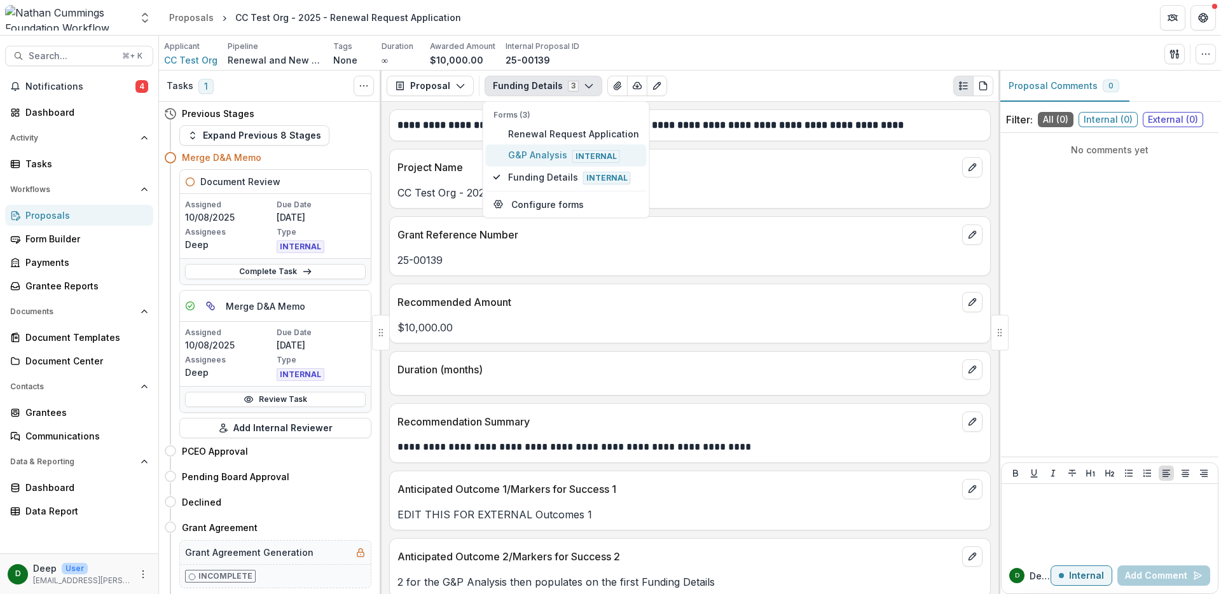
click at [528, 158] on span "G&P Analysis Internal" at bounding box center [573, 155] width 131 height 14
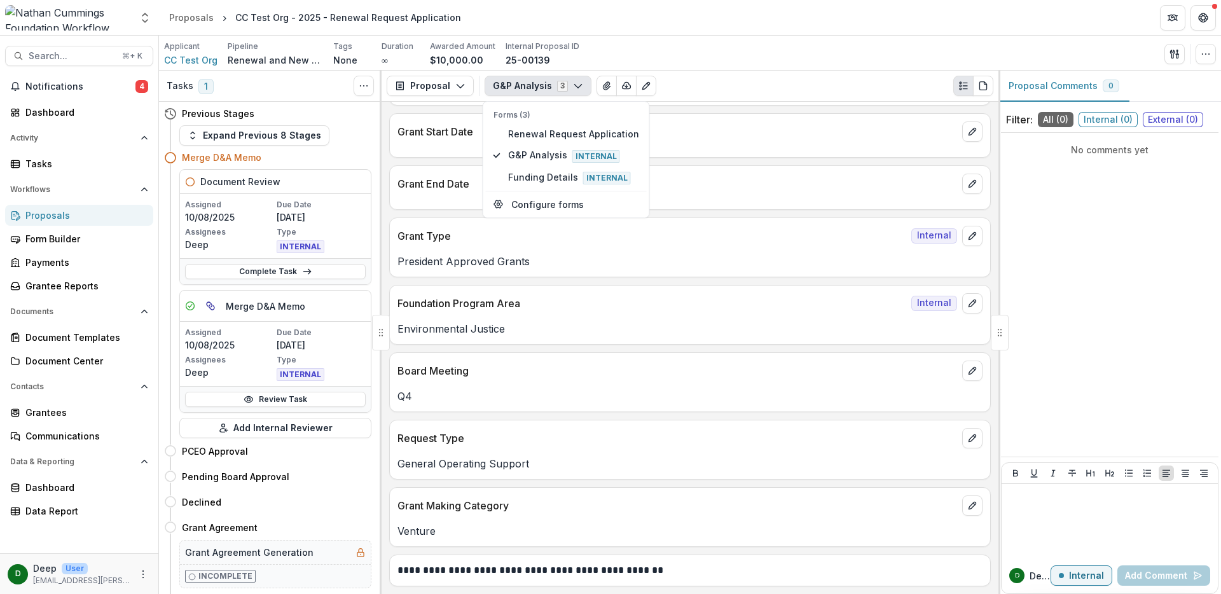
scroll to position [190, 0]
click at [617, 403] on div "Board Meeting Q4" at bounding box center [690, 380] width 602 height 60
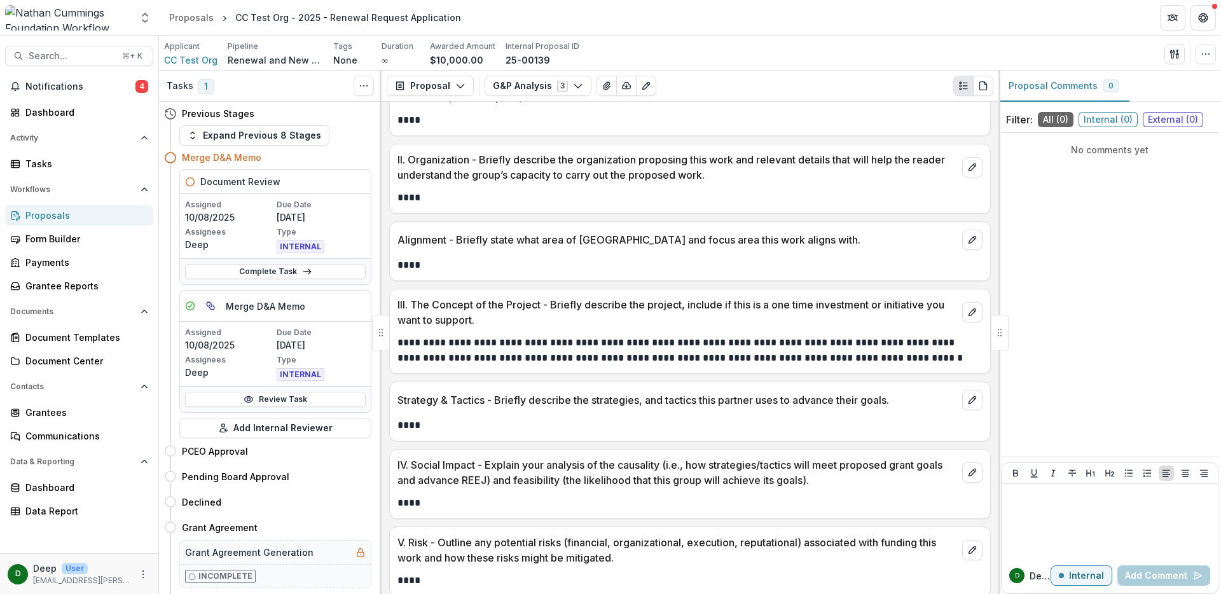
scroll to position [71, 0]
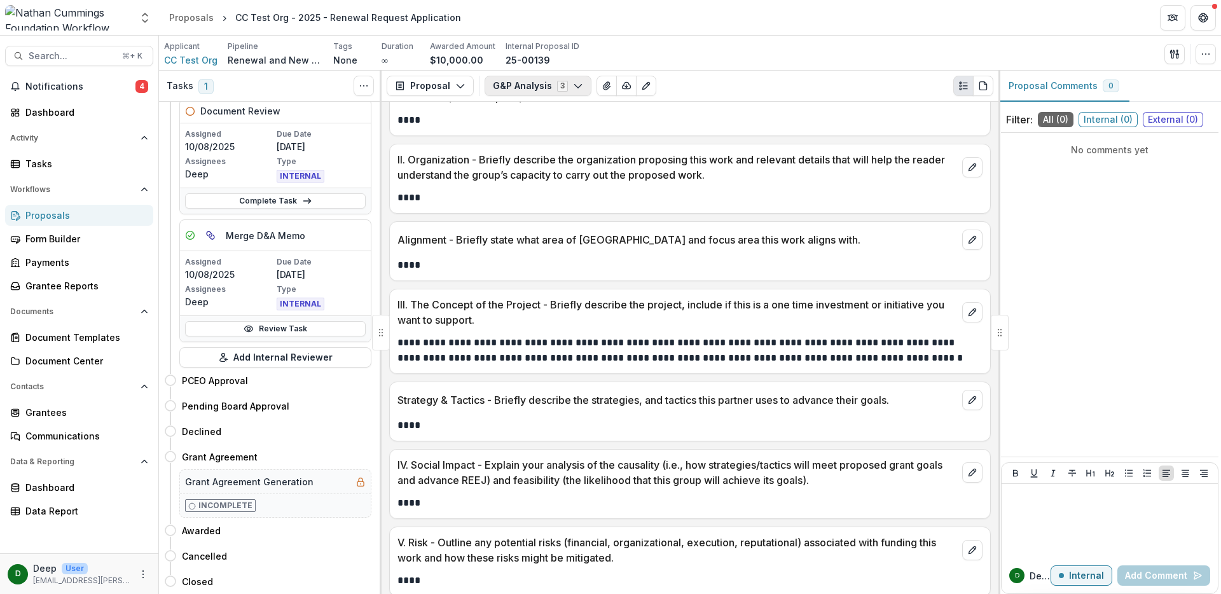
click at [519, 87] on button "G&P Analysis 3" at bounding box center [538, 86] width 107 height 20
click at [527, 89] on button "G&P Analysis 3" at bounding box center [538, 86] width 107 height 20
click at [53, 214] on div "Proposals" at bounding box center [84, 215] width 118 height 13
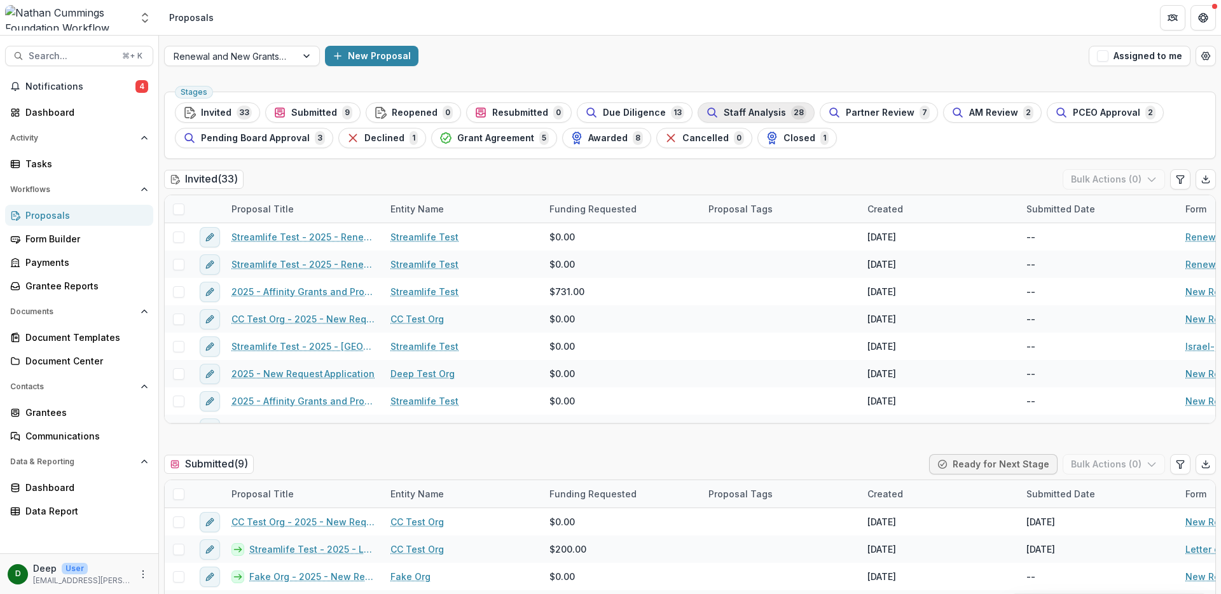
click at [791, 114] on span "28" at bounding box center [798, 113] width 15 height 14
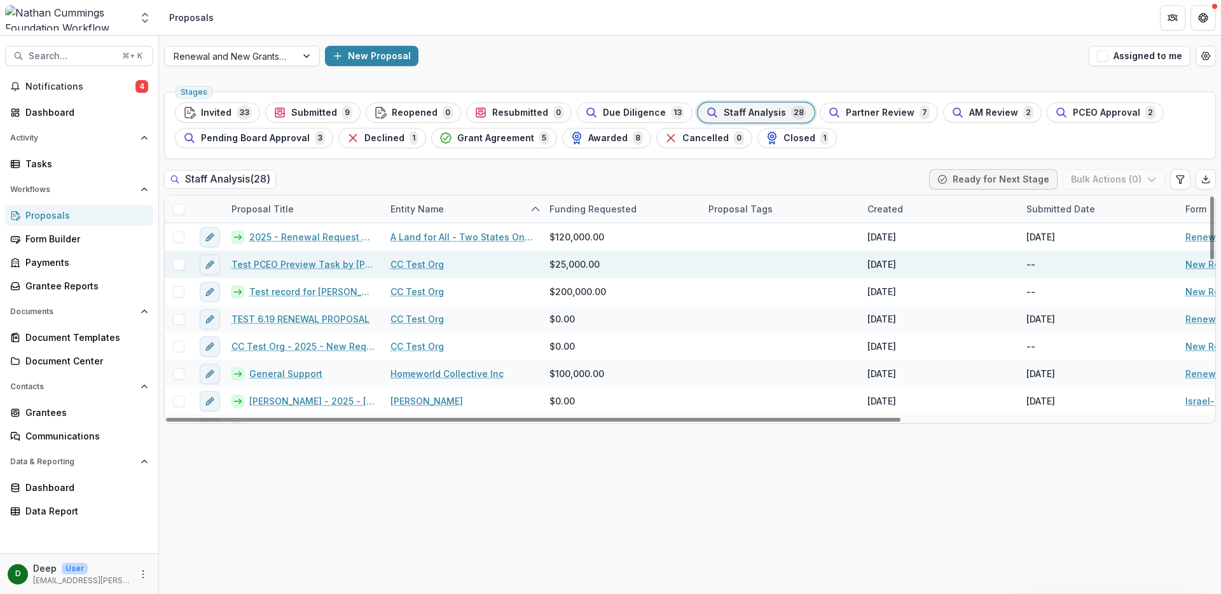
click at [321, 265] on link "Test PCEO Preview Task by [PERSON_NAME]" at bounding box center [304, 264] width 144 height 13
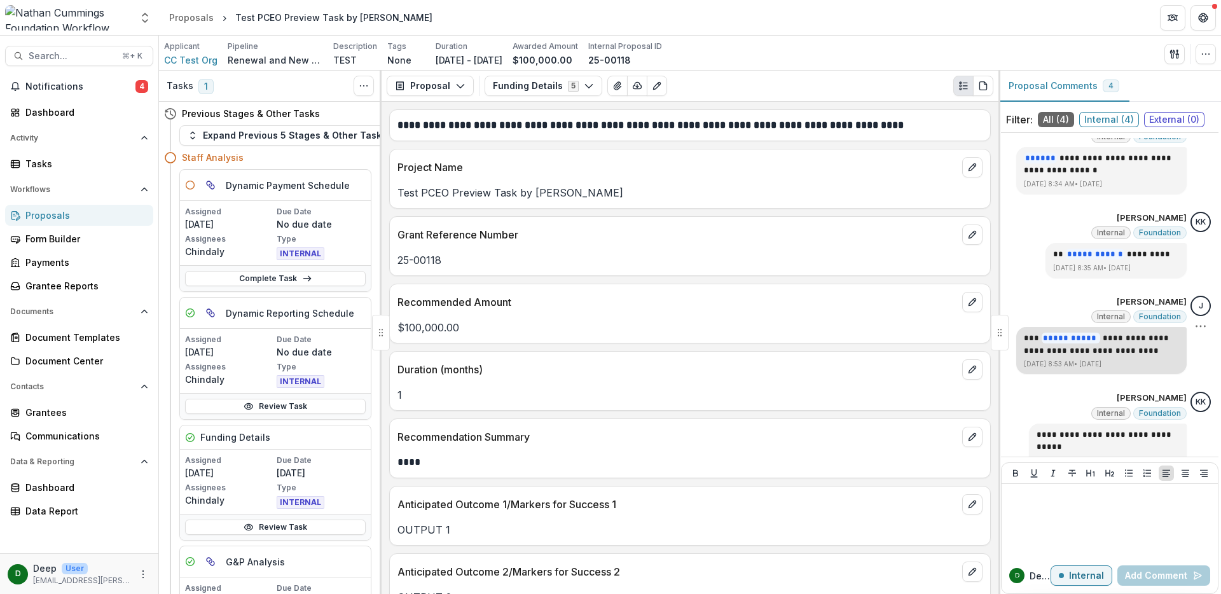
scroll to position [49, 0]
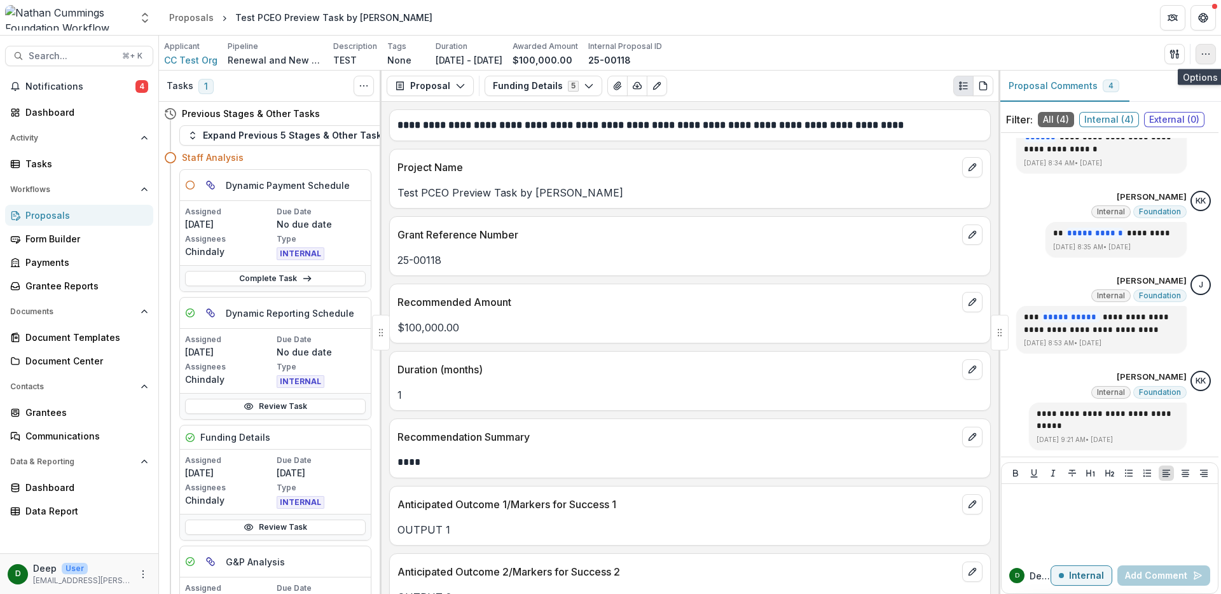
click at [1209, 51] on icon "button" at bounding box center [1206, 54] width 10 height 10
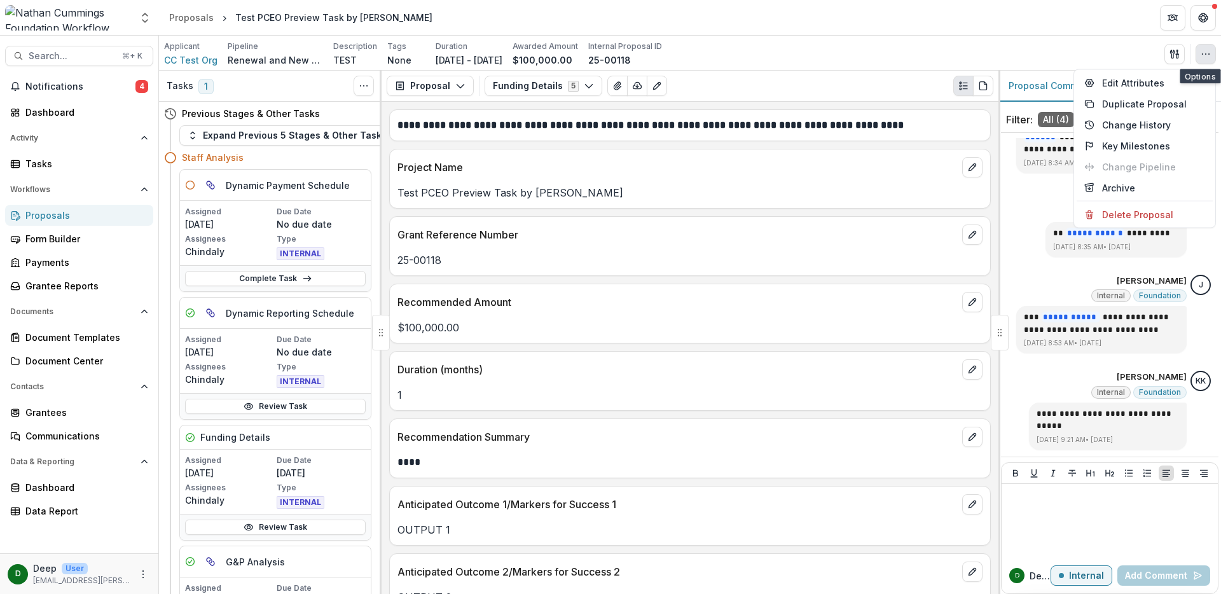
click at [1209, 51] on icon "button" at bounding box center [1206, 54] width 10 height 10
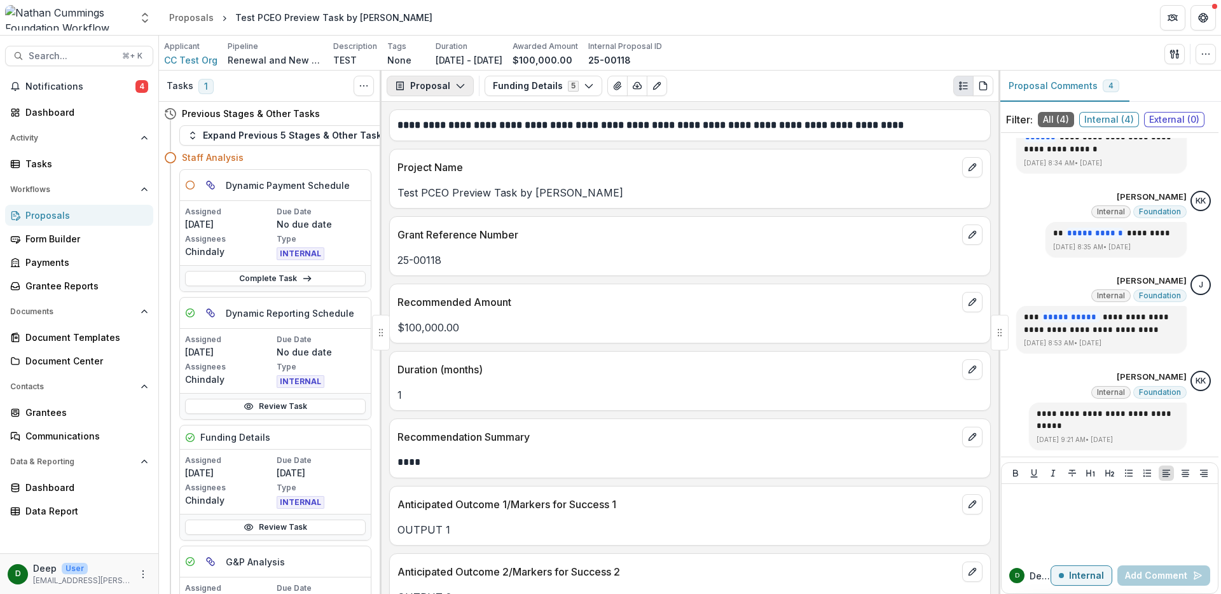
click at [462, 92] on button "Proposal" at bounding box center [430, 86] width 87 height 20
click at [532, 87] on button "Funding Details 5" at bounding box center [544, 86] width 118 height 20
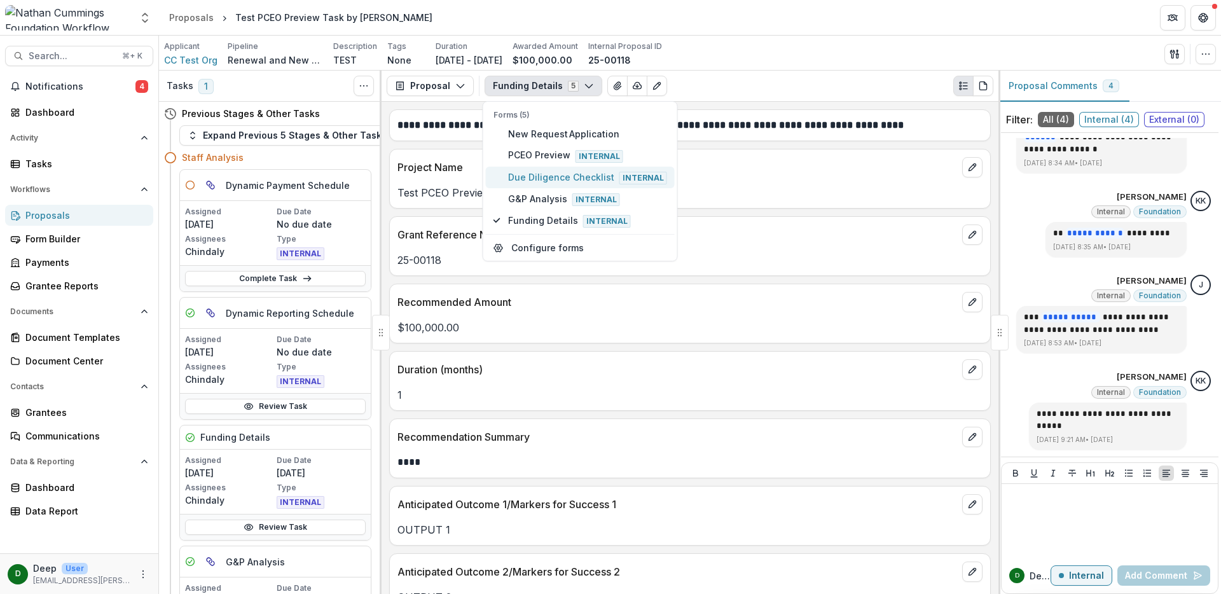
click at [561, 173] on span "Due Diligence Checklist Internal" at bounding box center [587, 177] width 159 height 14
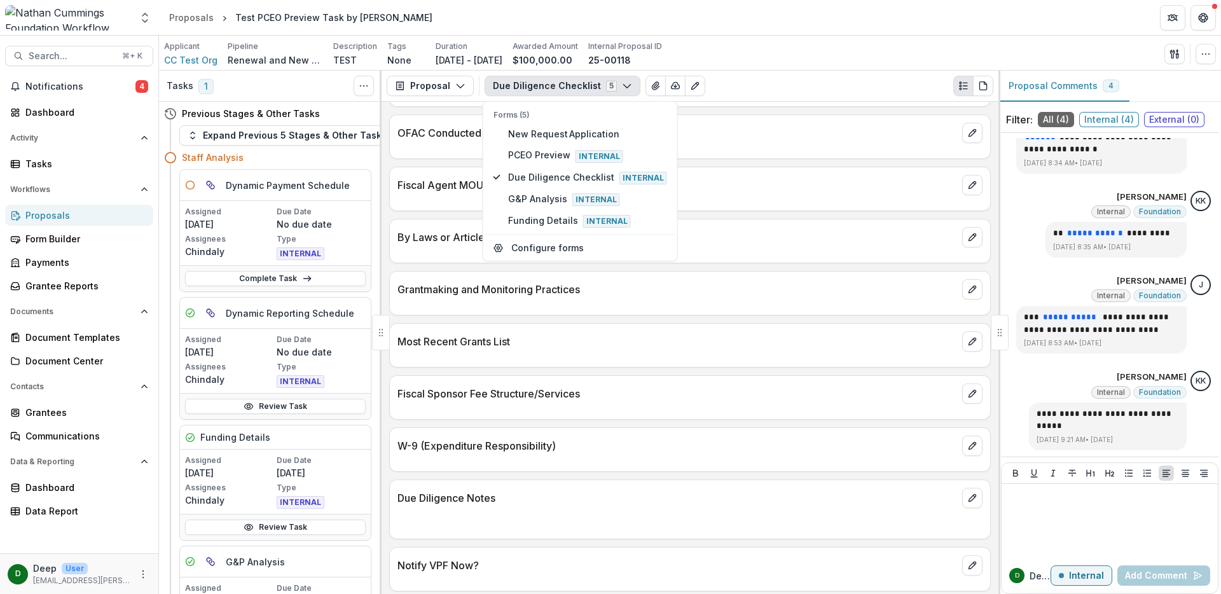
scroll to position [1315, 0]
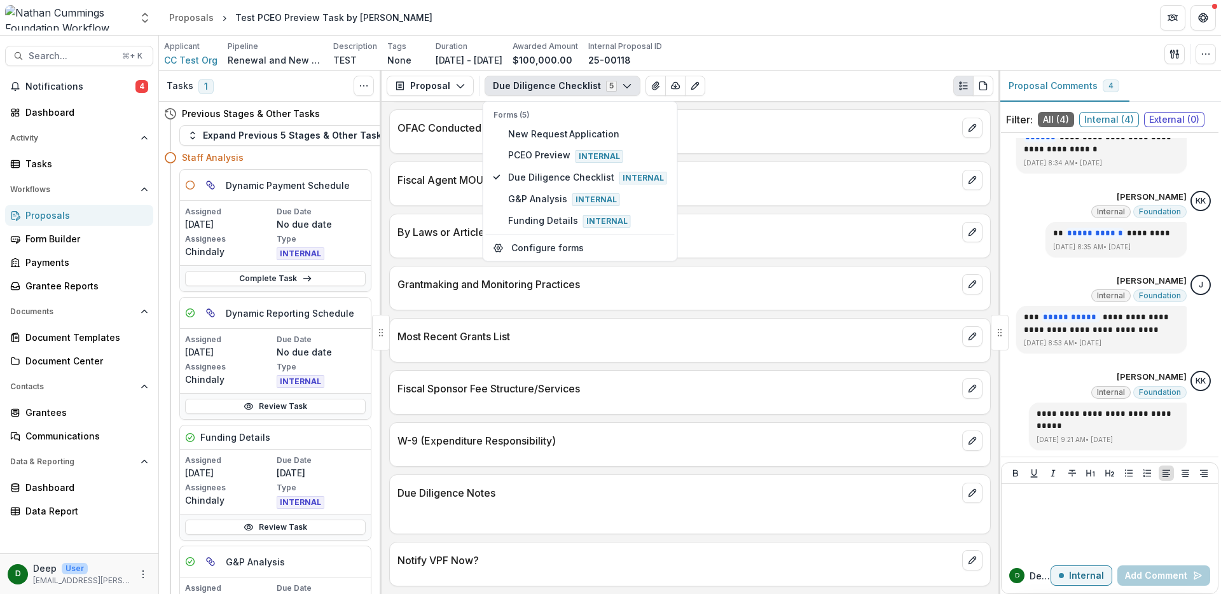
click at [894, 35] on div "Aggregate Analysis Foundations [PERSON_NAME] Foundation Workflow Sandbox [PERSO…" at bounding box center [610, 18] width 1221 height 36
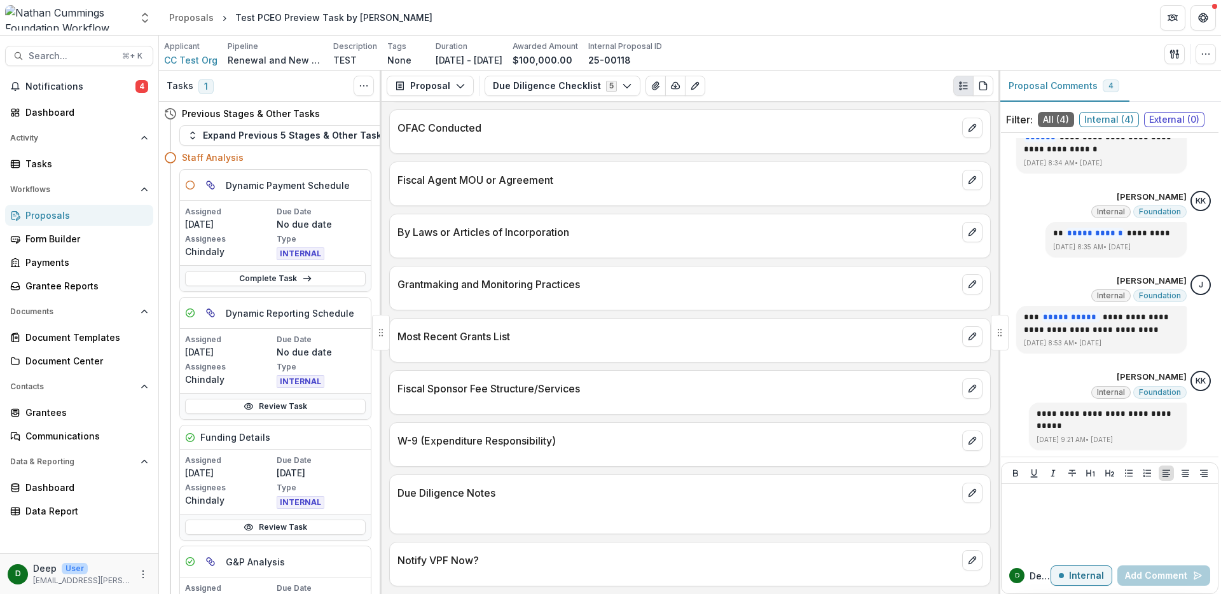
click at [86, 212] on div "Proposals" at bounding box center [84, 215] width 118 height 13
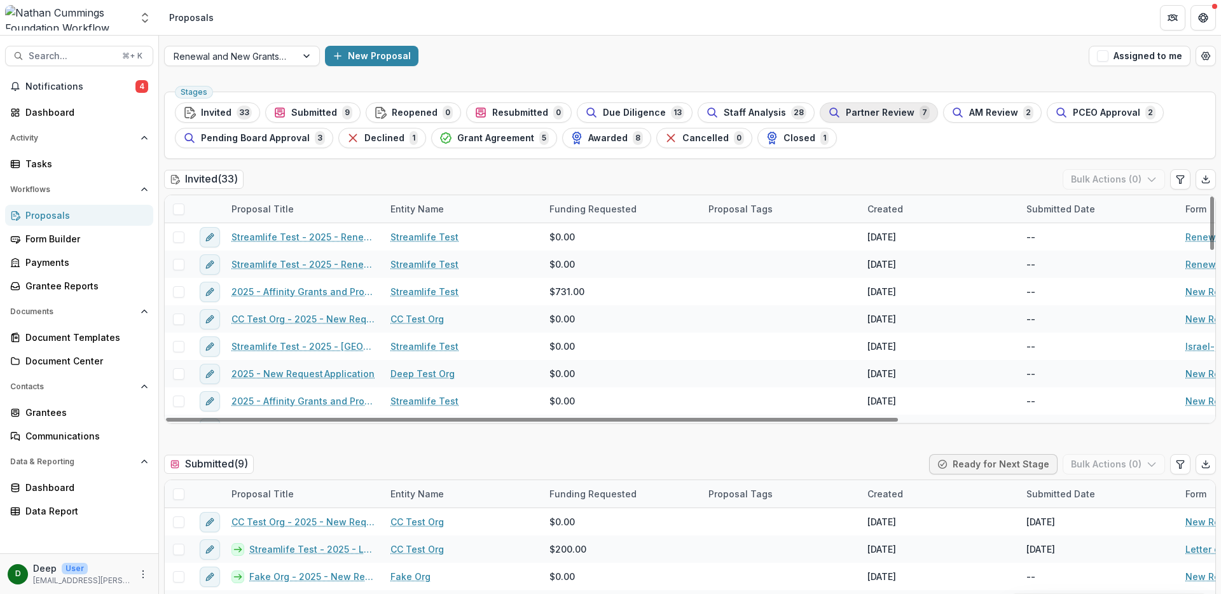
click at [865, 120] on button "Partner Review 7" at bounding box center [879, 112] width 118 height 20
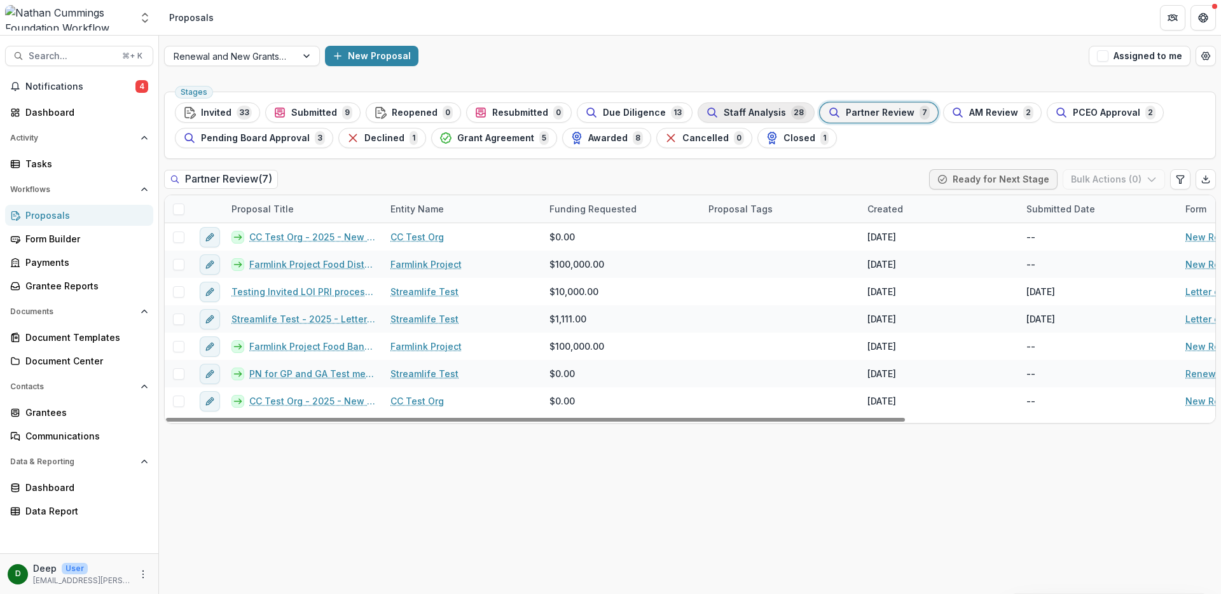
click at [748, 115] on span "Staff Analysis" at bounding box center [755, 113] width 62 height 11
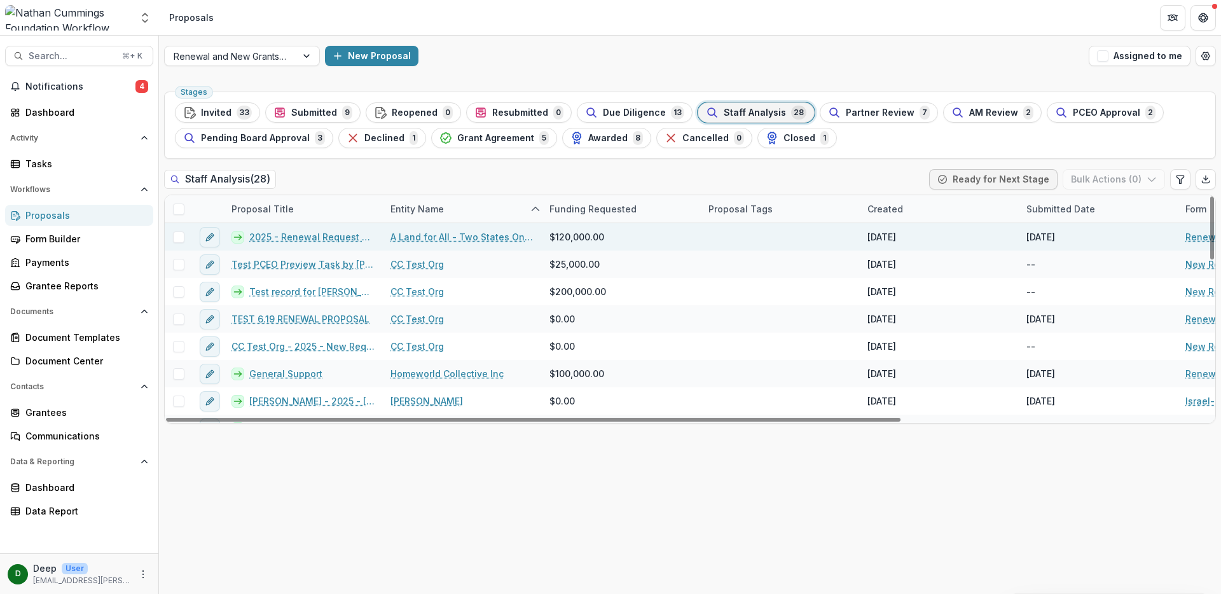
click at [319, 238] on link "2025 - Renewal Request Application" at bounding box center [312, 236] width 126 height 13
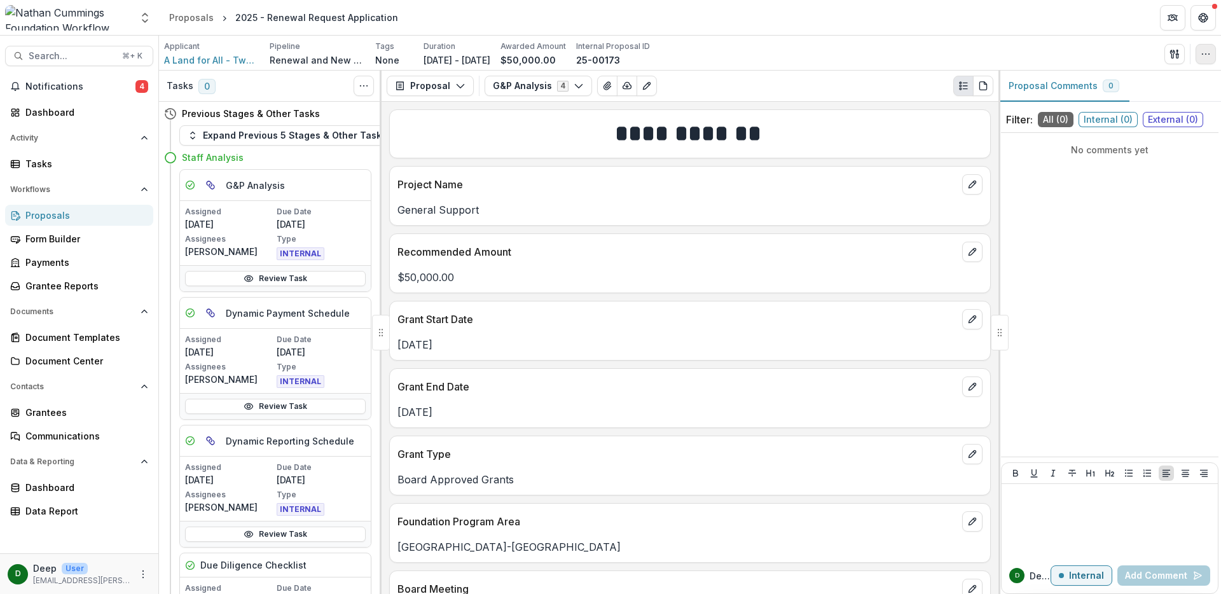
click at [1202, 60] on button "button" at bounding box center [1206, 54] width 20 height 20
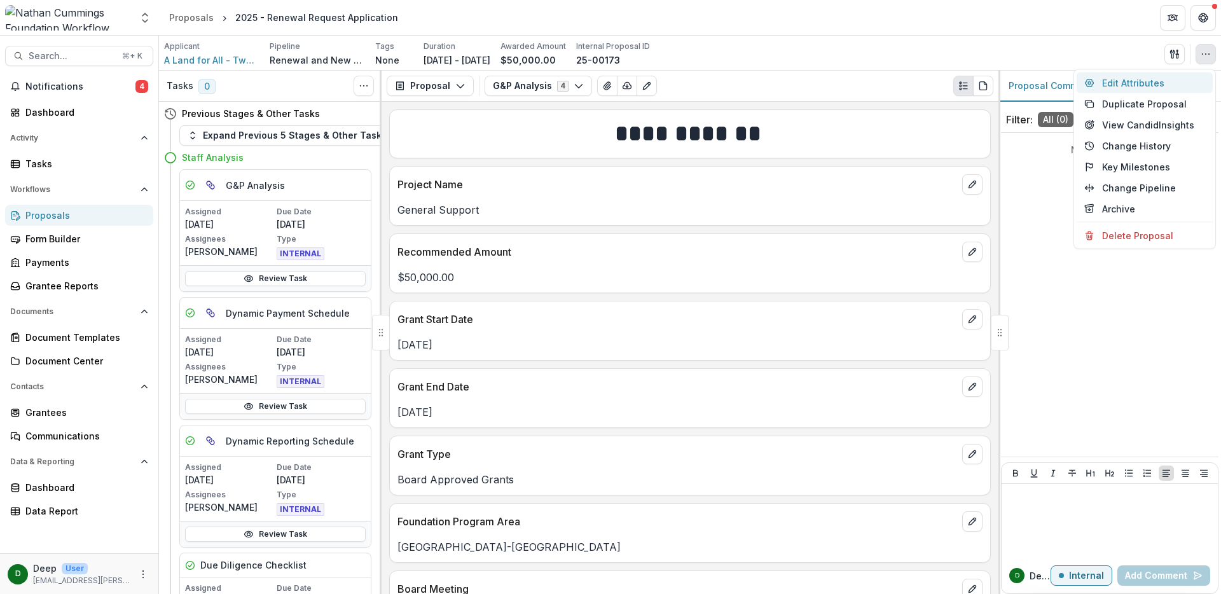
click at [1164, 85] on button "Edit Attributes" at bounding box center [1145, 83] width 136 height 21
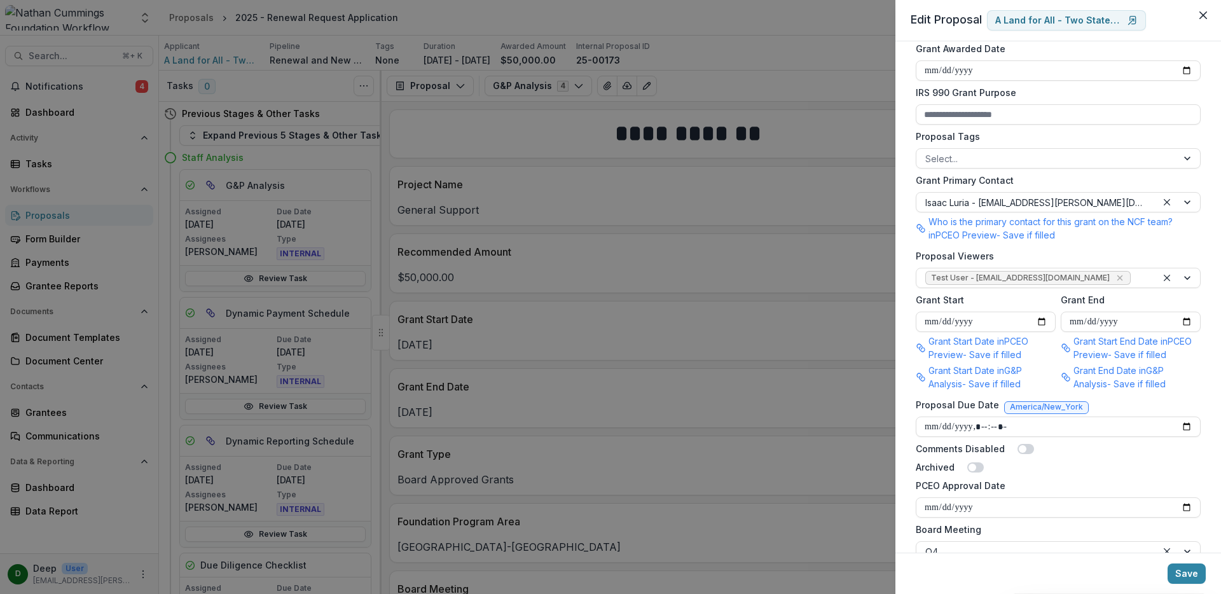
scroll to position [585, 0]
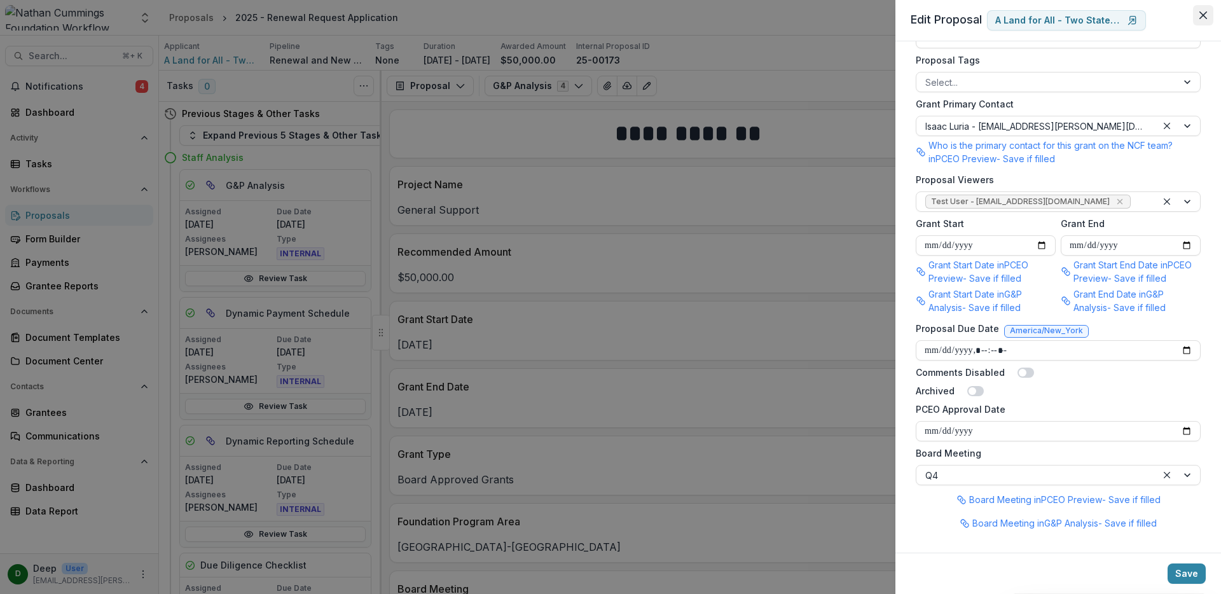
click at [1203, 14] on icon "Close" at bounding box center [1204, 15] width 8 height 8
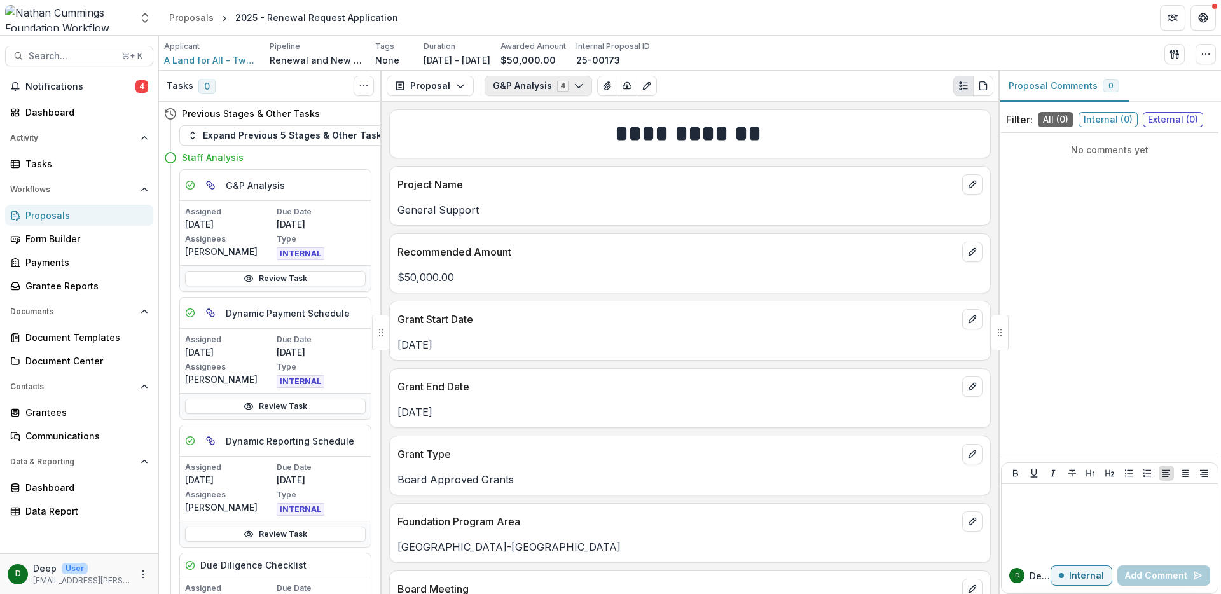
click at [540, 92] on button "G&P Analysis 4" at bounding box center [539, 86] width 108 height 20
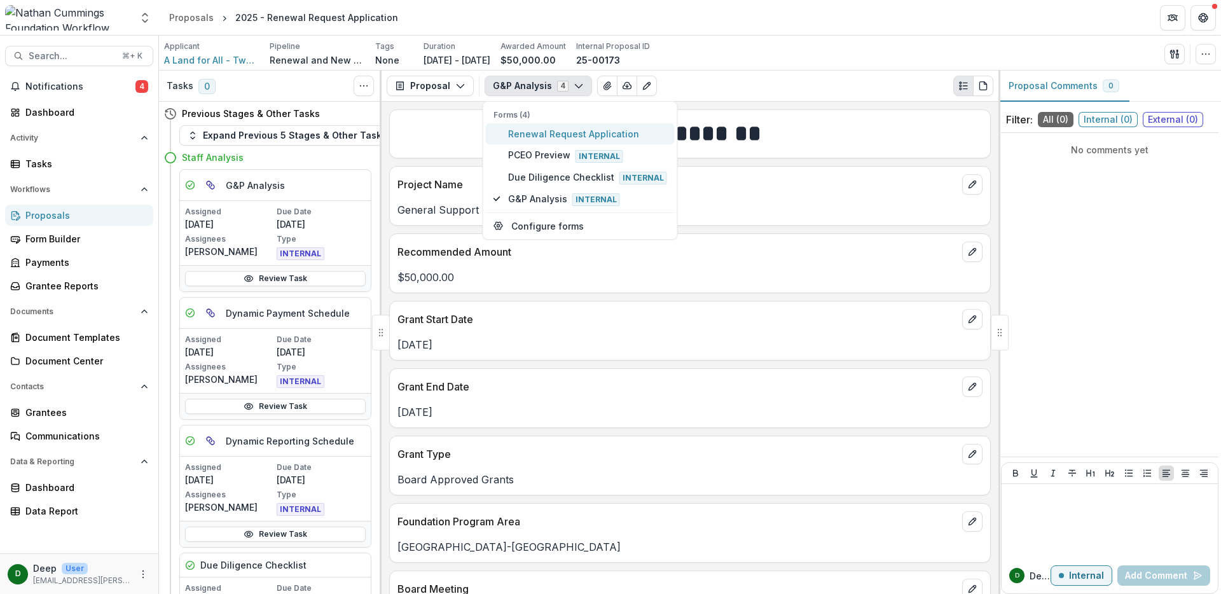
click at [535, 141] on span "Renewal Request Application" at bounding box center [587, 133] width 159 height 13
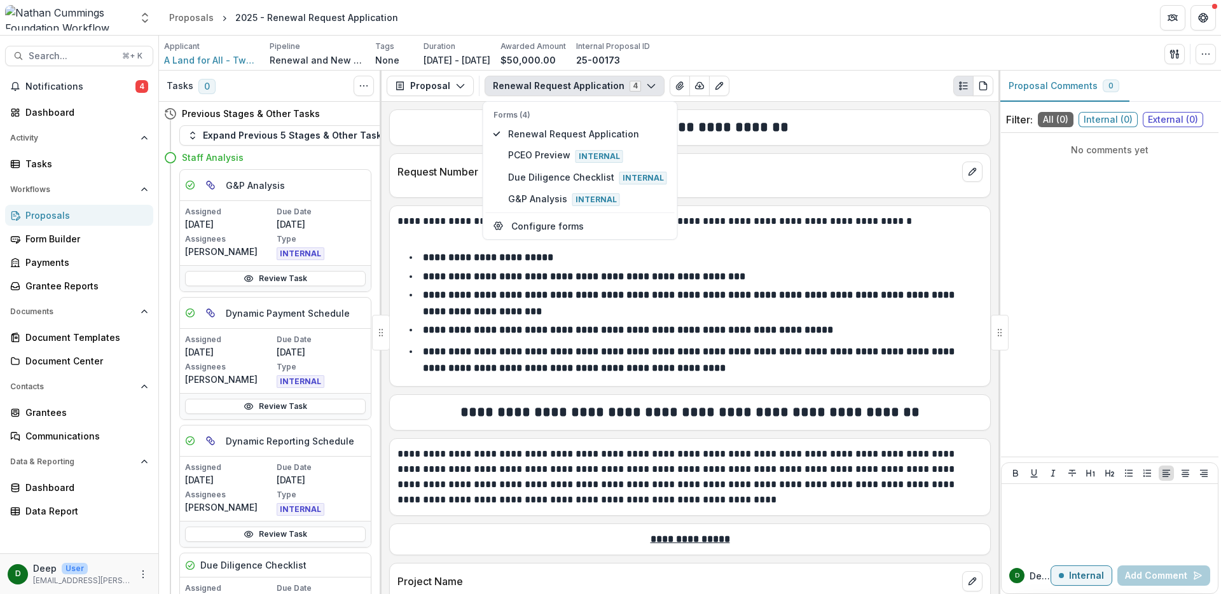
click at [803, 331] on strong "**********" at bounding box center [628, 330] width 410 height 10
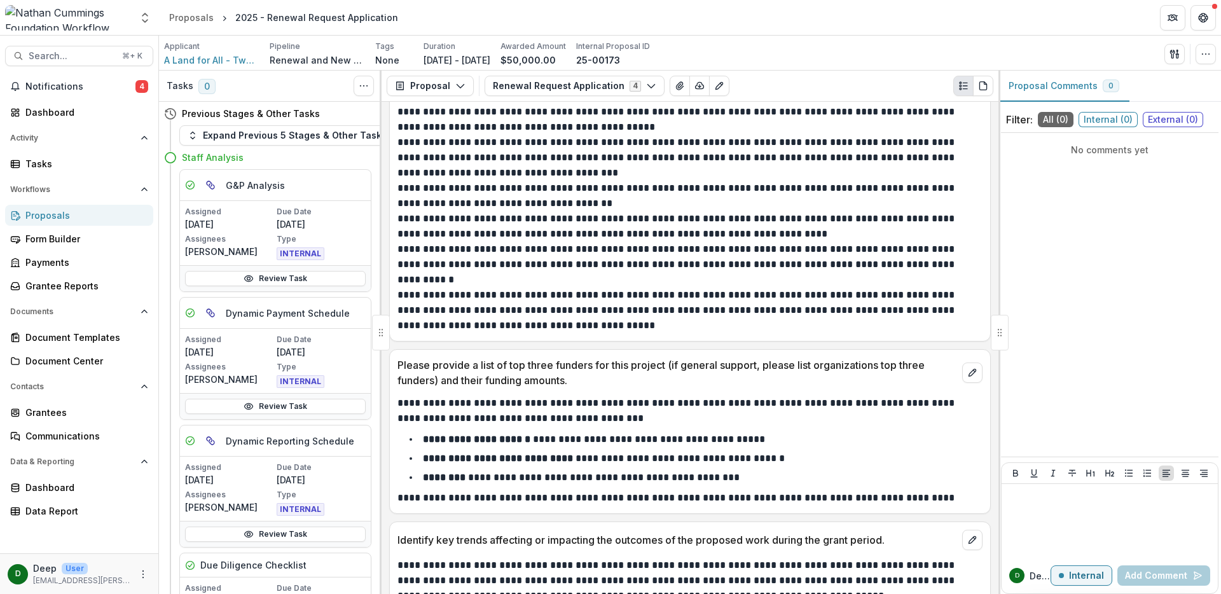
scroll to position [8905, 0]
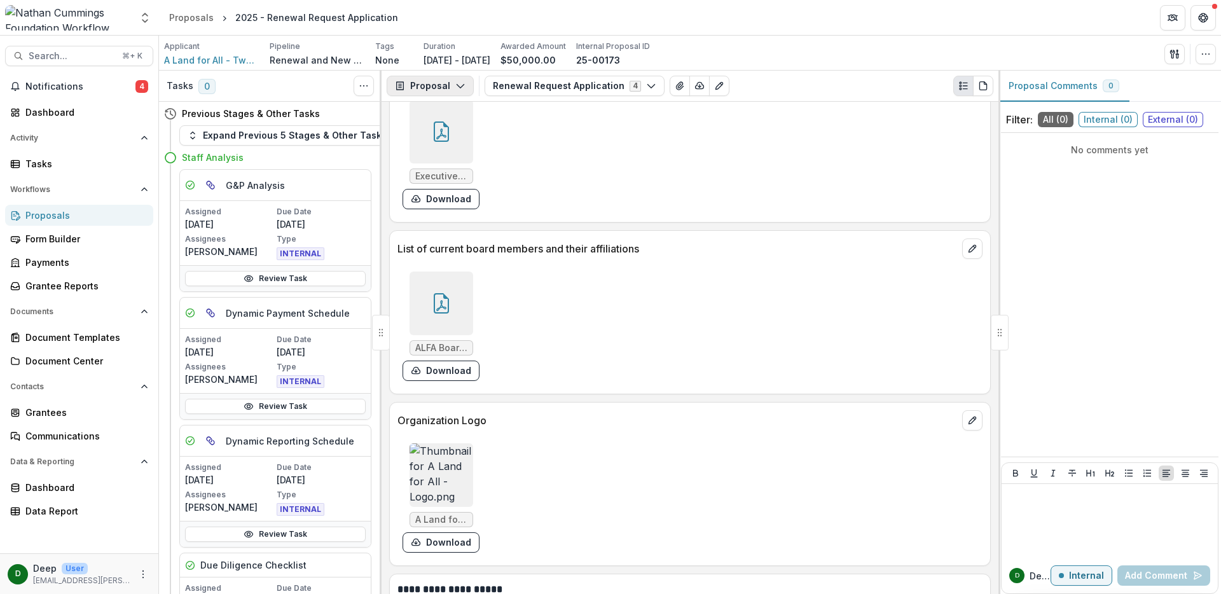
click at [452, 81] on button "Proposal" at bounding box center [430, 86] width 87 height 20
click at [529, 89] on button "Renewal Request Application 4" at bounding box center [575, 86] width 180 height 20
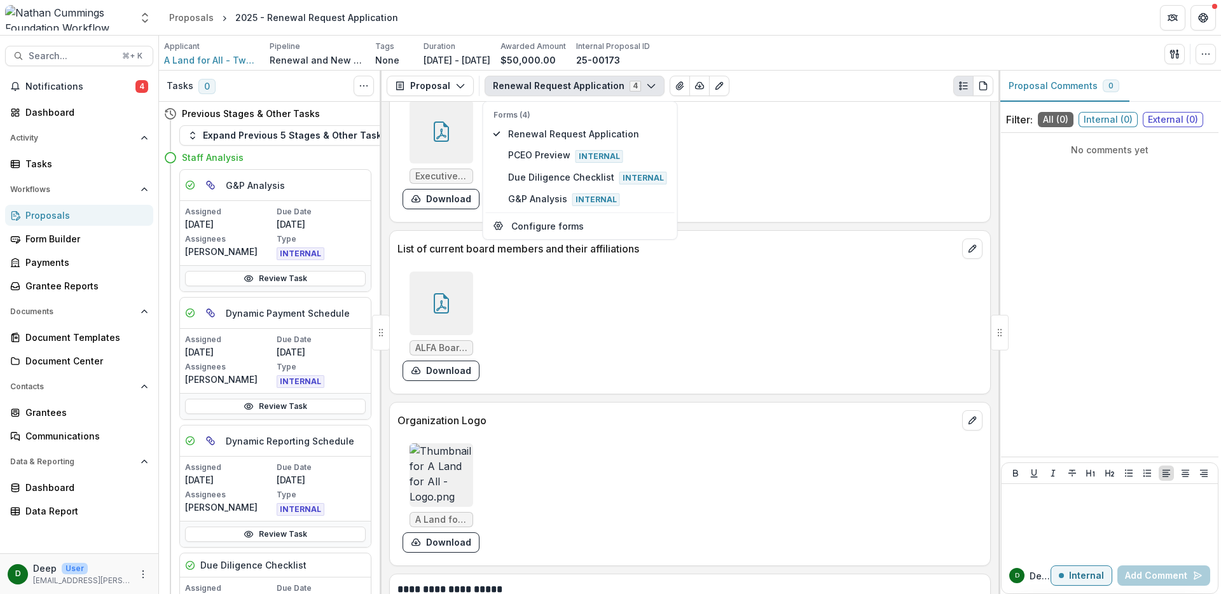
click at [991, 202] on div "**********" at bounding box center [690, 348] width 617 height 492
